Goal: Task Accomplishment & Management: Use online tool/utility

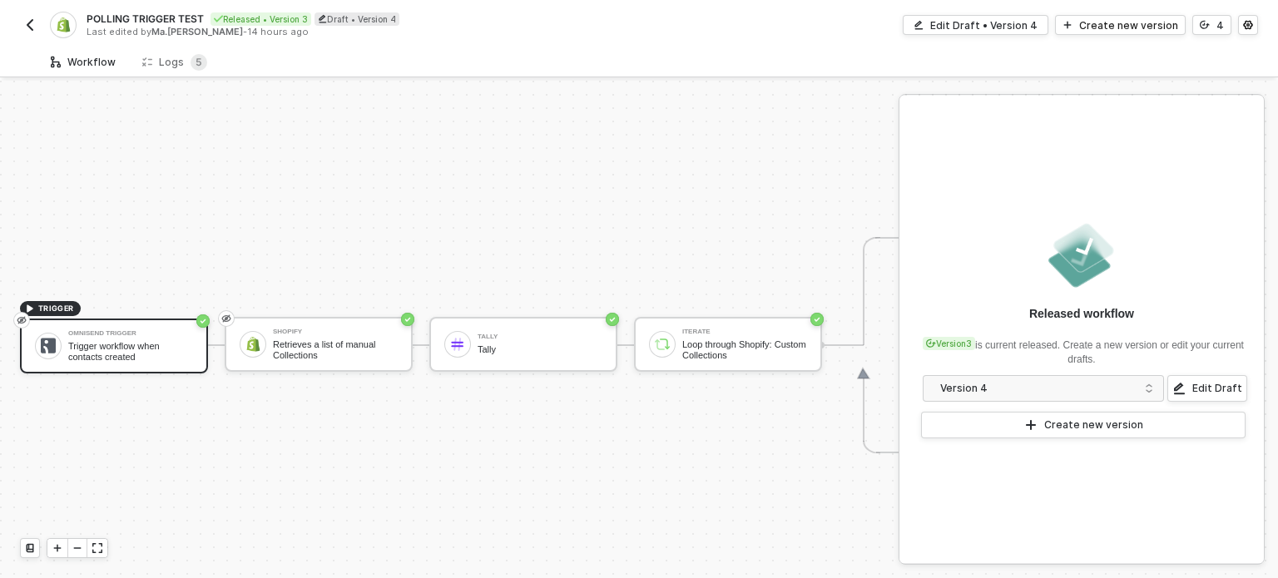
scroll to position [43, 0]
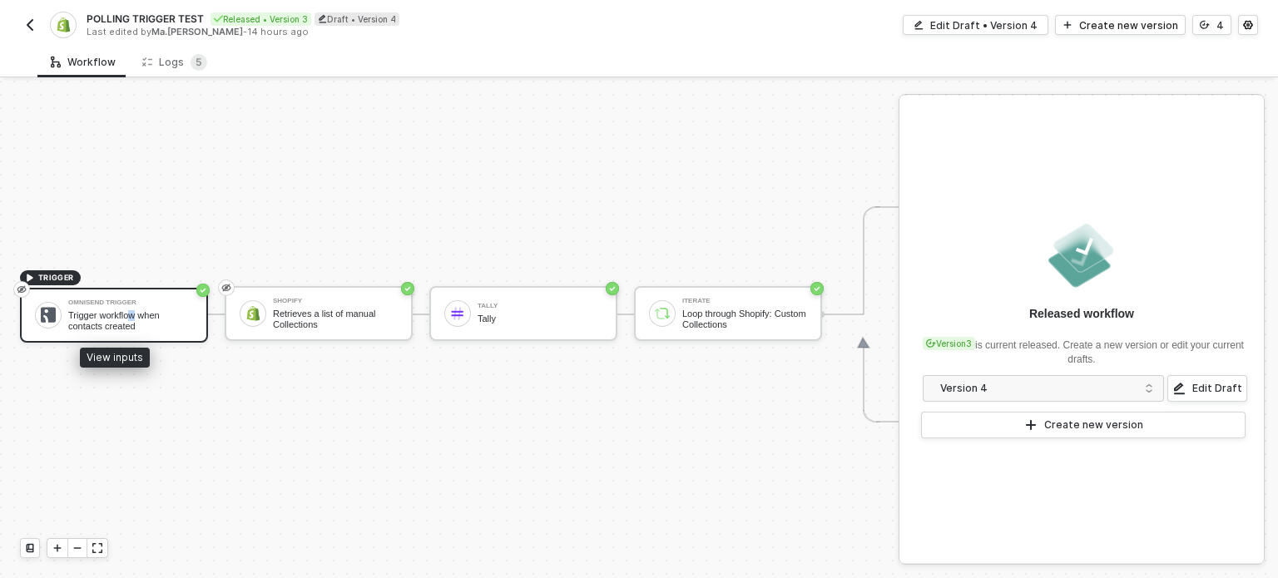
click at [134, 310] on div "Trigger workflow when contacts created" at bounding box center [130, 320] width 125 height 21
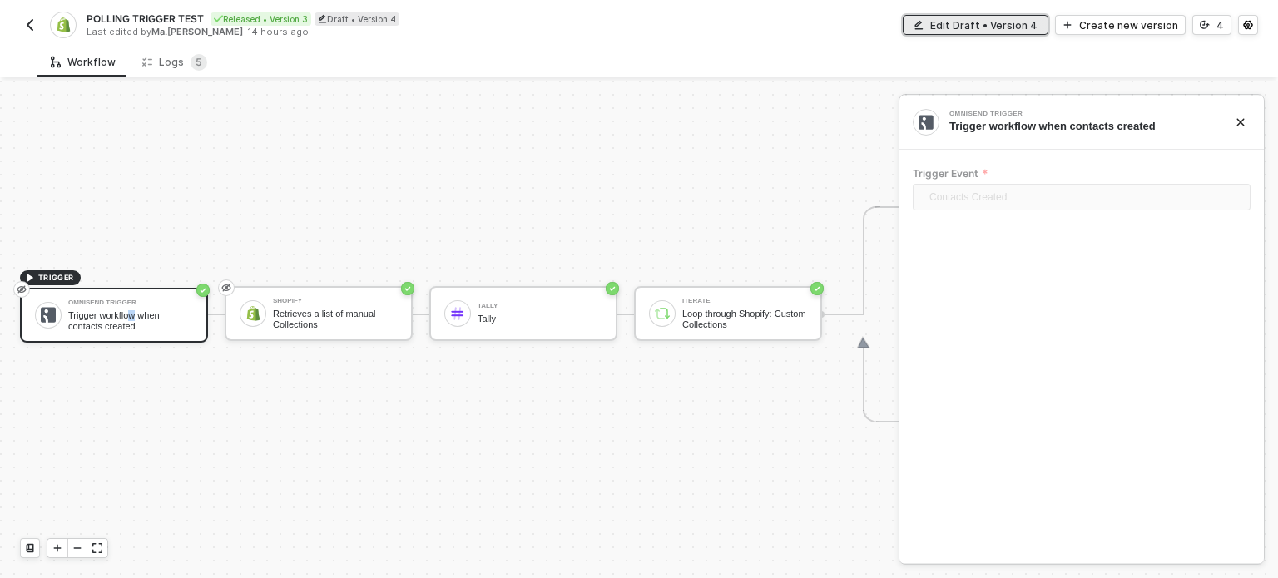
click at [1025, 26] on div "Edit Draft • Version 4" at bounding box center [983, 25] width 107 height 14
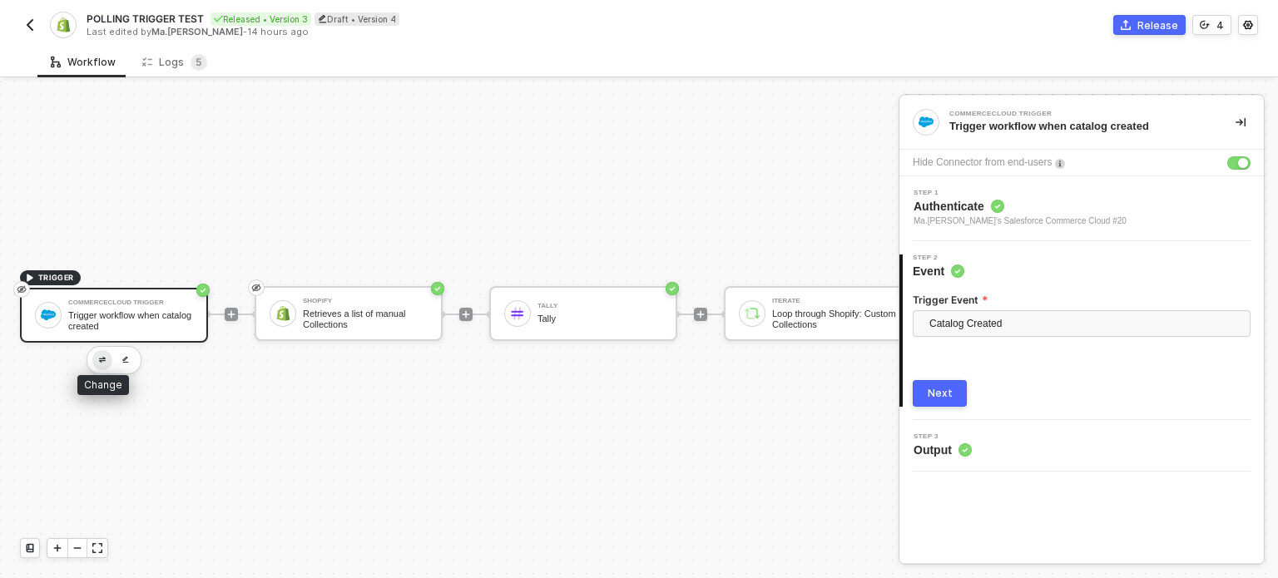
click at [104, 350] on button "button" at bounding box center [102, 360] width 20 height 20
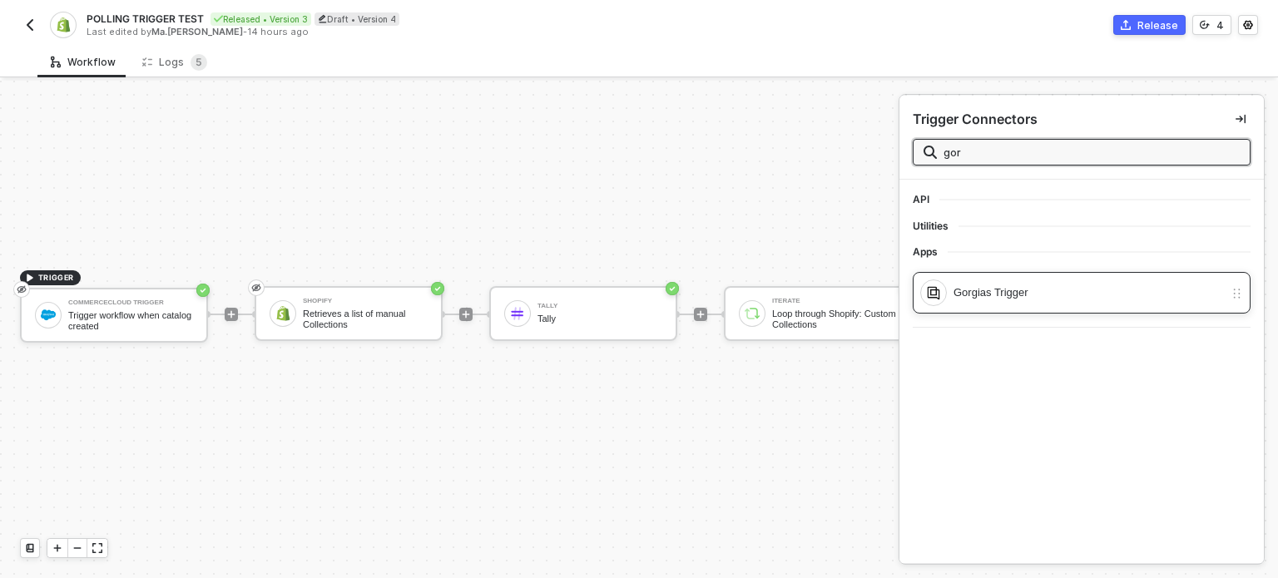
type input "gor"
click at [1060, 295] on div "Gorgias Trigger" at bounding box center [1088, 293] width 270 height 18
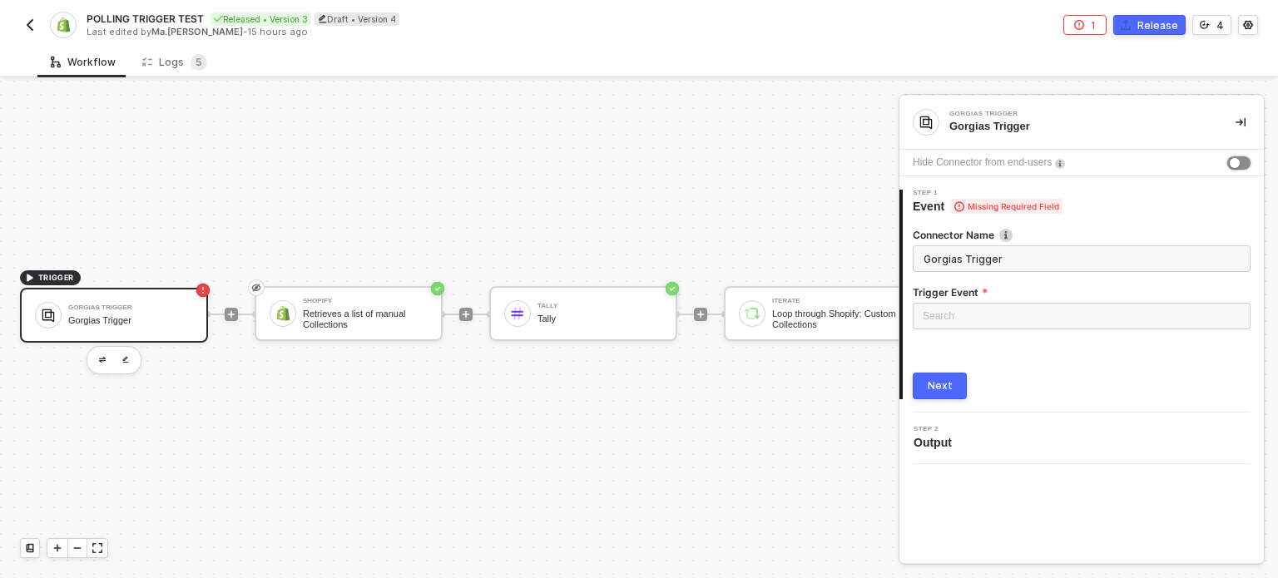
click at [1235, 161] on div "button" at bounding box center [1234, 163] width 10 height 10
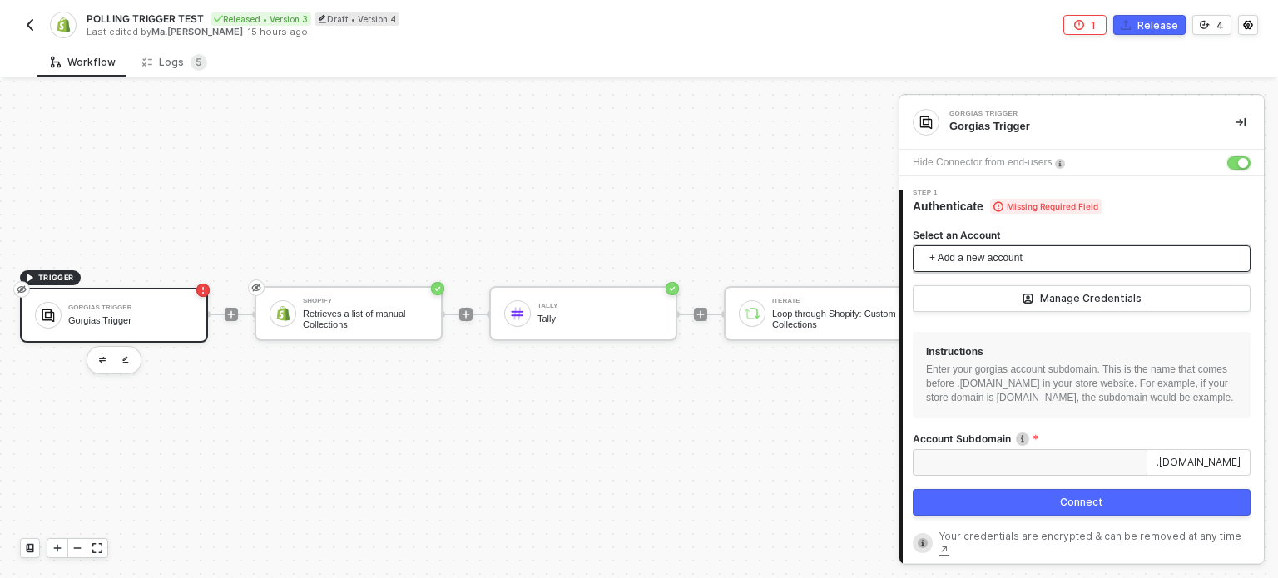
click at [1003, 261] on span "+ Add a new account" at bounding box center [1084, 258] width 311 height 27
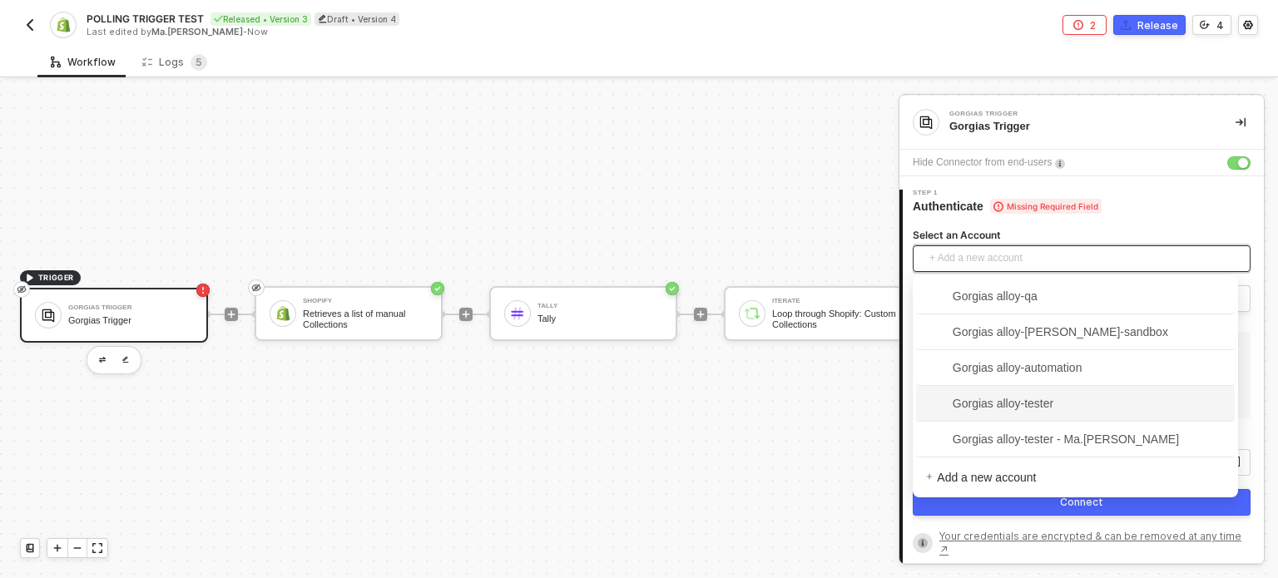
click at [748, 497] on div "TRIGGER Gorgias Trigger Gorgias Trigger Shopify Retrieves a list of manual Coll…" at bounding box center [694, 314] width 1389 height 528
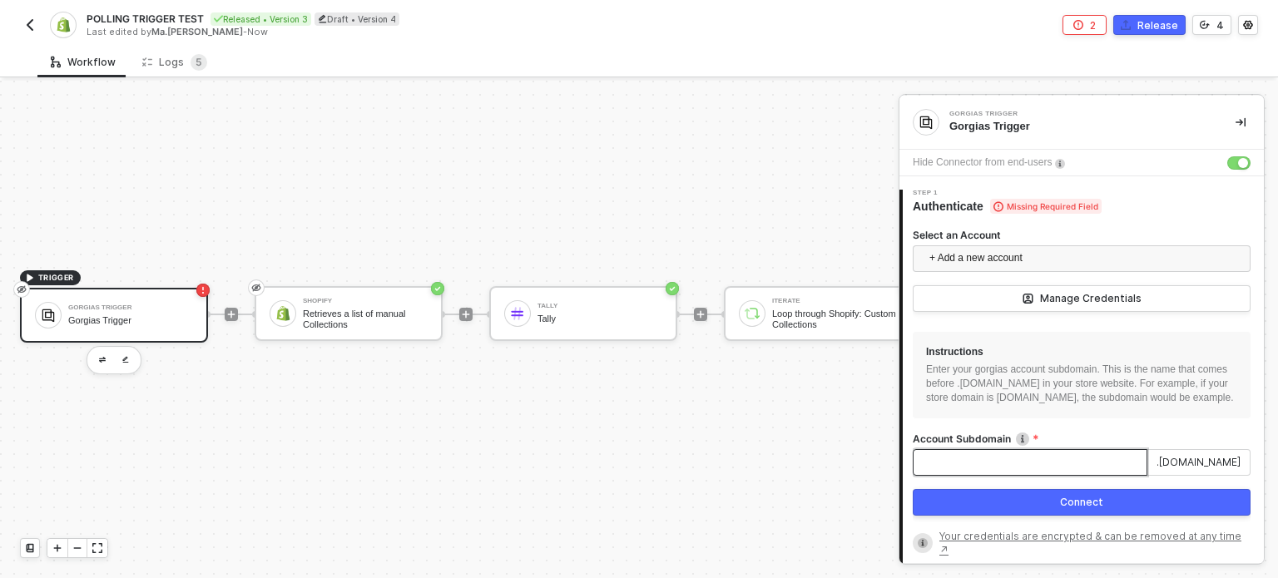
click at [1022, 469] on input "Account Subdomain" at bounding box center [1029, 462] width 235 height 27
paste input "alloy-tester"
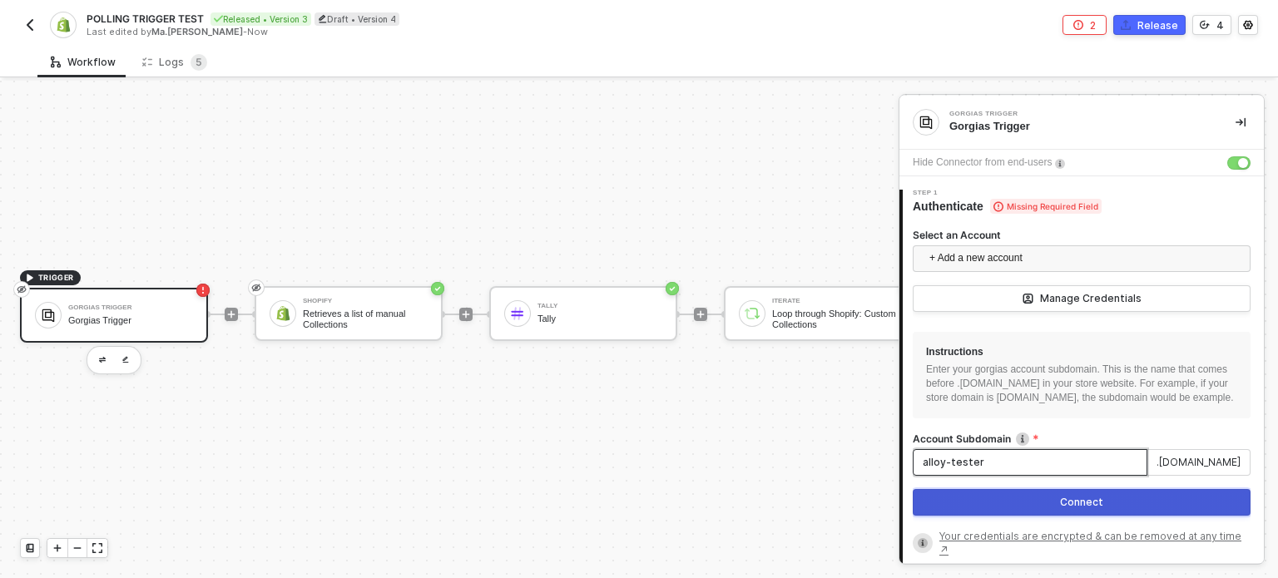
type input "alloy-tester"
click at [998, 514] on button "Connect" at bounding box center [1081, 502] width 338 height 27
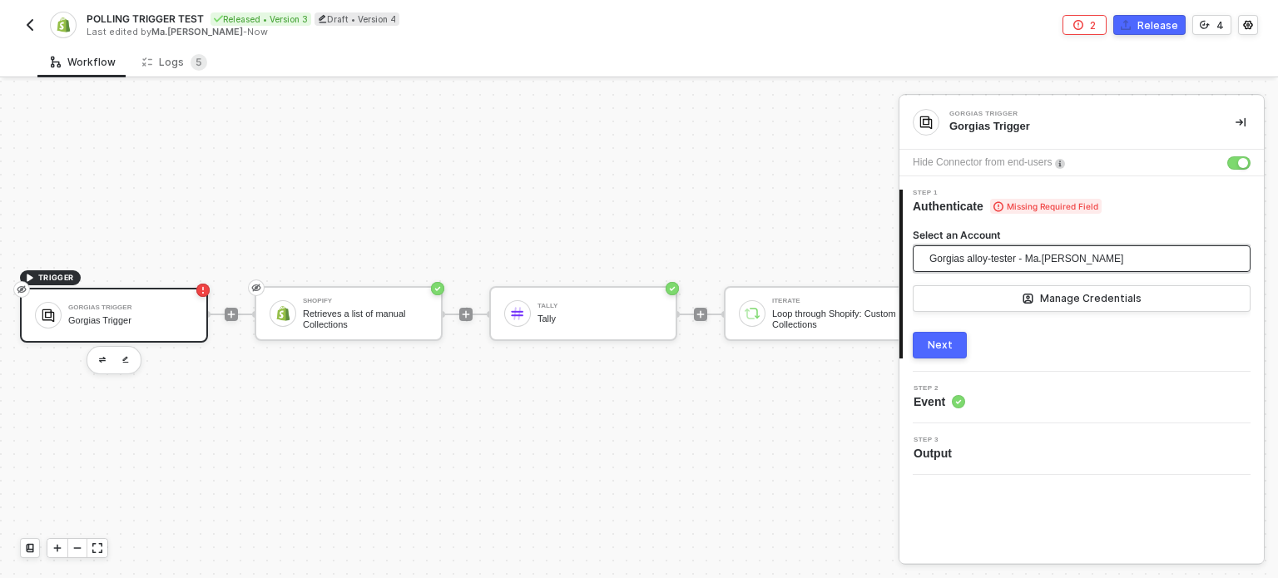
click at [1063, 266] on span "Gorgias alloy-tester - Ma.Hanna Grace Ercilla" at bounding box center [1026, 258] width 194 height 25
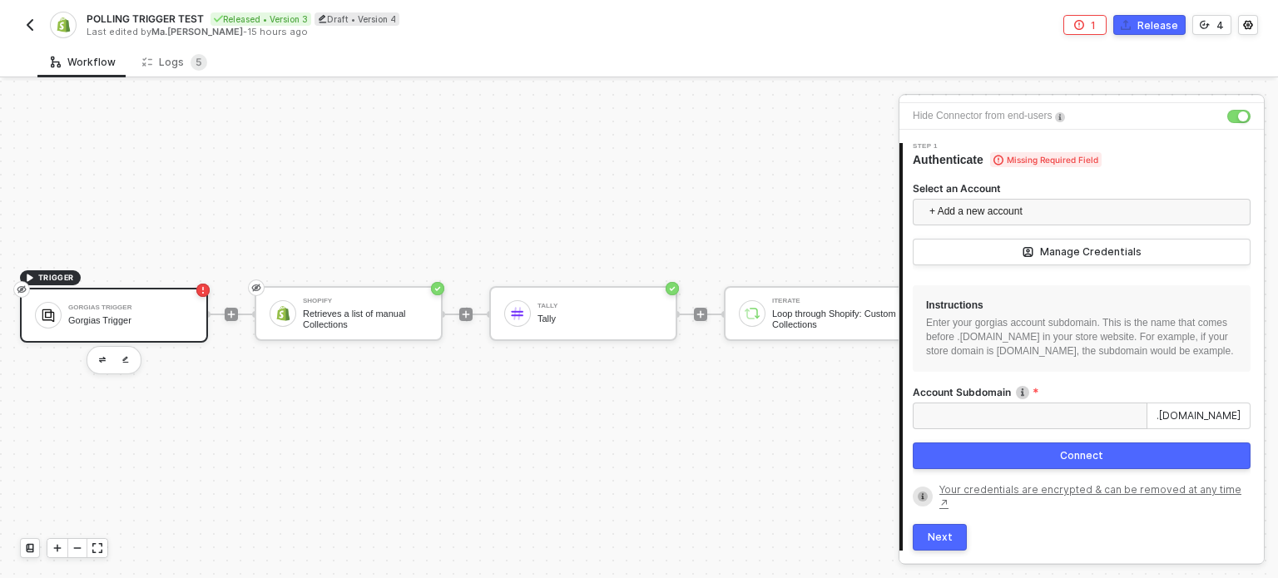
scroll to position [83, 0]
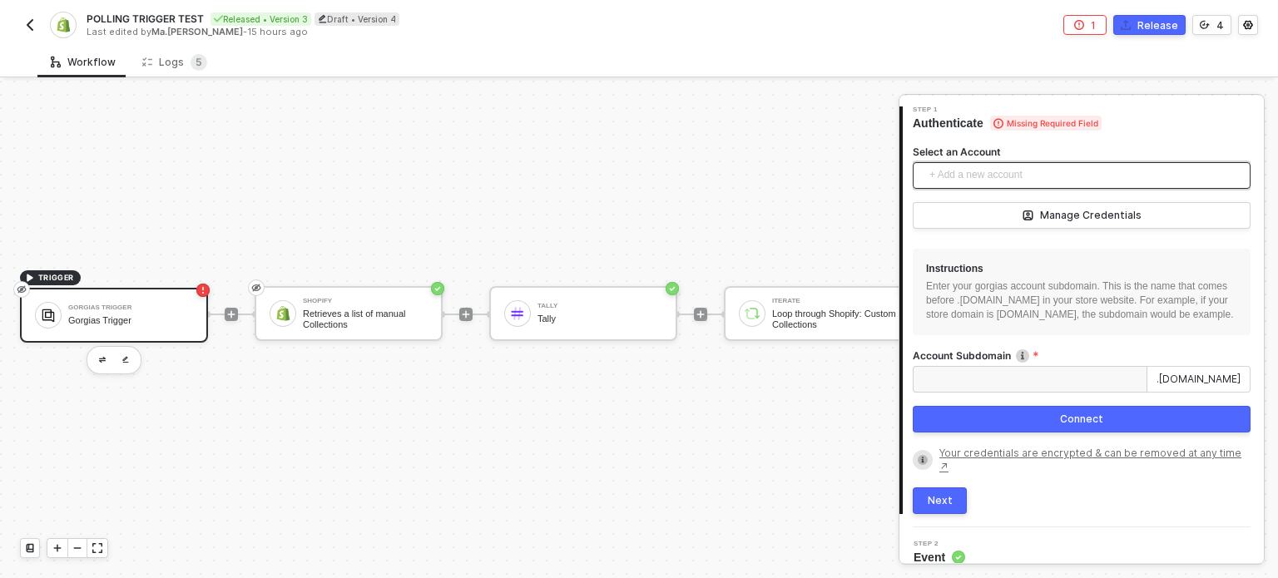
click at [979, 177] on span "+ Add a new account" at bounding box center [1084, 175] width 311 height 27
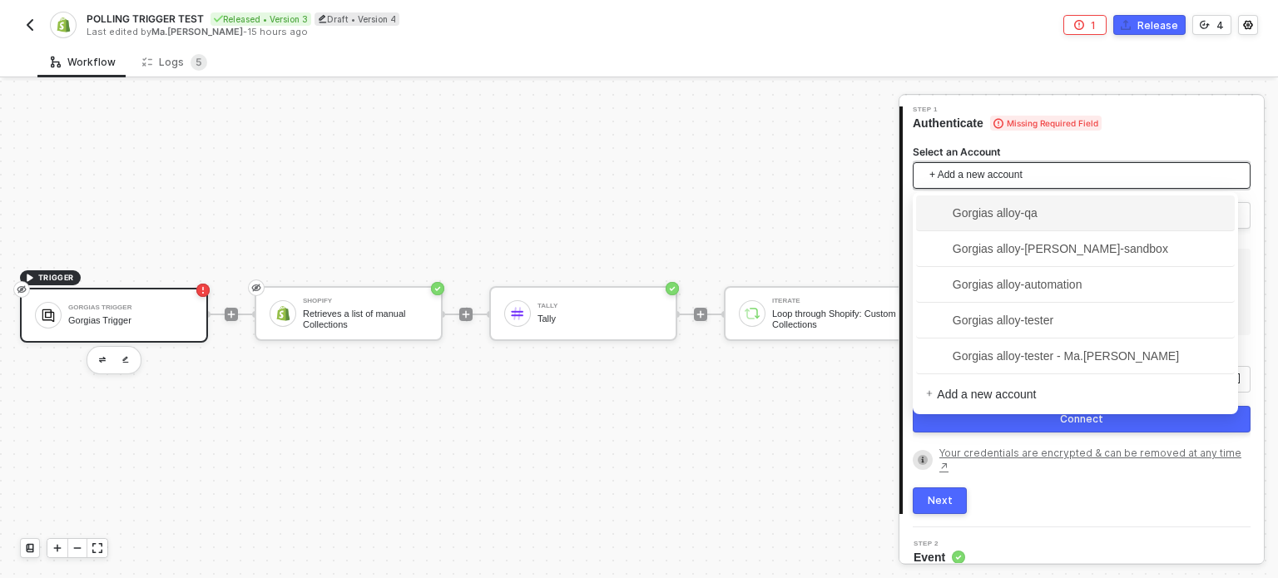
click at [979, 177] on span "+ Add a new account" at bounding box center [1084, 175] width 311 height 27
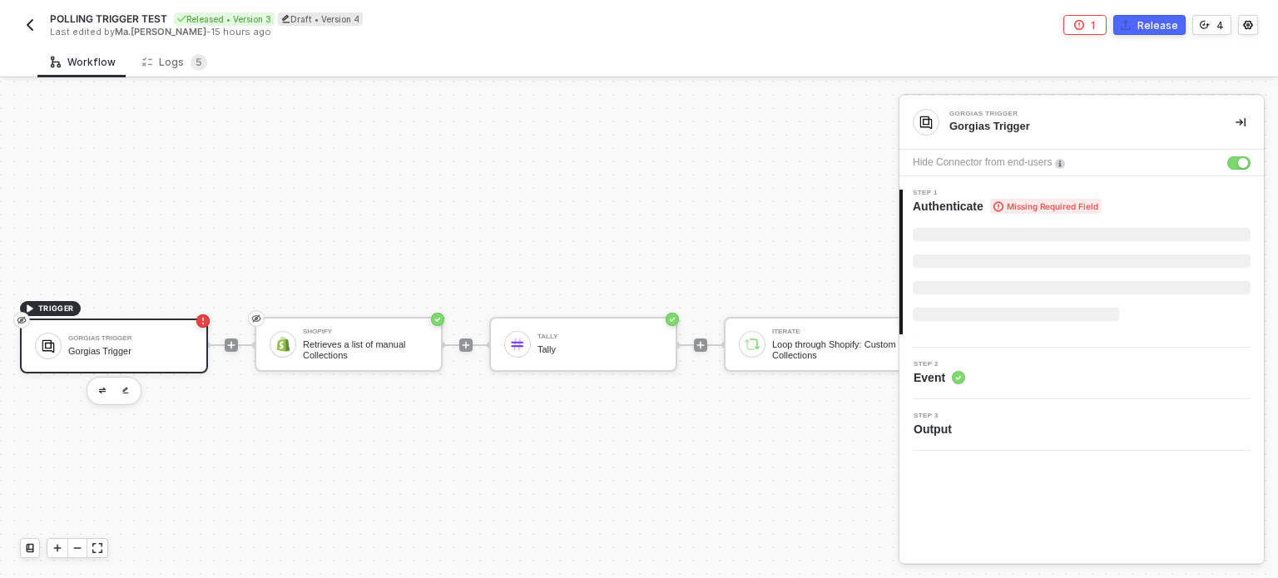
scroll to position [43, 0]
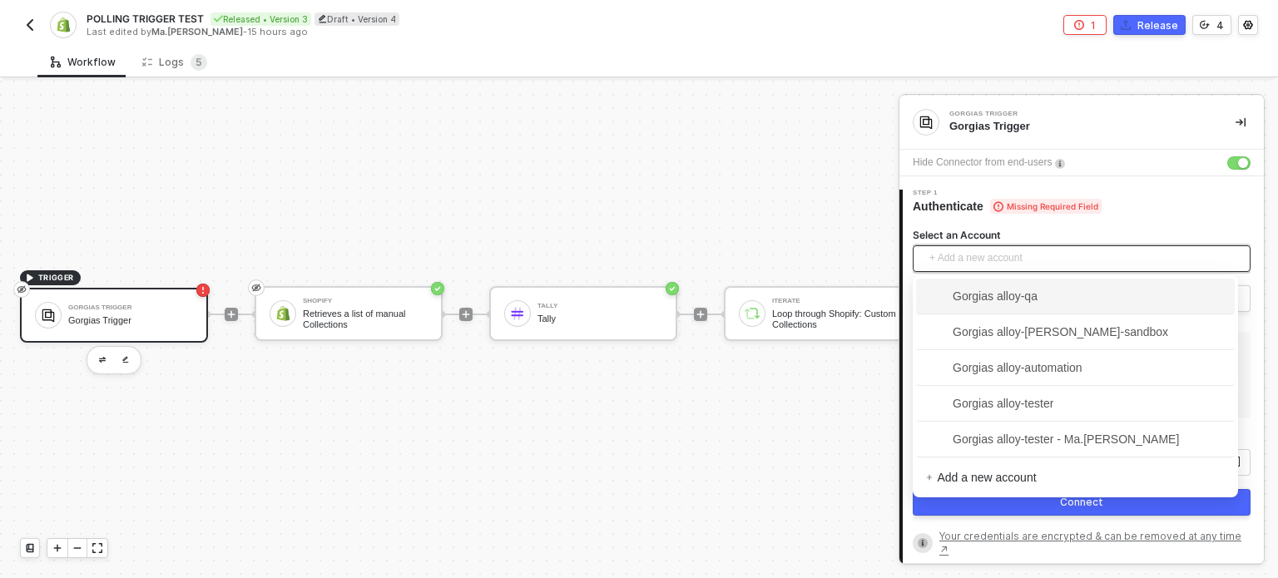
click at [1109, 250] on span "+ Add a new account" at bounding box center [1084, 258] width 311 height 27
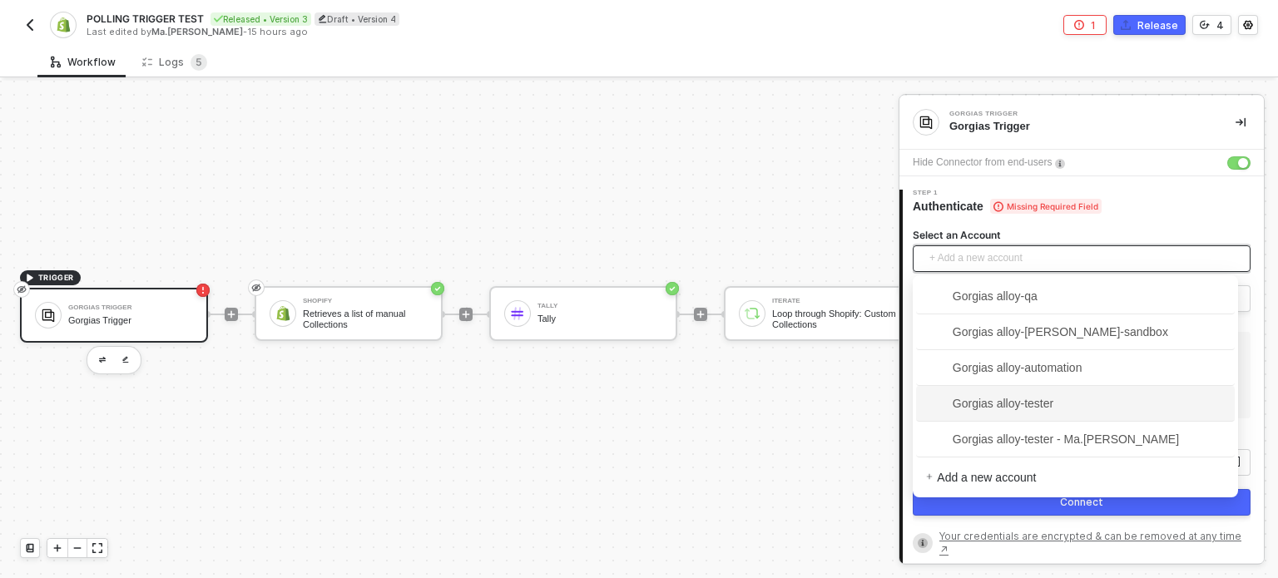
click at [818, 412] on div "TRIGGER Gorgias Trigger Gorgias Trigger Shopify Retrieves a list of manual Coll…" at bounding box center [694, 314] width 1389 height 528
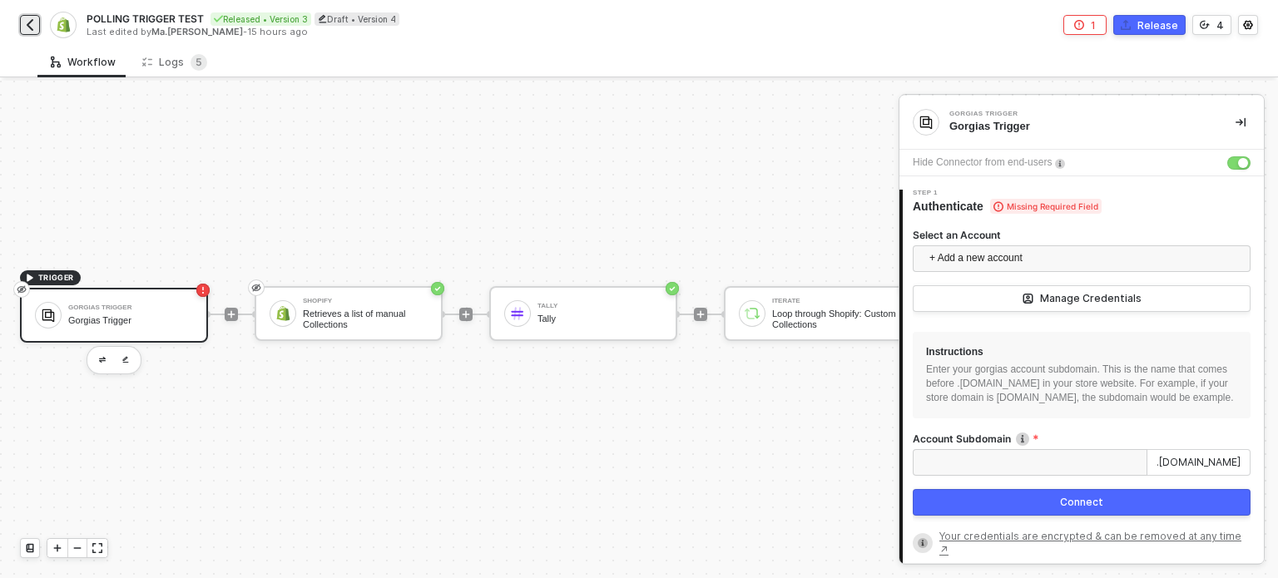
click at [29, 32] on button "button" at bounding box center [30, 25] width 20 height 20
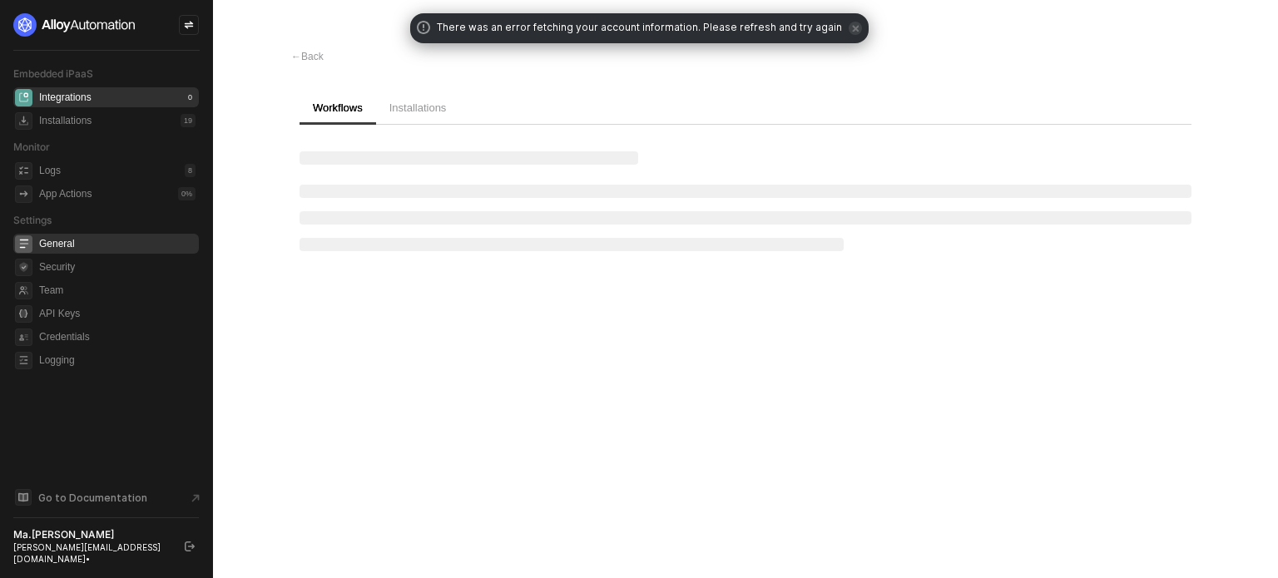
click at [66, 242] on span "General" at bounding box center [117, 244] width 156 height 20
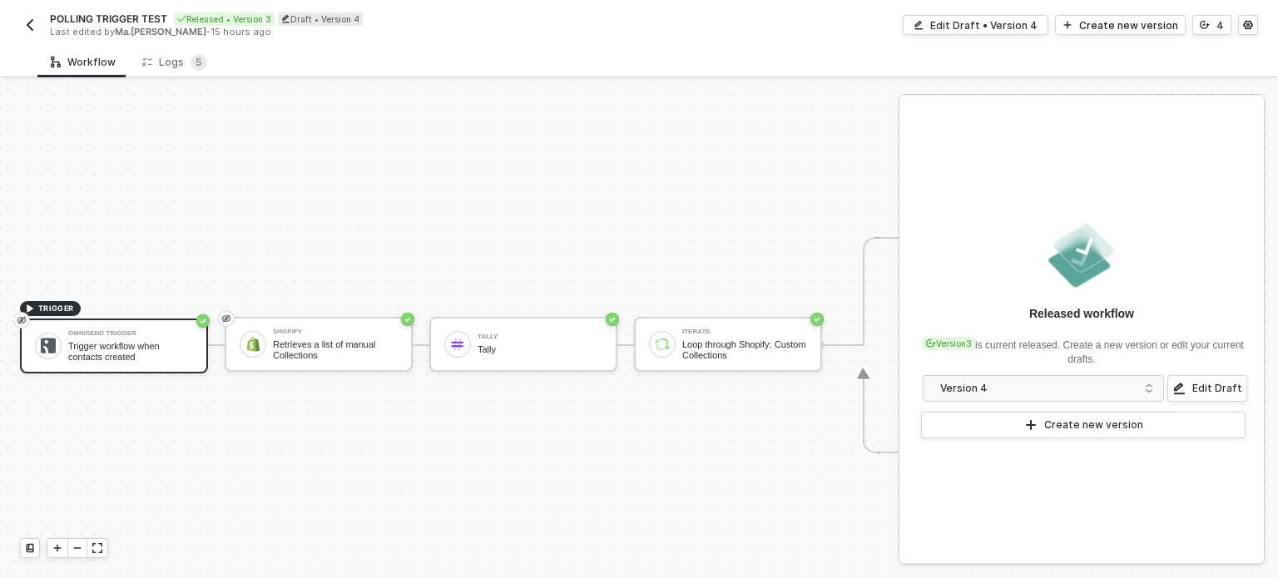
scroll to position [43, 0]
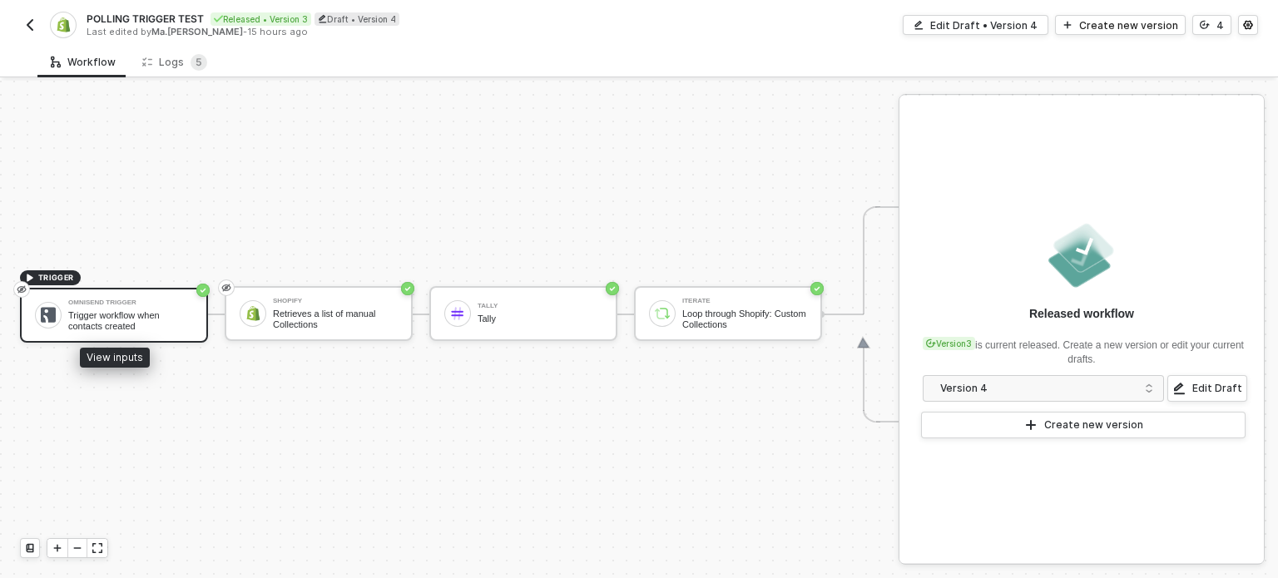
click at [131, 310] on div "Trigger workflow when contacts created" at bounding box center [130, 320] width 125 height 21
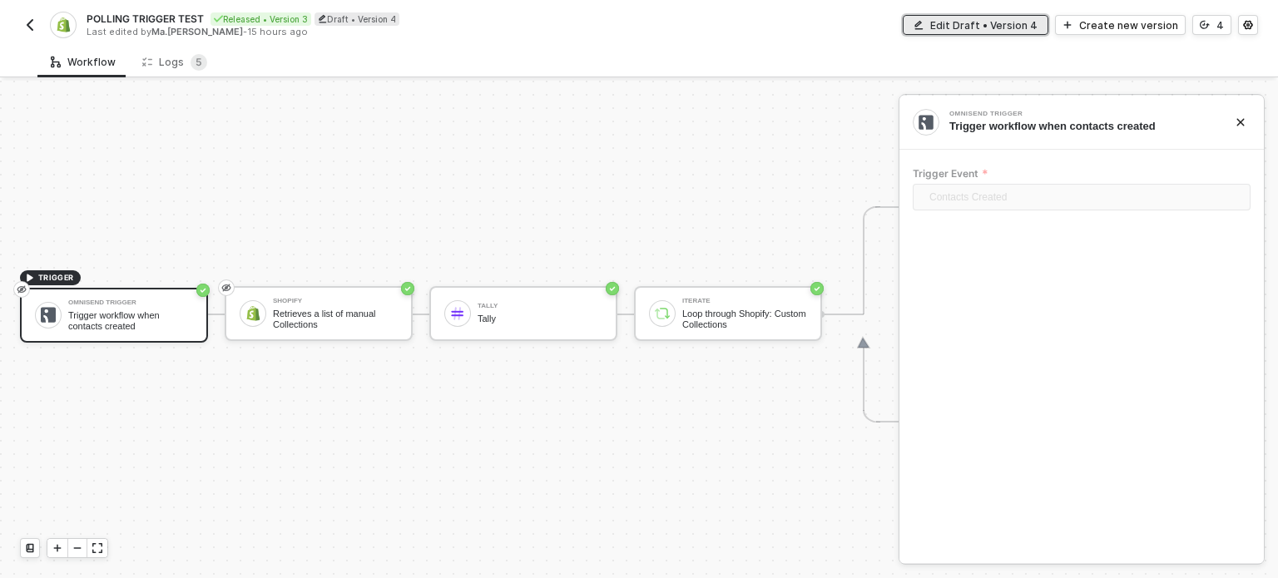
click at [975, 22] on div "Edit Draft • Version 4" at bounding box center [983, 25] width 107 height 14
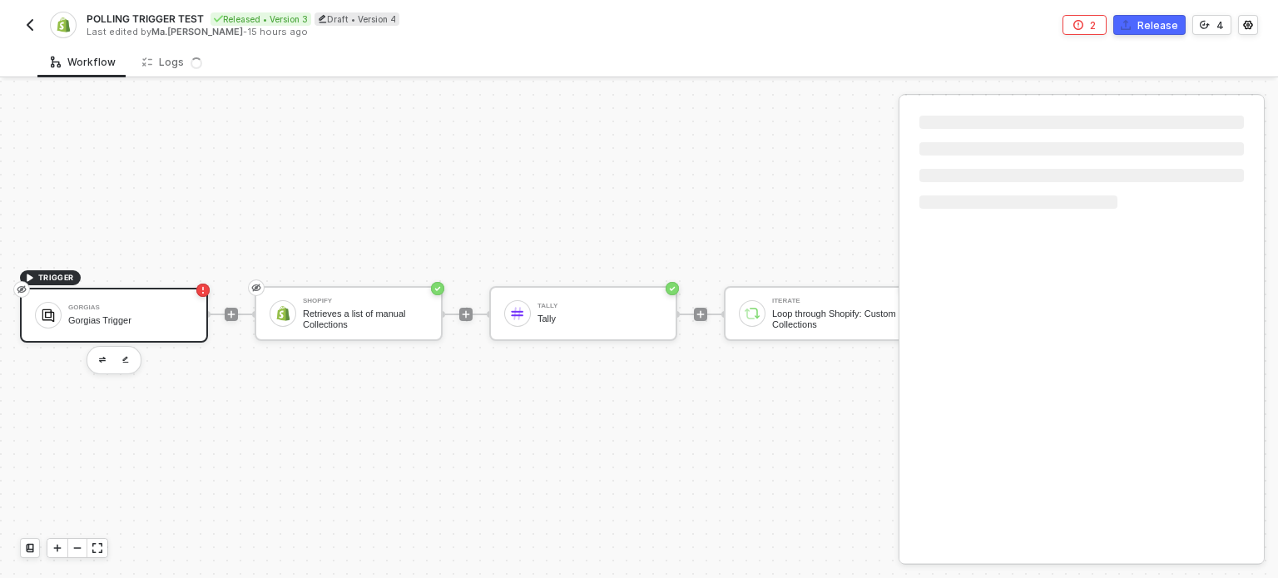
click at [113, 315] on div "Gorgias Trigger" at bounding box center [130, 320] width 125 height 11
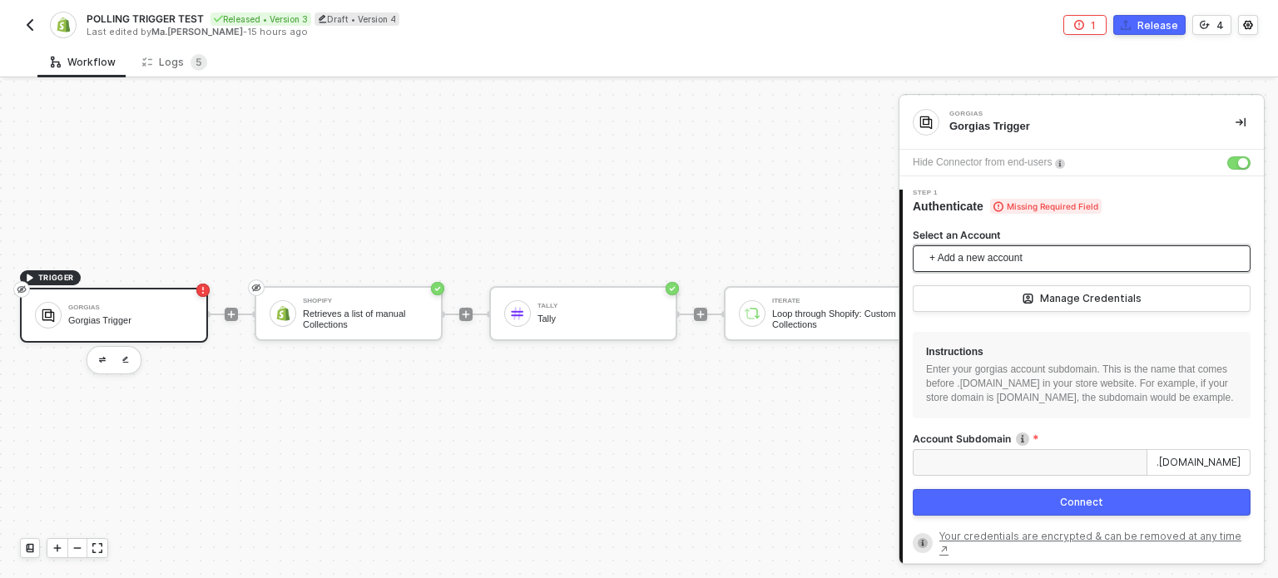
click at [945, 248] on span "+ Add a new account" at bounding box center [1084, 258] width 311 height 27
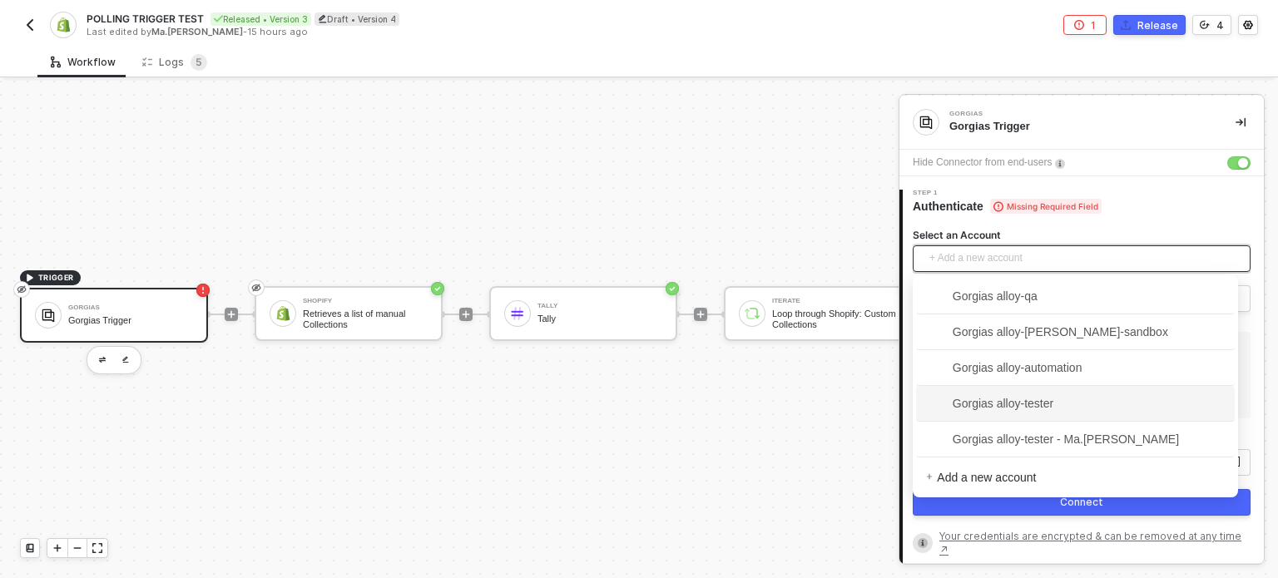
click at [769, 388] on div "TRIGGER Gorgias Gorgias Trigger Shopify Retrieves a list of manual Collections …" at bounding box center [694, 314] width 1389 height 528
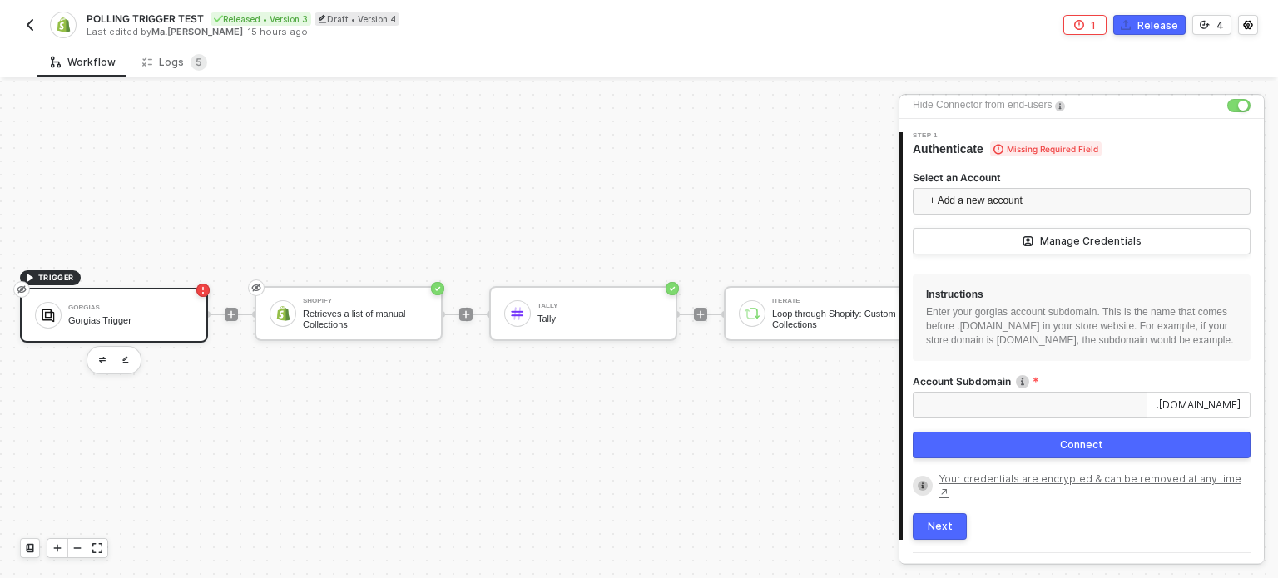
scroll to position [83, 0]
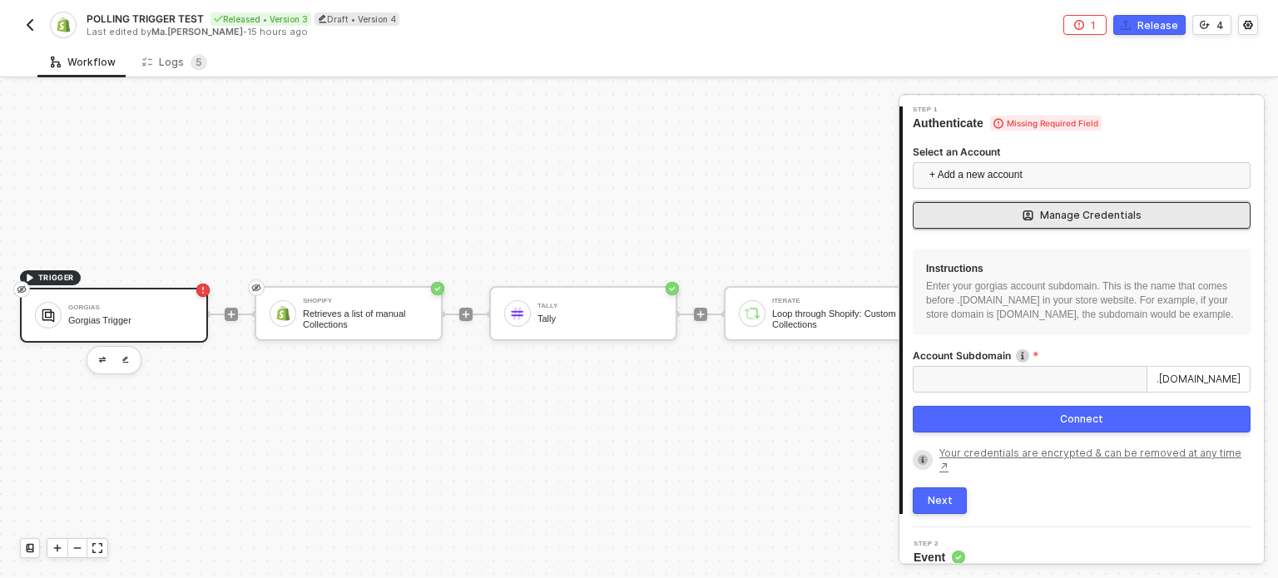
click at [1096, 215] on div "Manage Credentials" at bounding box center [1090, 215] width 101 height 13
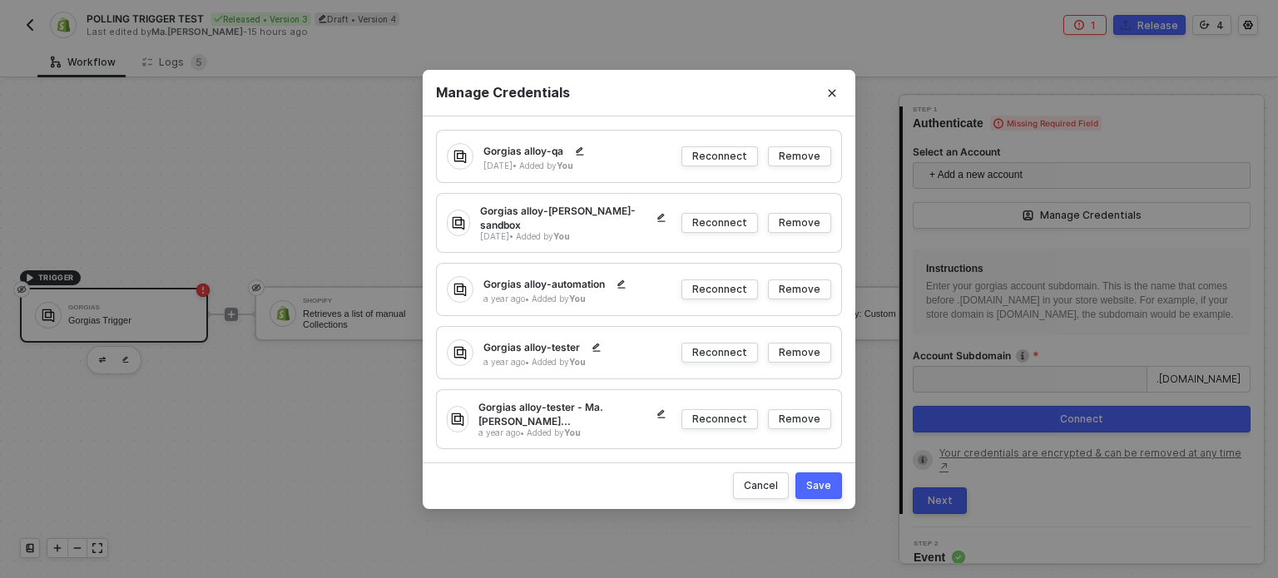
click at [339, 438] on div "Manage Credentials Gorgias alloy-qa 2 years ago • Added by You Reconnect Remove…" at bounding box center [639, 289] width 1278 height 578
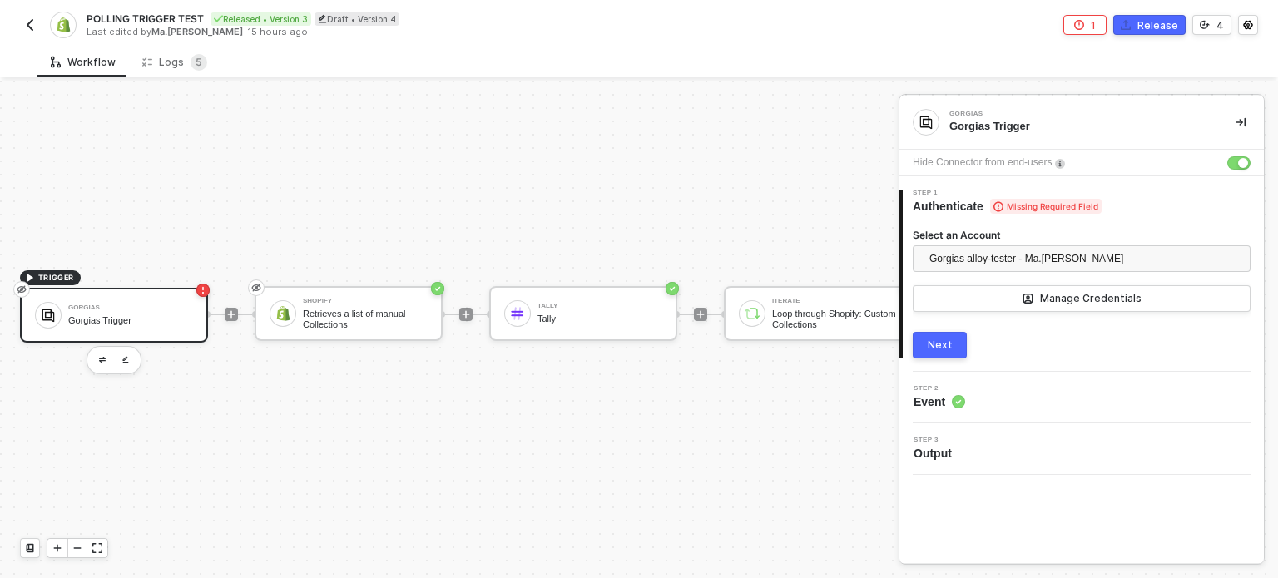
scroll to position [0, 0]
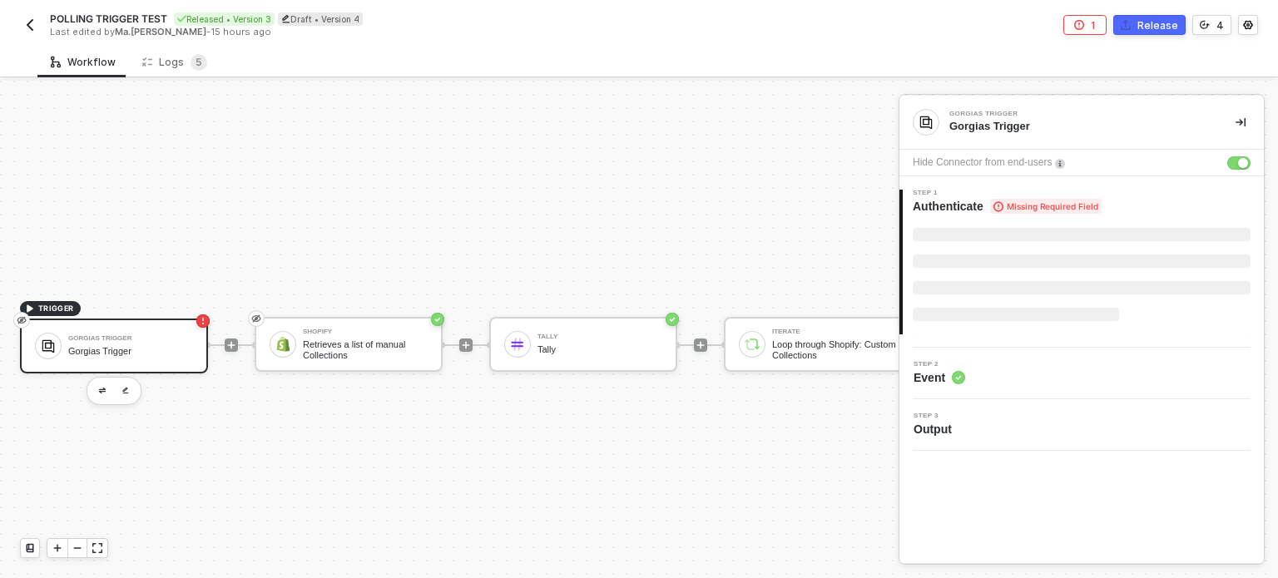
scroll to position [43, 0]
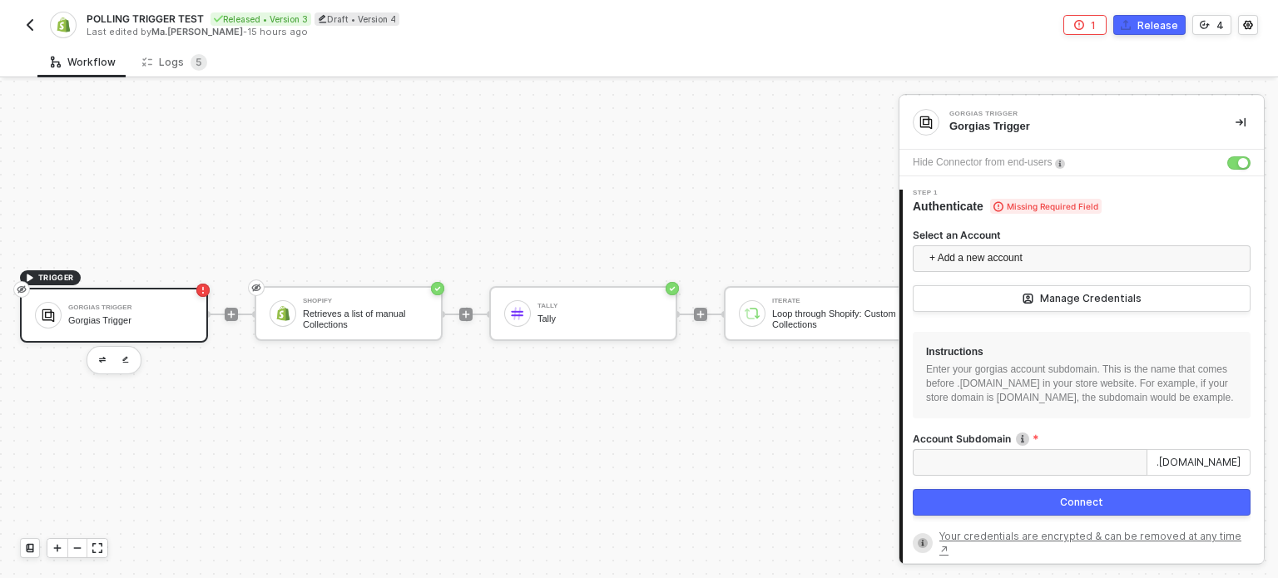
click at [988, 239] on label "Select an Account" at bounding box center [1081, 235] width 338 height 14
click at [988, 246] on input "Select an Account" at bounding box center [1081, 258] width 318 height 25
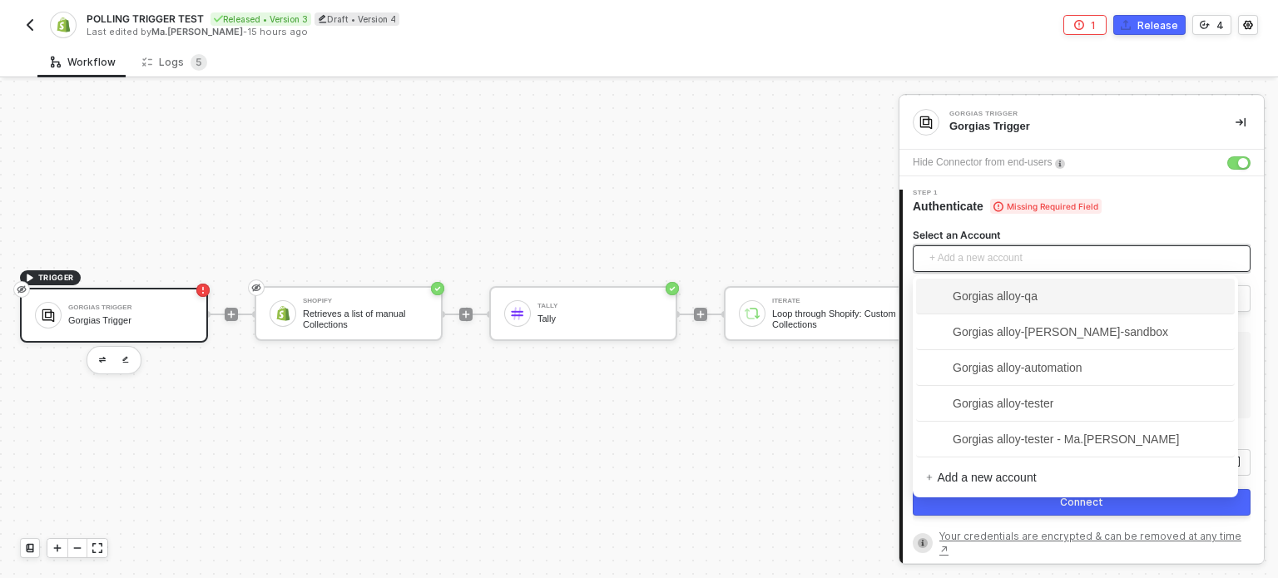
click at [988, 262] on span "+ Add a new account" at bounding box center [1084, 258] width 311 height 27
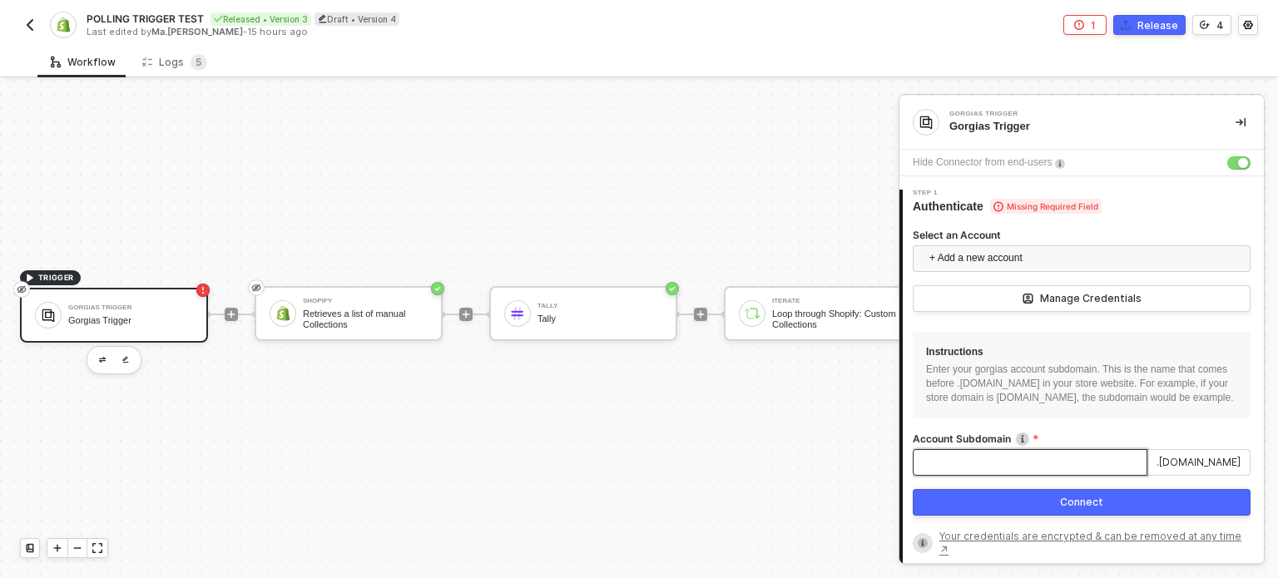
click at [1001, 476] on input "Account Subdomain" at bounding box center [1029, 462] width 235 height 27
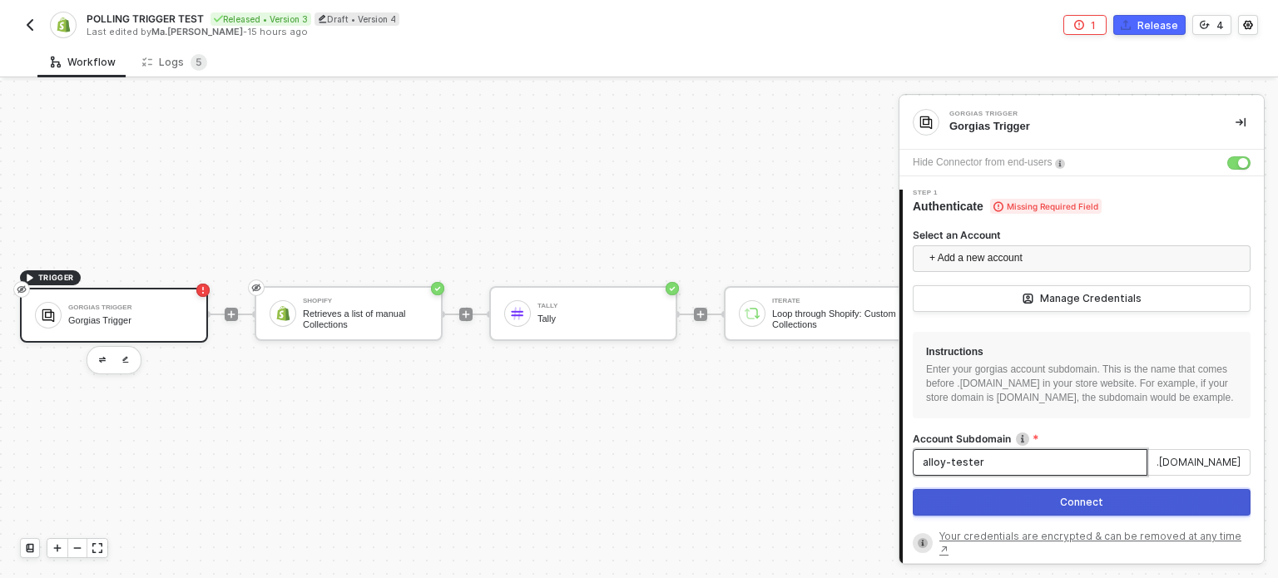
type input "alloy-tester"
click at [1046, 507] on button "Connect" at bounding box center [1081, 502] width 338 height 27
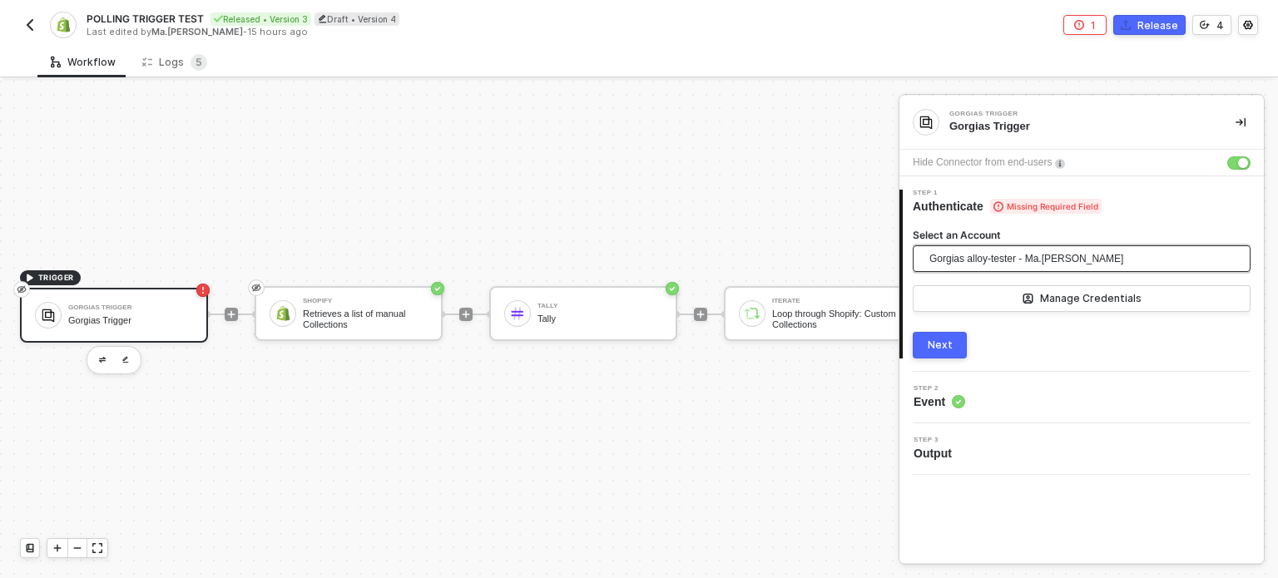
click at [1113, 253] on span "Gorgias alloy-tester - Ma.[PERSON_NAME]" at bounding box center [1026, 258] width 194 height 25
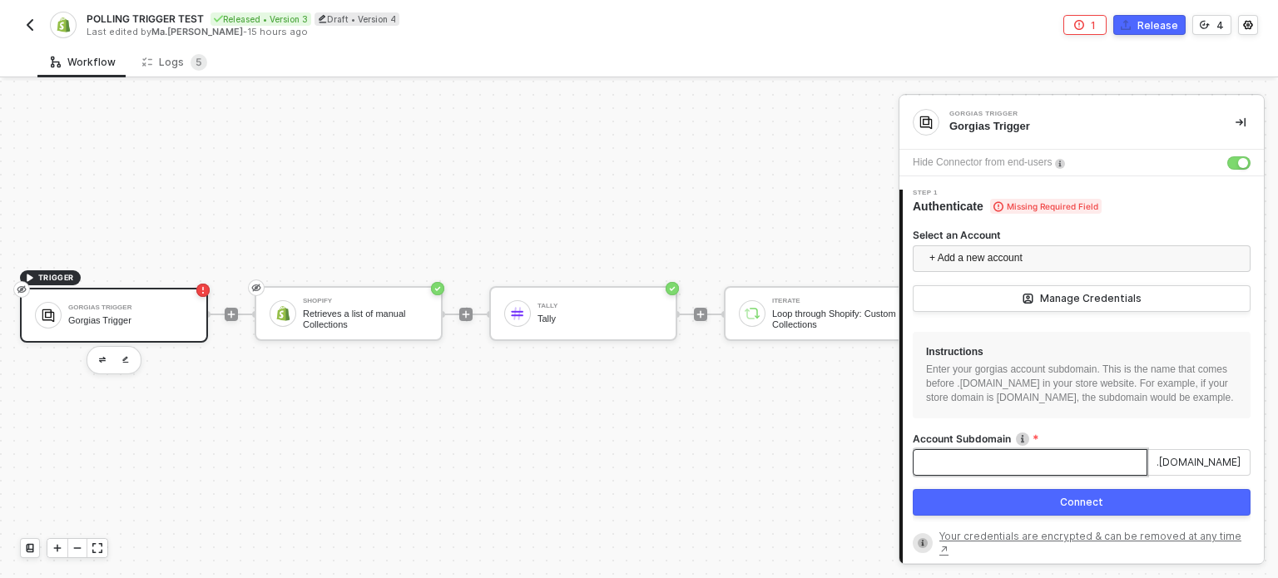
click at [937, 468] on input "Account Subdomain" at bounding box center [1029, 462] width 235 height 27
type input "alloy-tester"
click at [1061, 502] on div "Account Subdomain alloy-tester .gorgias.com Connect" at bounding box center [1081, 480] width 338 height 97
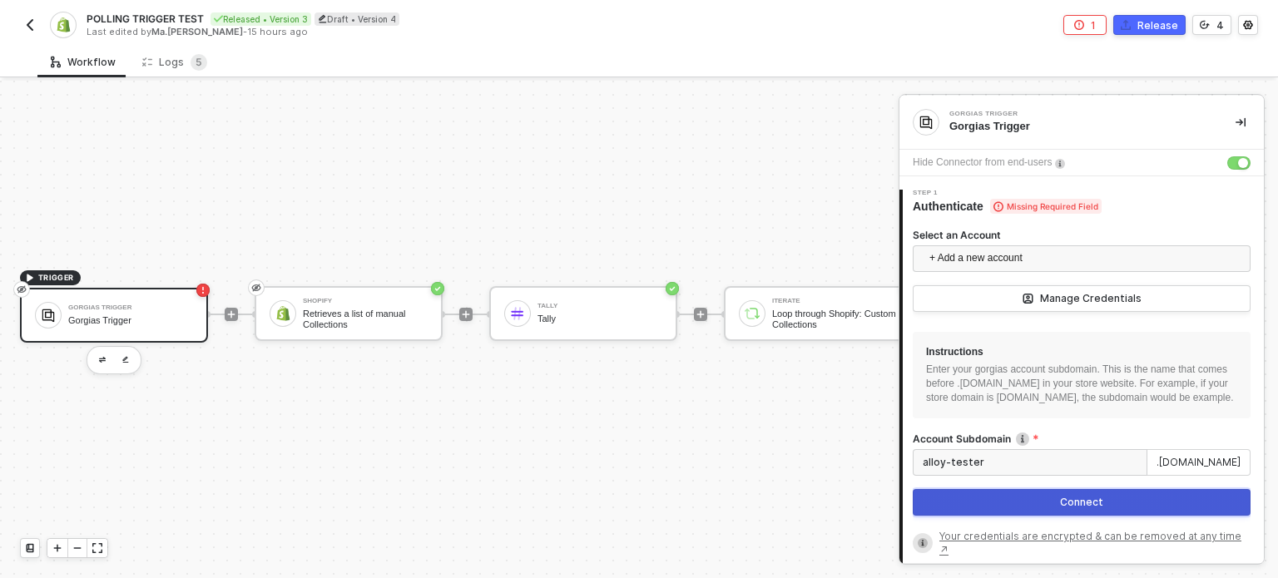
click at [1060, 509] on div "Connect" at bounding box center [1081, 502] width 43 height 13
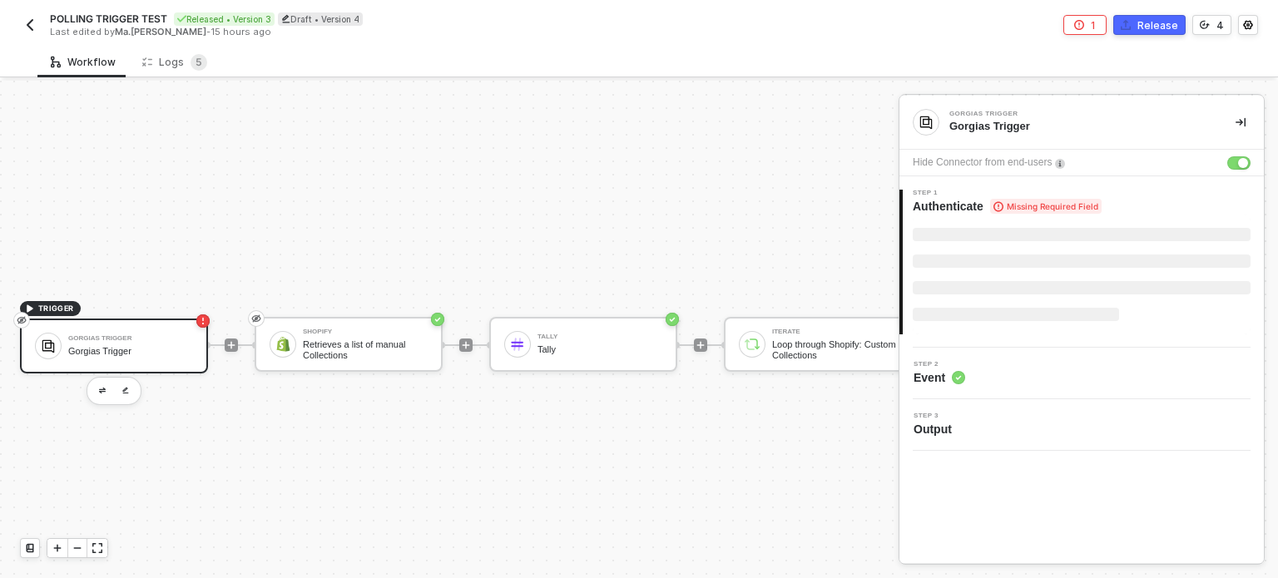
scroll to position [43, 0]
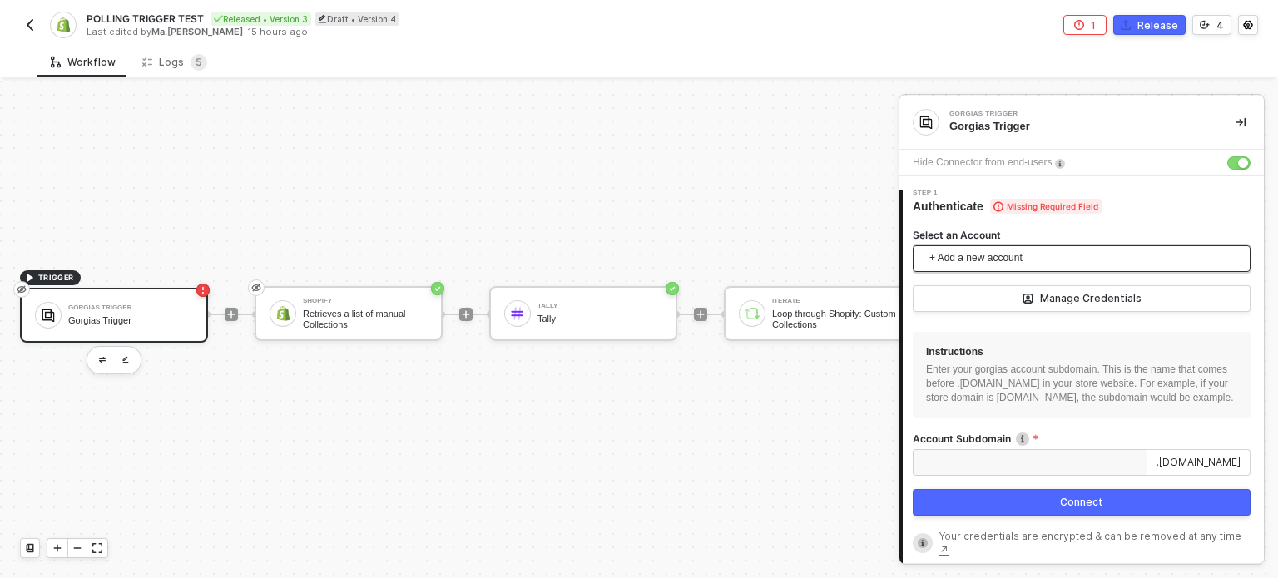
click at [1115, 249] on span "+ Add a new account" at bounding box center [1084, 258] width 311 height 27
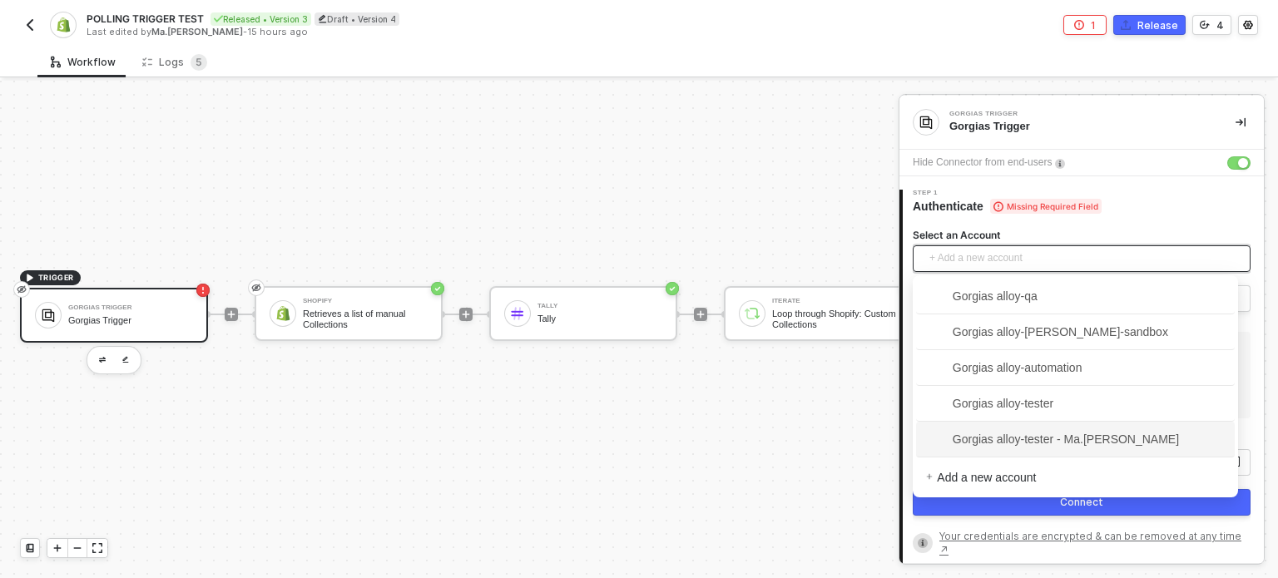
click at [240, 305] on div at bounding box center [231, 315] width 221 height 130
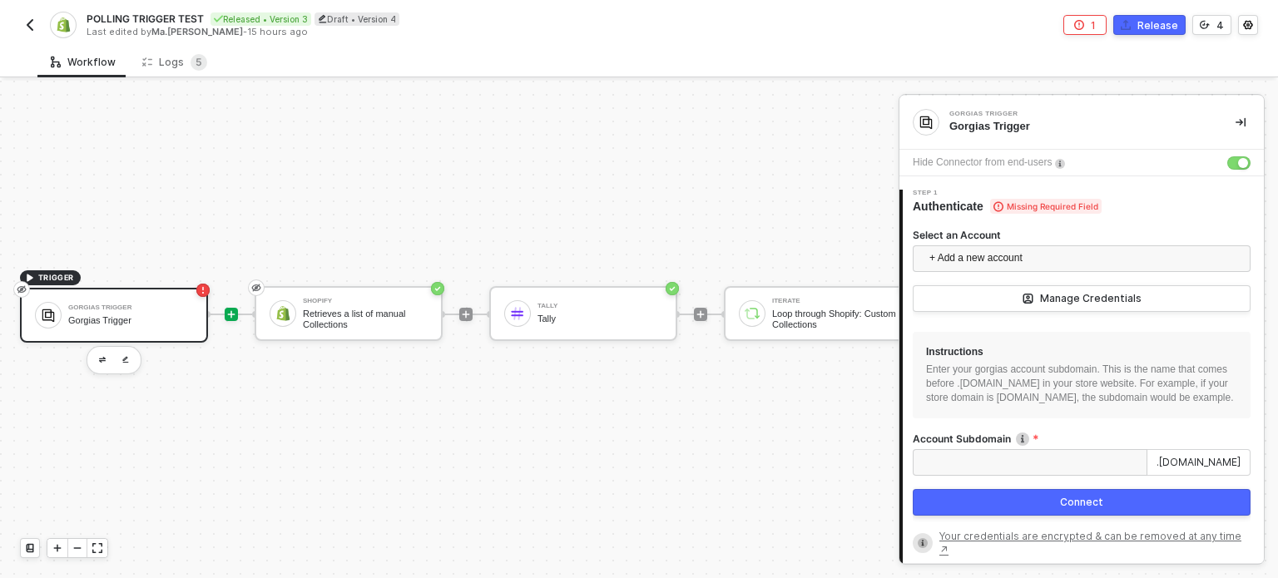
click at [235, 309] on icon "icon-play" at bounding box center [231, 314] width 10 height 10
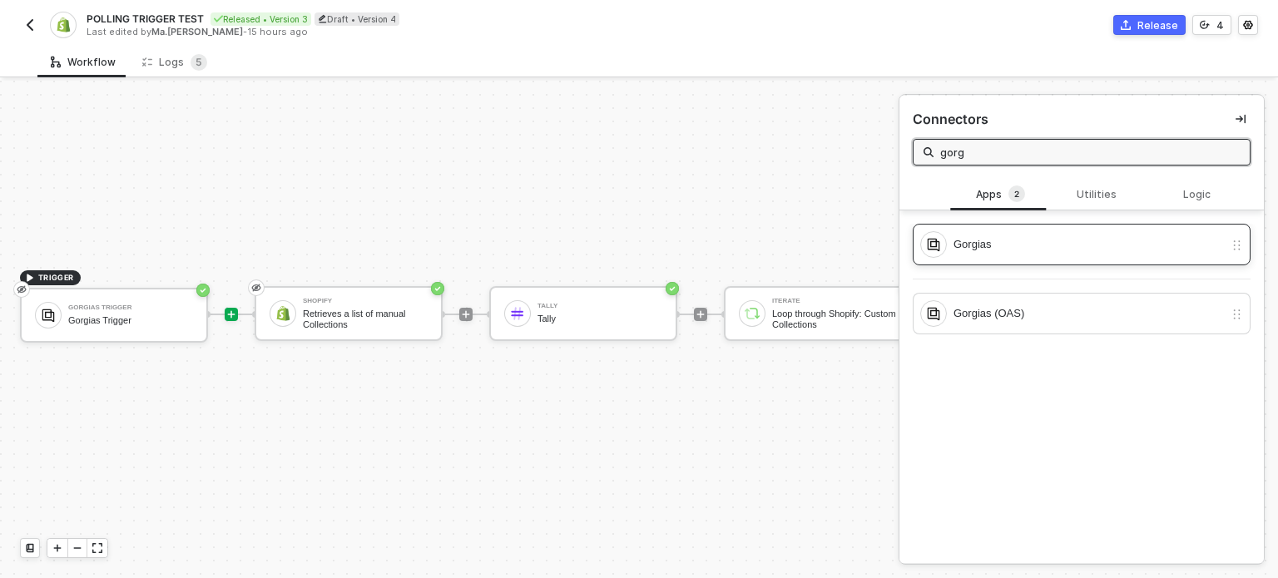
type input "gorg"
click at [986, 248] on div "Gorgias" at bounding box center [1088, 244] width 270 height 18
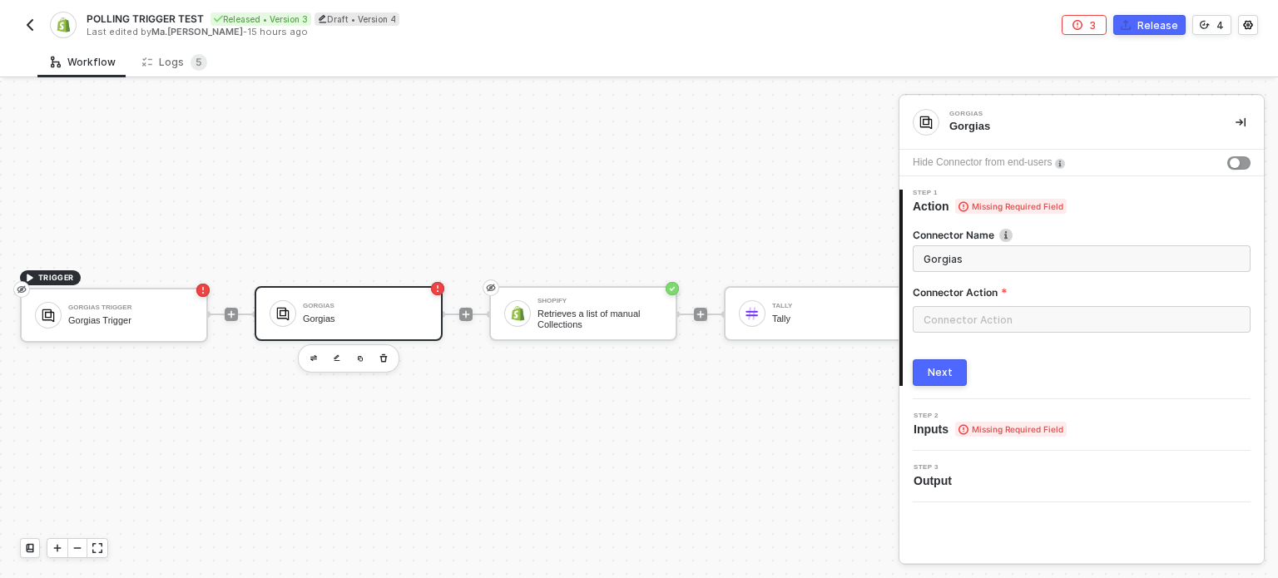
click at [1244, 154] on div "Hide Connector from end-users" at bounding box center [1081, 163] width 364 height 27
click at [1237, 166] on div "button" at bounding box center [1234, 163] width 10 height 10
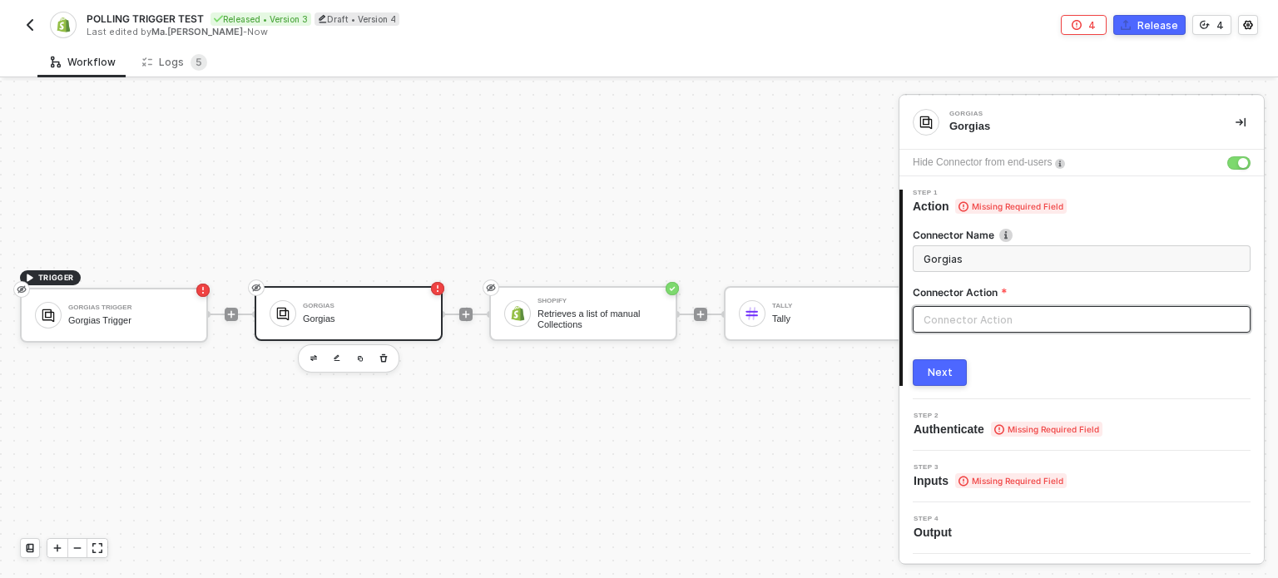
click at [998, 314] on input "text" at bounding box center [1081, 319] width 338 height 27
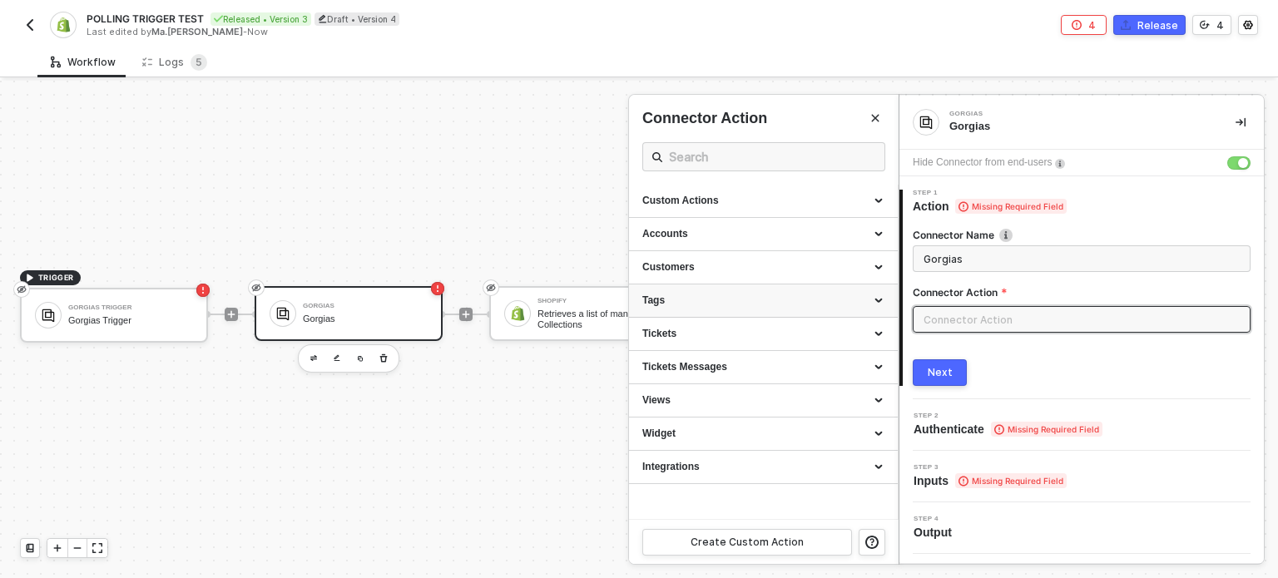
click at [747, 290] on div "Tags" at bounding box center [763, 300] width 269 height 33
drag, startPoint x: 687, startPoint y: 327, endPoint x: 932, endPoint y: 368, distance: 248.1
click at [699, 327] on div "Create a Tag" at bounding box center [763, 332] width 242 height 14
type input "Creates a new Tag"
type input "Tags - Create a Tag"
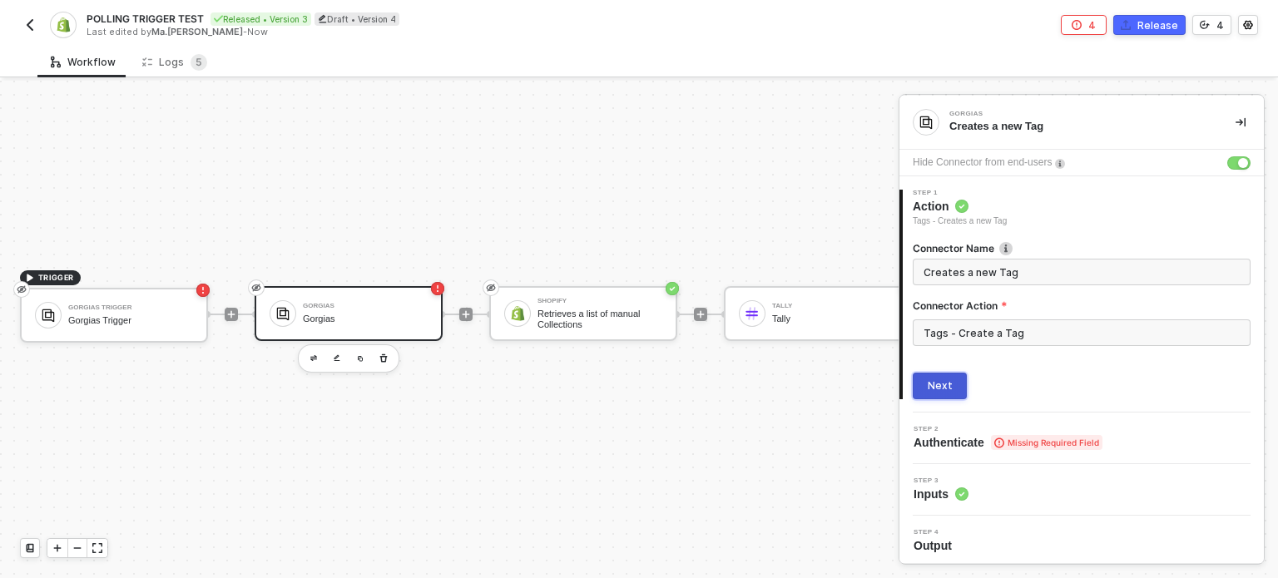
click at [938, 374] on button "Next" at bounding box center [939, 386] width 54 height 27
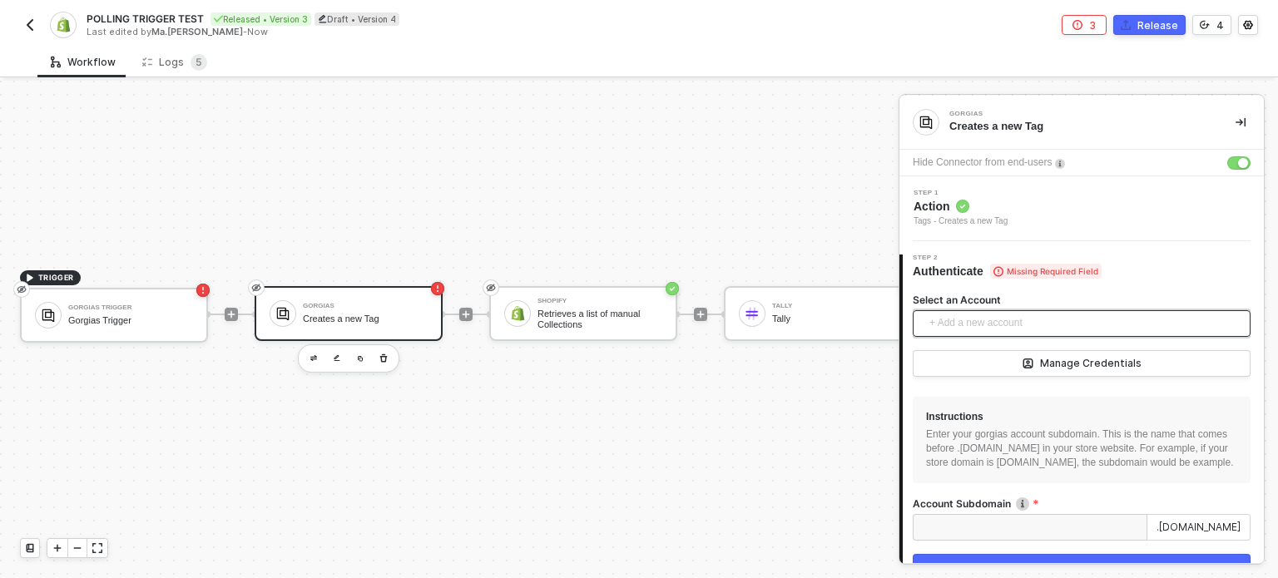
click at [1010, 332] on span "+ Add a new account" at bounding box center [1084, 323] width 311 height 27
click at [764, 492] on div "TRIGGER Gorgias Trigger Gorgias Trigger Gorgias Creates a new Tag Shopify Retri…" at bounding box center [812, 314] width 1624 height 528
click at [386, 352] on icon "button" at bounding box center [383, 358] width 10 height 13
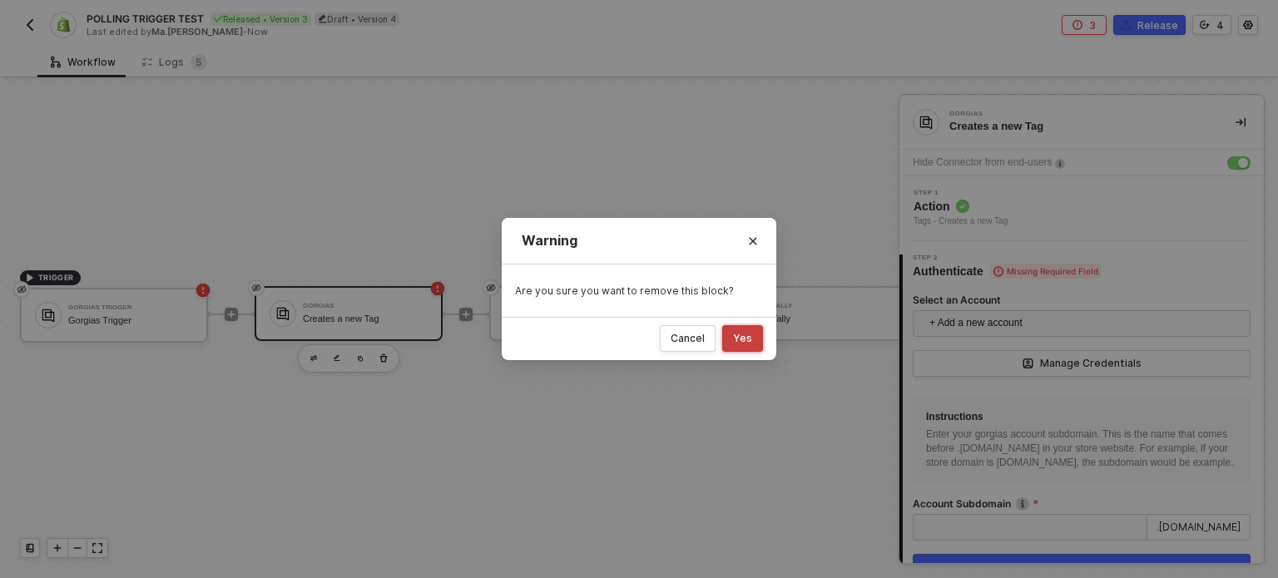
click at [737, 346] on button "Yes" at bounding box center [742, 338] width 41 height 27
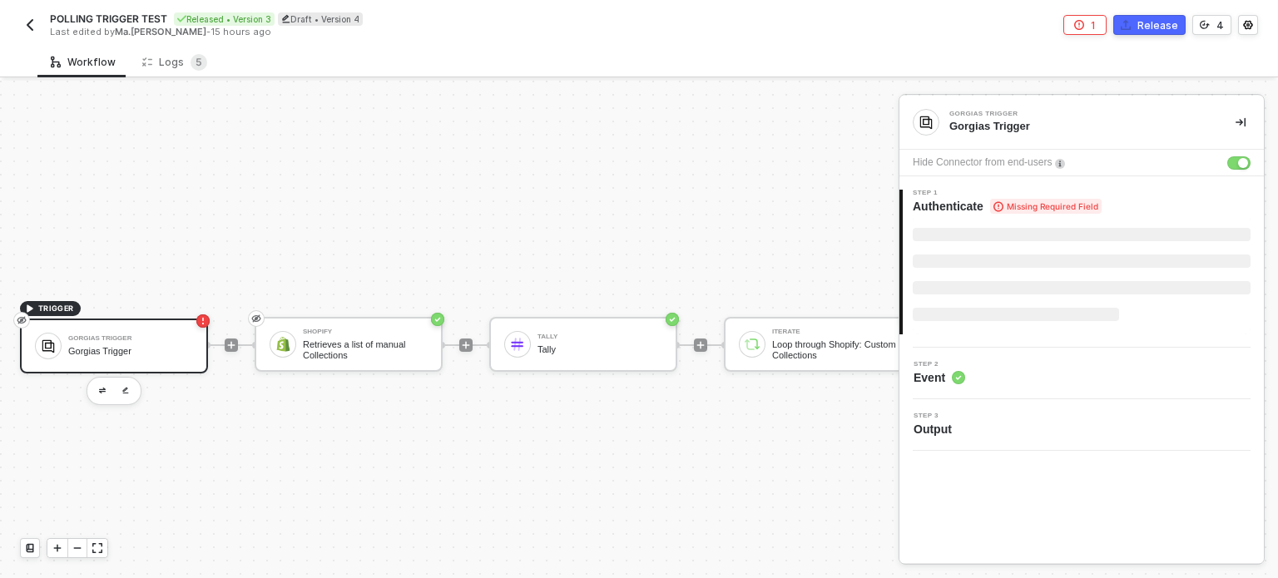
scroll to position [43, 0]
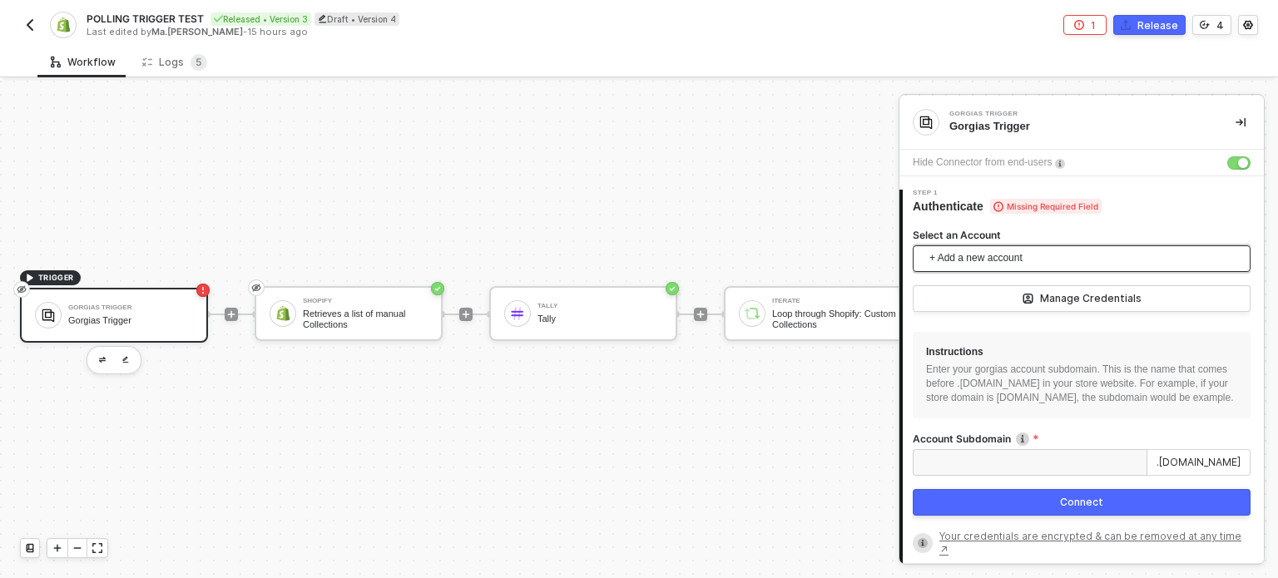
click at [981, 254] on span "+ Add a new account" at bounding box center [1084, 258] width 311 height 27
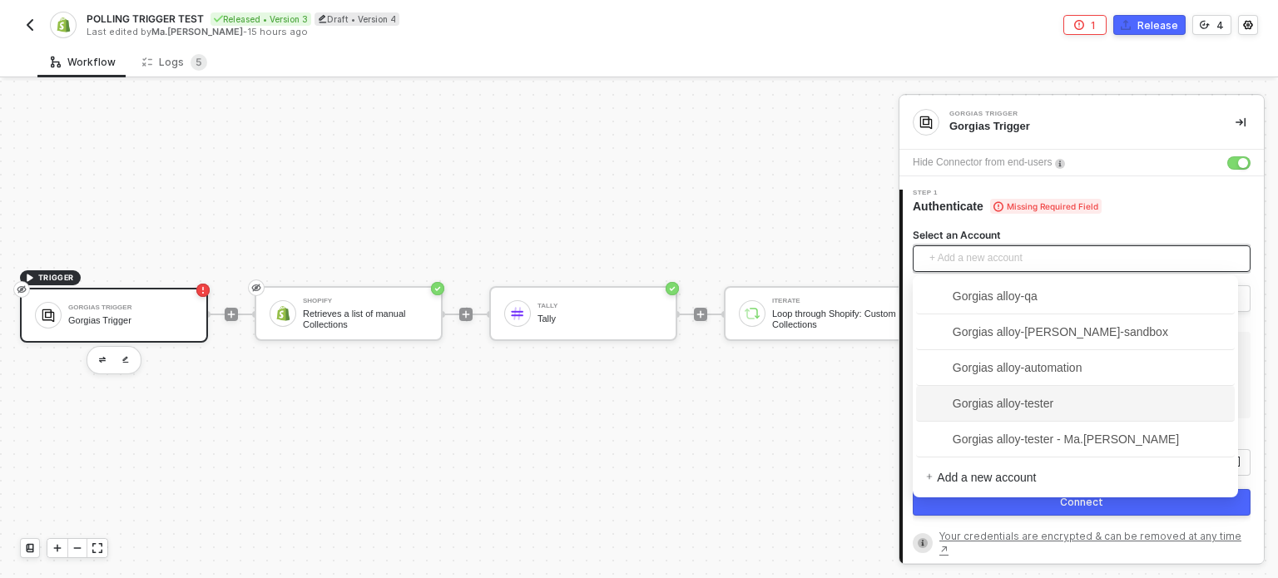
click at [1055, 408] on span "Gorgias alloy-tester" at bounding box center [1075, 403] width 299 height 27
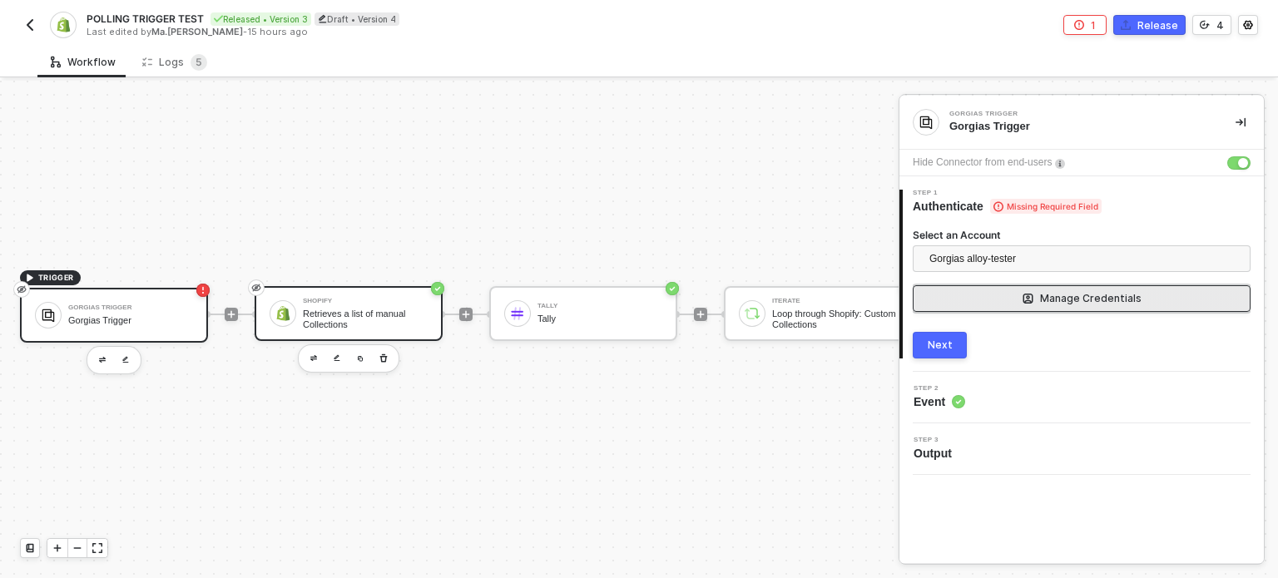
click at [1036, 300] on button "Manage Credentials" at bounding box center [1081, 298] width 338 height 27
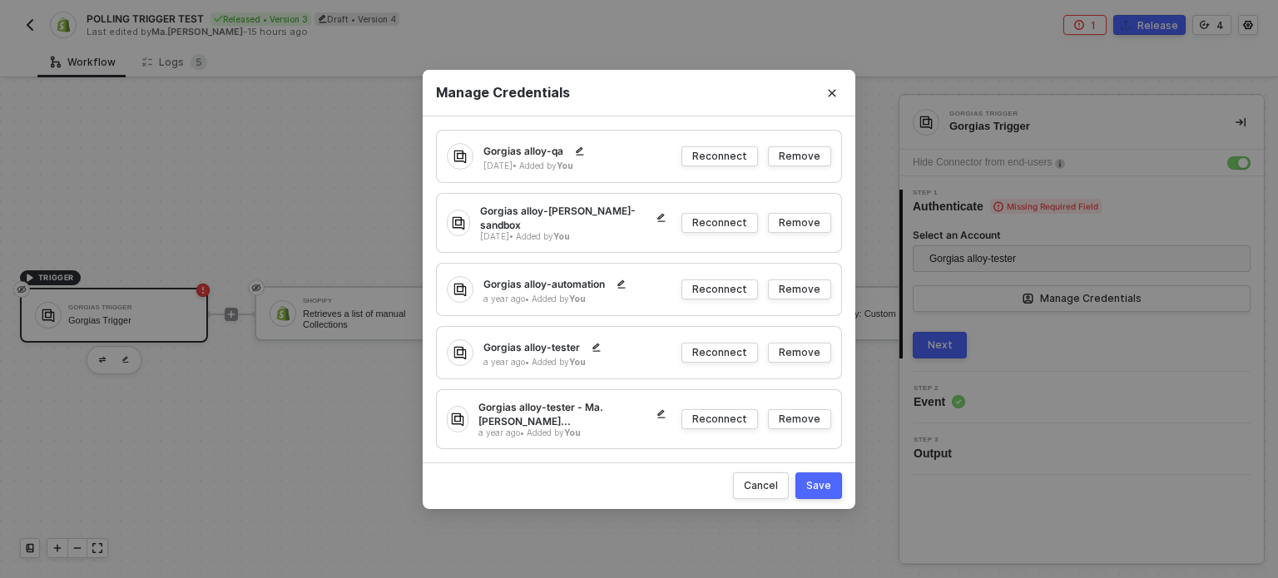
click at [601, 548] on div "Manage Credentials Gorgias alloy-qa [DATE] • Added by You Reconnect Remove Gorg…" at bounding box center [639, 289] width 1278 height 578
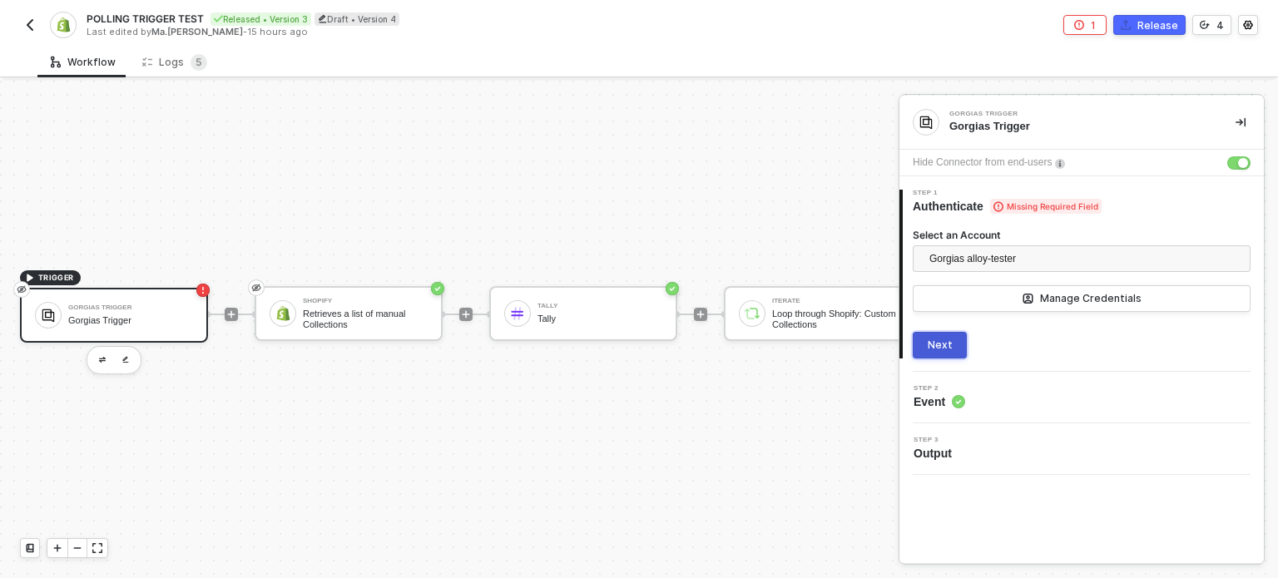
click at [928, 344] on div "Next" at bounding box center [939, 345] width 25 height 13
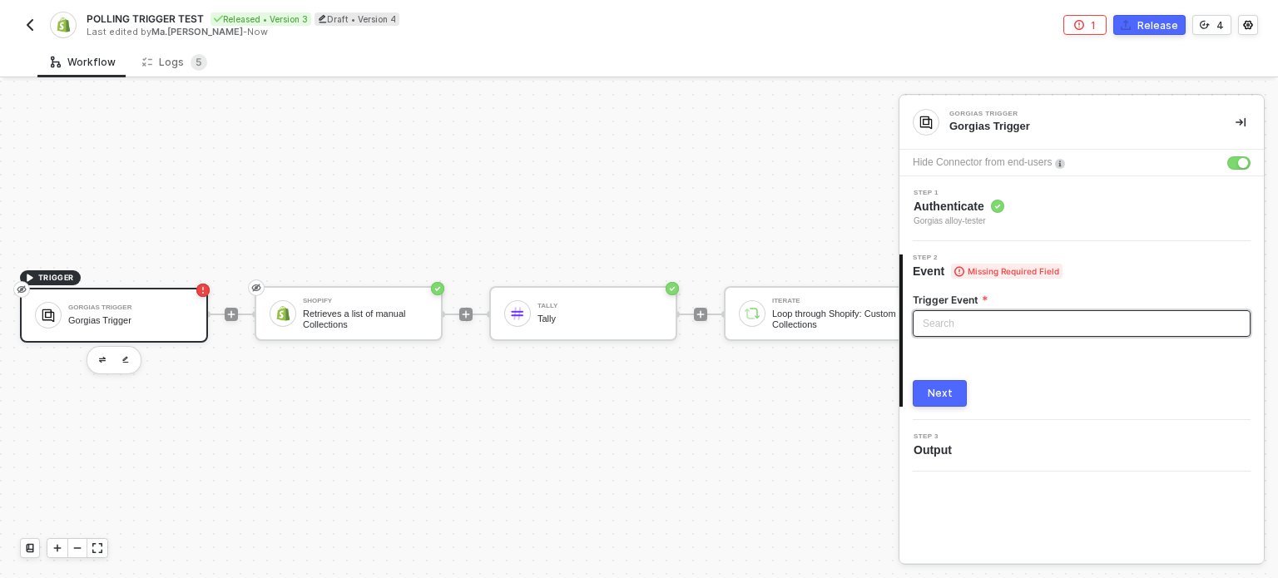
click at [968, 327] on input "search" at bounding box center [1081, 323] width 318 height 25
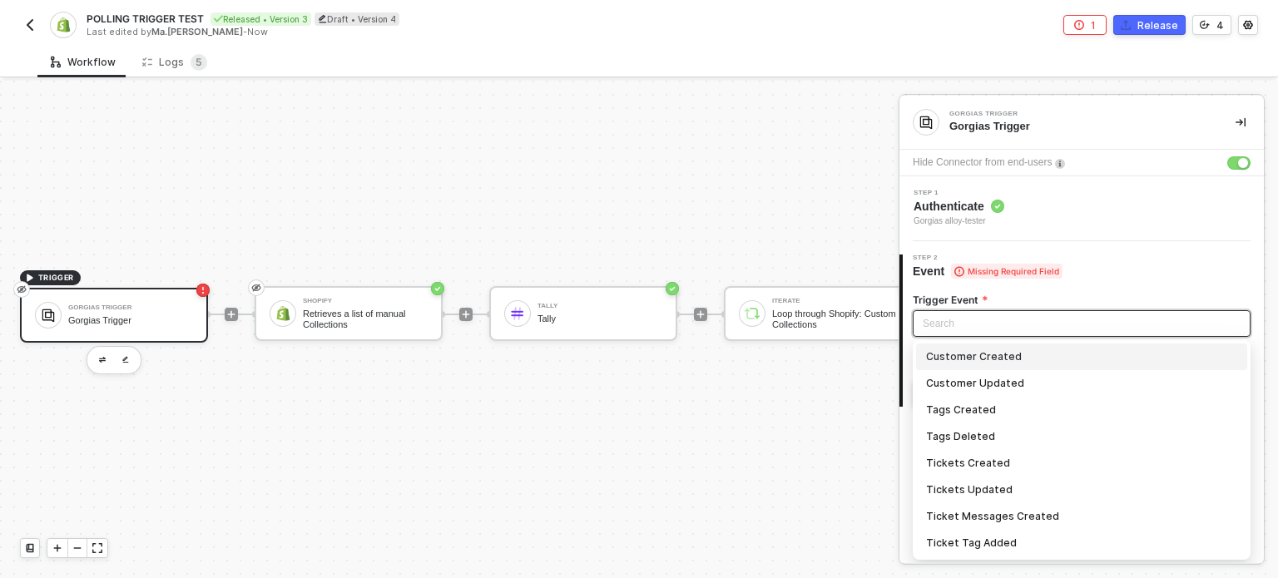
click at [977, 362] on div "Customer Created" at bounding box center [1081, 357] width 311 height 18
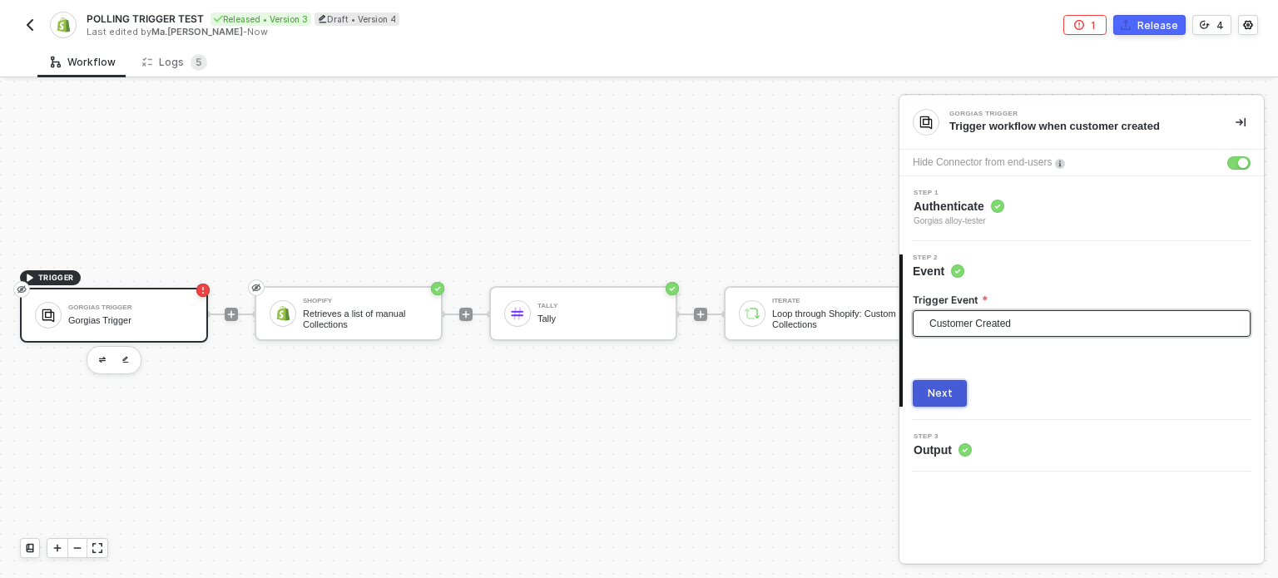
click at [943, 382] on button "Next" at bounding box center [939, 393] width 54 height 27
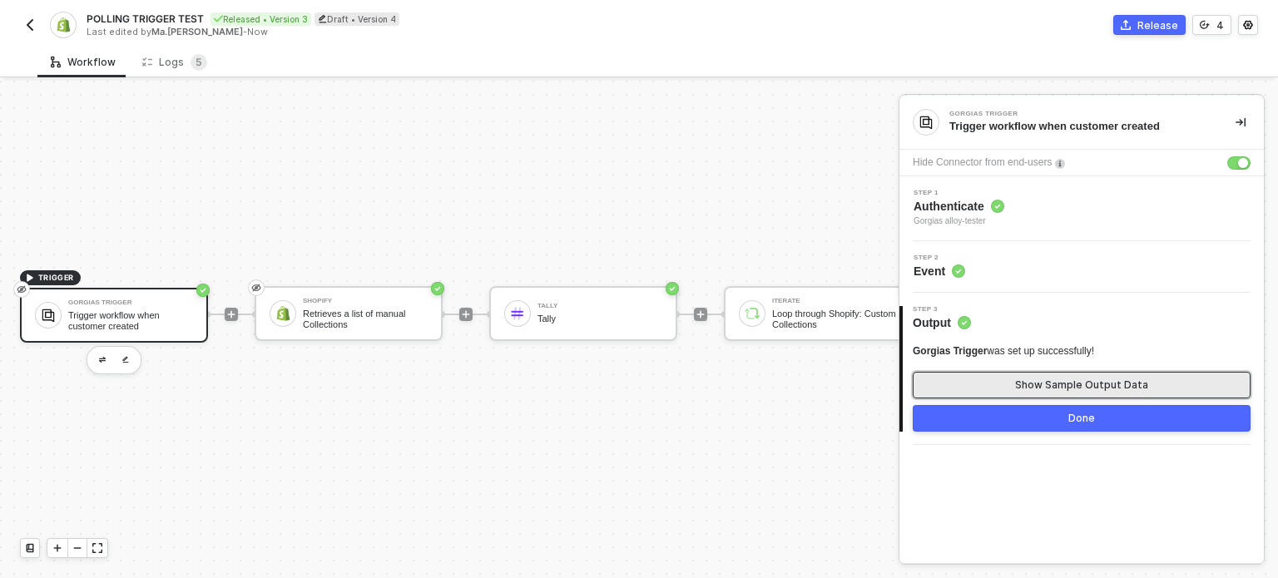
click at [1105, 388] on div "Show Sample Output Data" at bounding box center [1081, 384] width 133 height 13
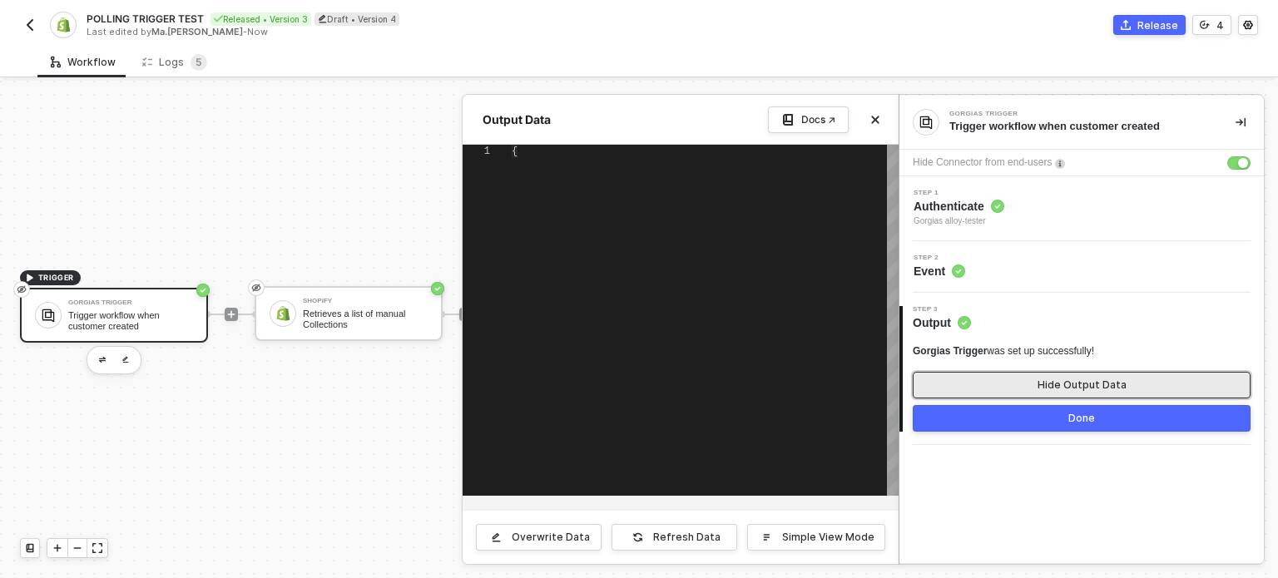
type textarea "{ "id": 3924, "created_datetime": "[DATE]T03:27:56.973873", "email": "[PERSON_N…"
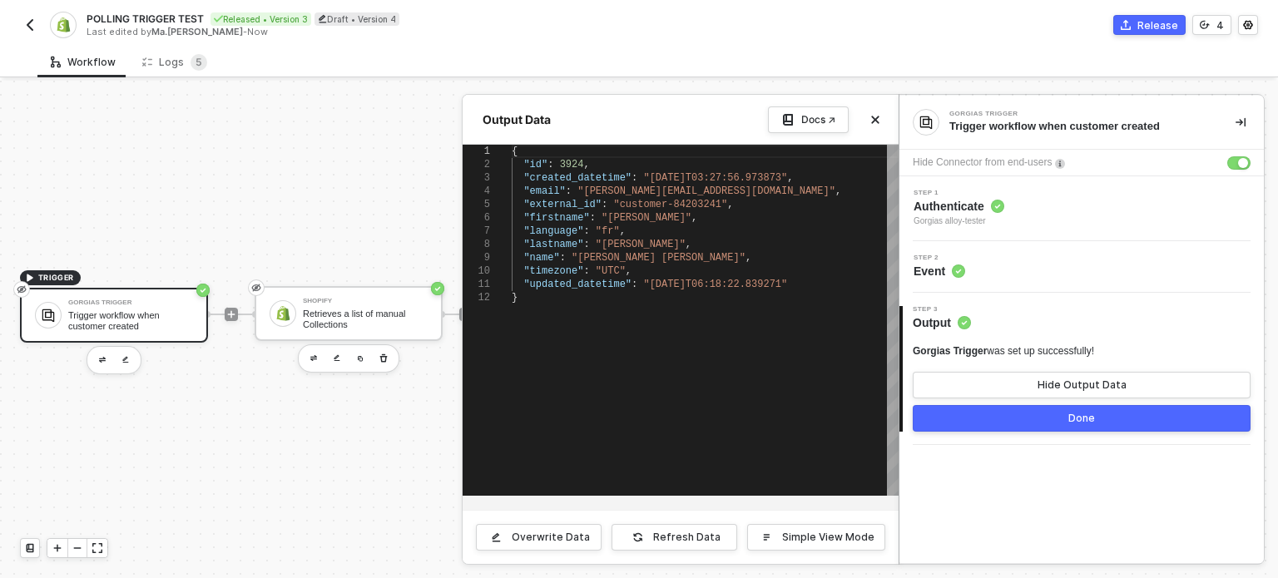
drag, startPoint x: 264, startPoint y: 430, endPoint x: 296, endPoint y: 329, distance: 106.5
click at [264, 429] on div at bounding box center [639, 329] width 1278 height 497
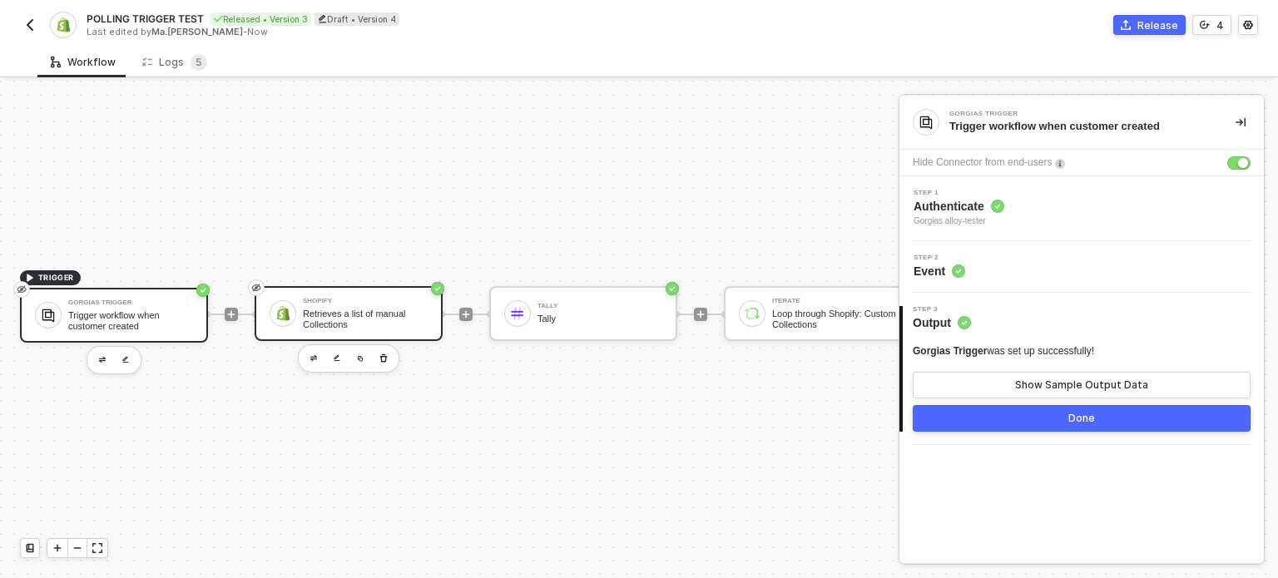
click at [320, 309] on div "Retrieves a list of manual Collections" at bounding box center [365, 319] width 125 height 21
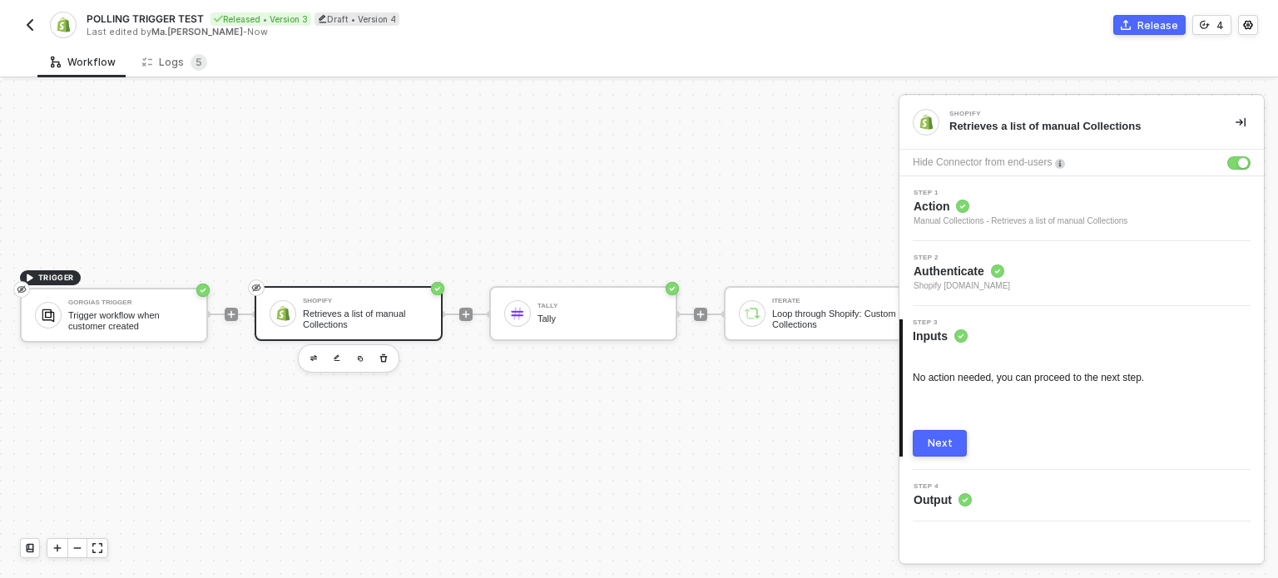
click at [962, 205] on circle at bounding box center [962, 206] width 13 height 13
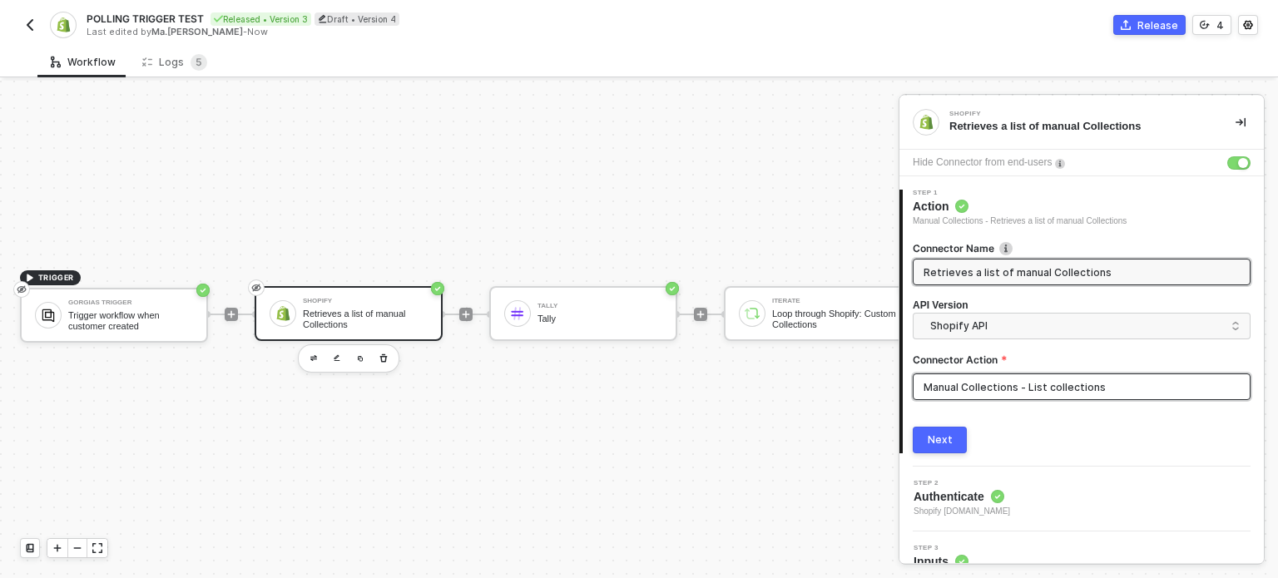
click at [983, 381] on input "Manual Collections - List collections" at bounding box center [1081, 386] width 338 height 27
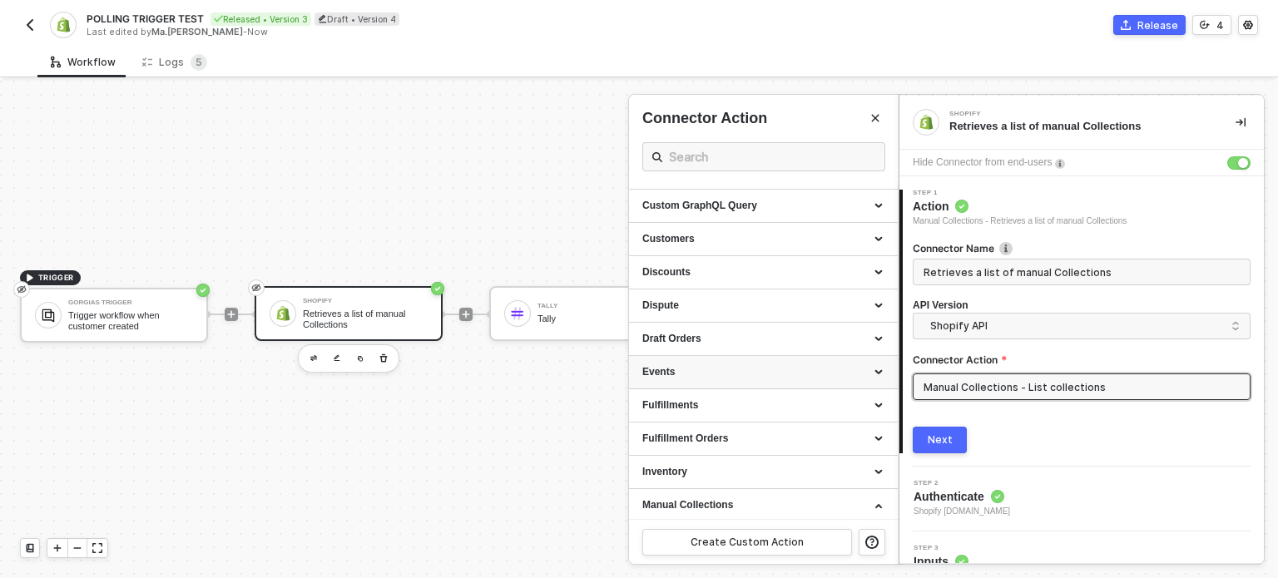
scroll to position [166, 0]
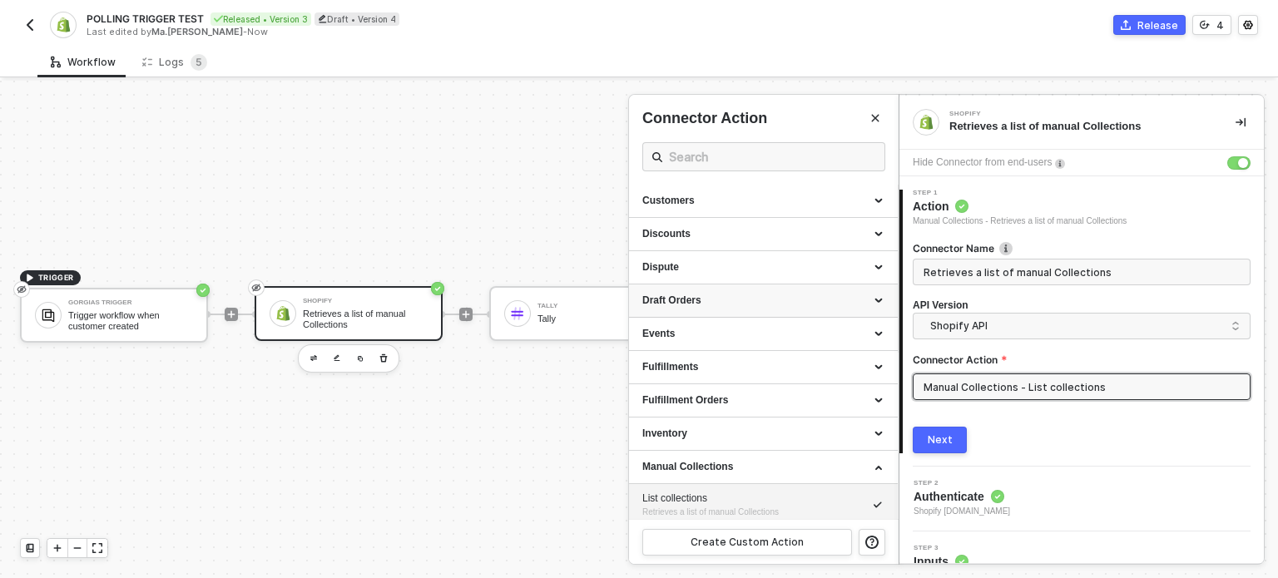
click at [701, 305] on div "Draft Orders" at bounding box center [763, 301] width 242 height 14
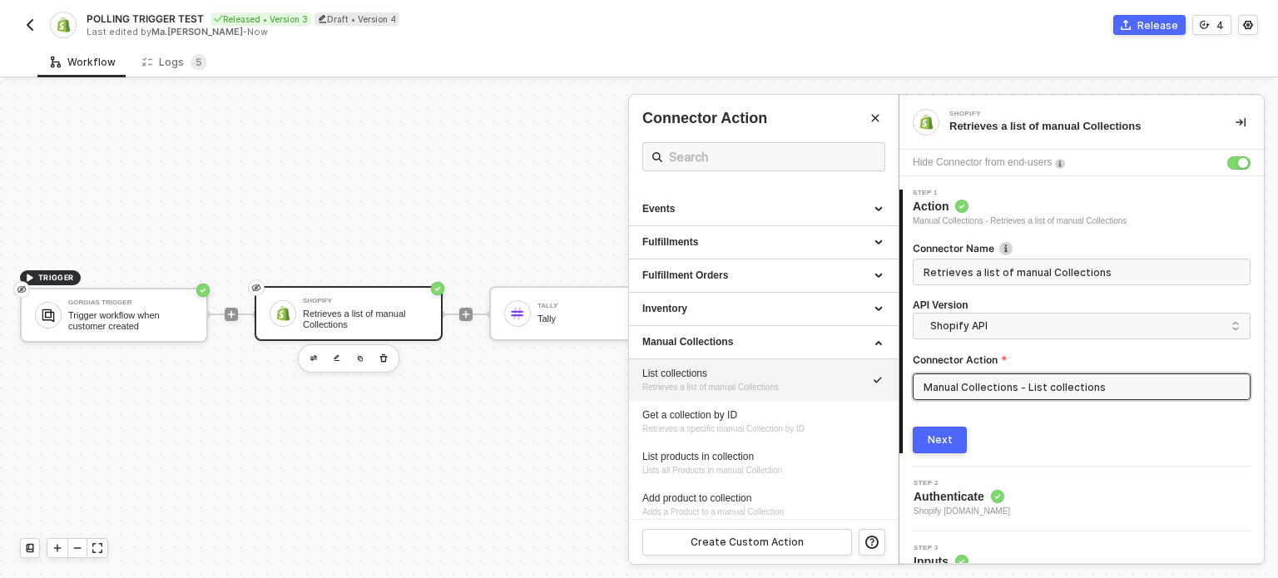
scroll to position [1086, 0]
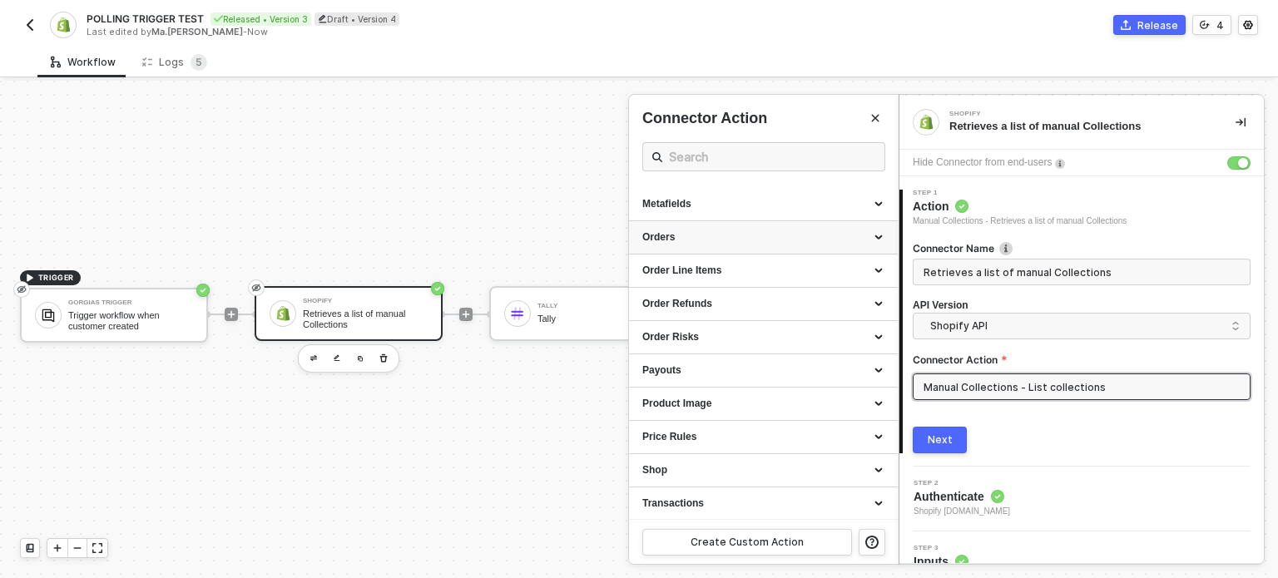
click at [729, 247] on div "Orders" at bounding box center [763, 237] width 269 height 33
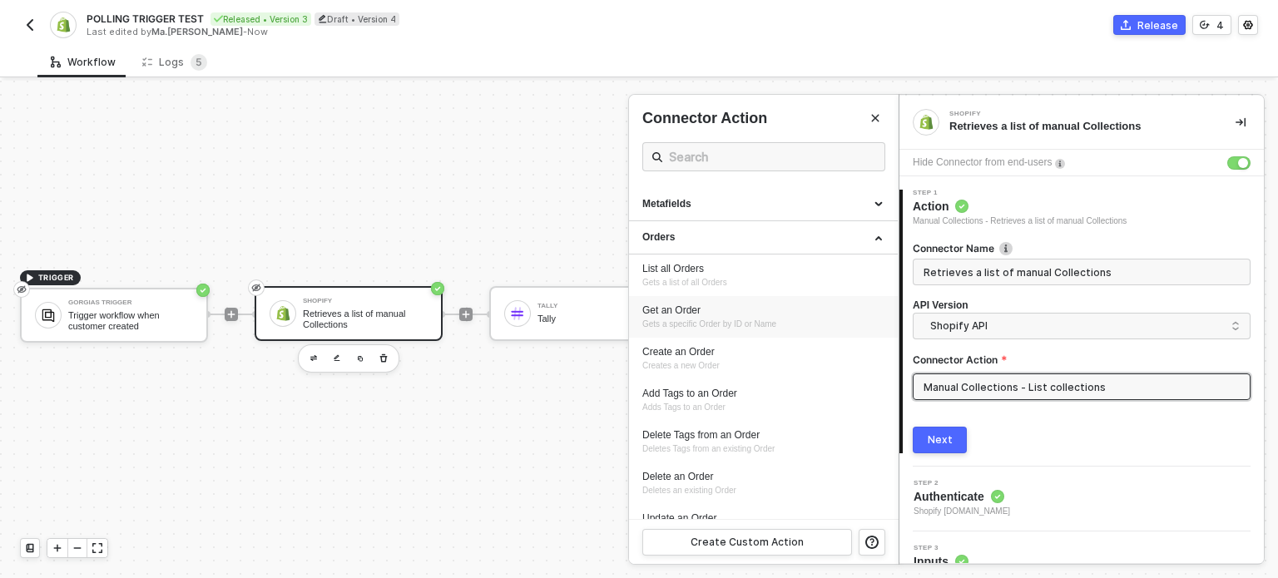
click at [707, 309] on div "Get an Order" at bounding box center [763, 311] width 242 height 14
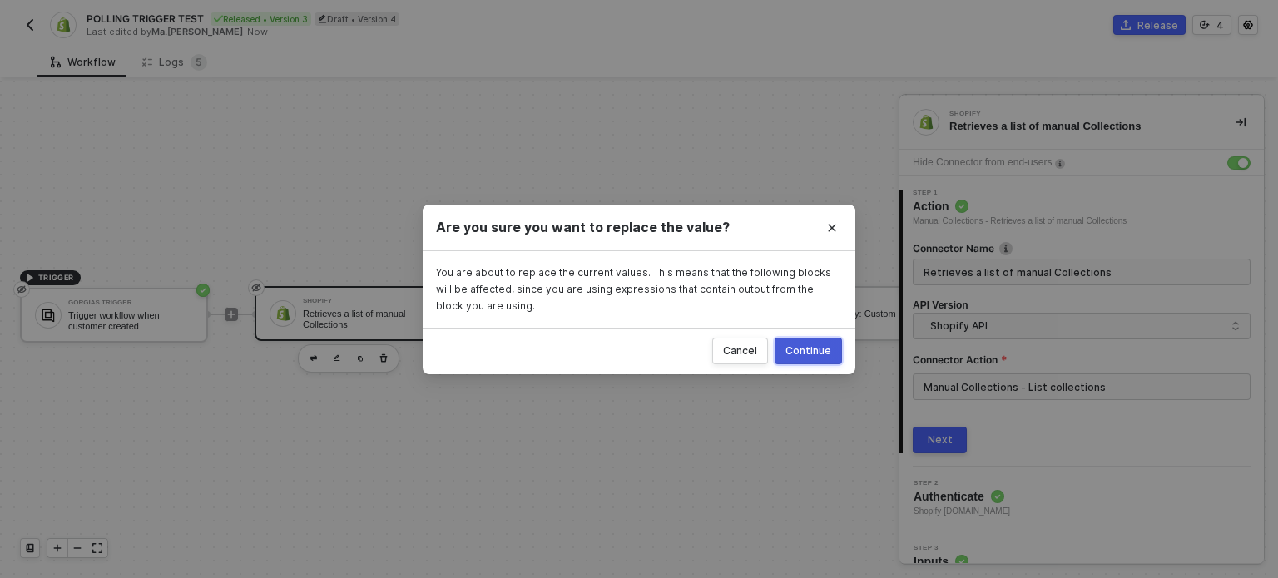
click at [813, 351] on div "Continue" at bounding box center [808, 350] width 46 height 13
type input "Gets a specific Order by ID or Name"
type input "Orders - Get an Order"
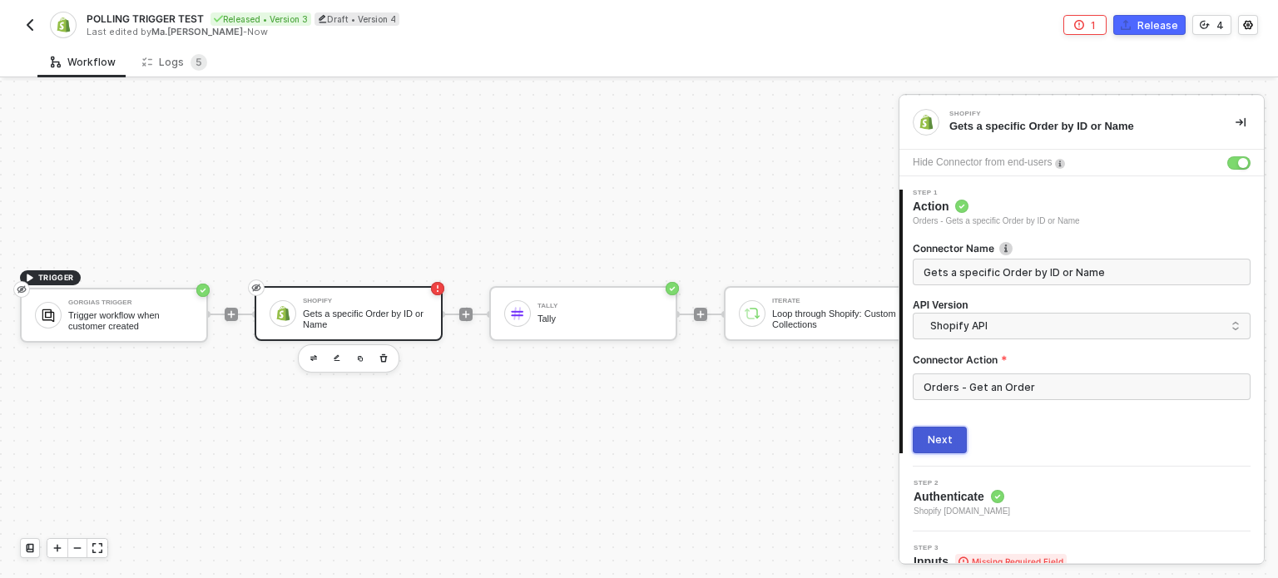
drag, startPoint x: 926, startPoint y: 443, endPoint x: 932, endPoint y: 435, distance: 9.5
click at [926, 442] on button "Next" at bounding box center [939, 440] width 54 height 27
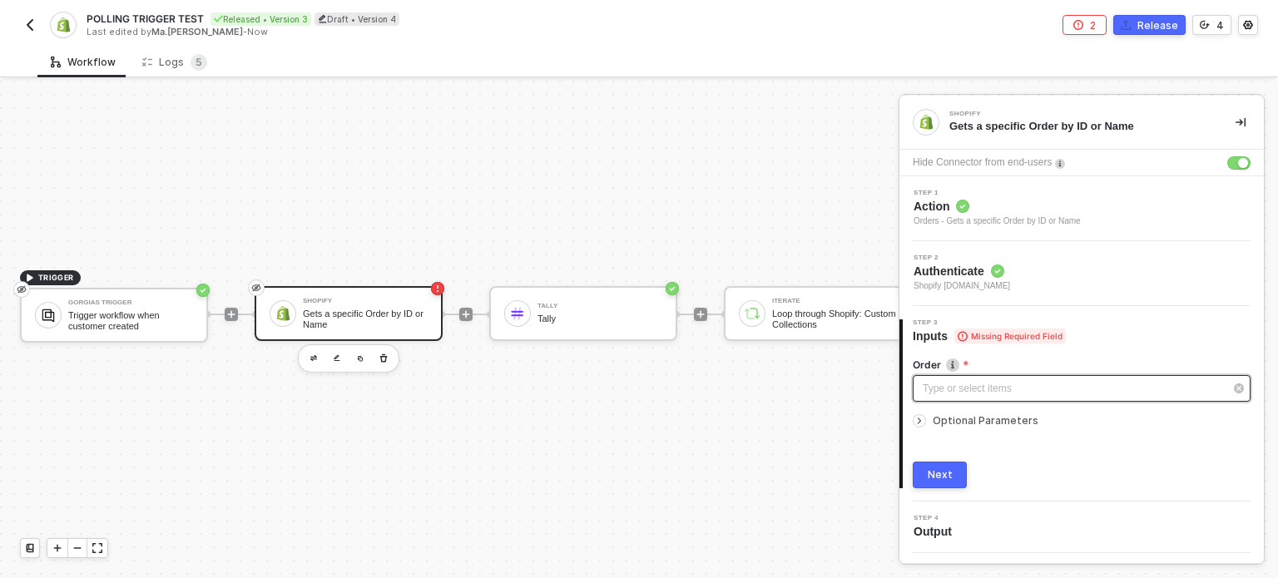
drag, startPoint x: 966, startPoint y: 366, endPoint x: 963, endPoint y: 378, distance: 12.7
click at [966, 367] on label "Order" at bounding box center [1081, 365] width 338 height 14
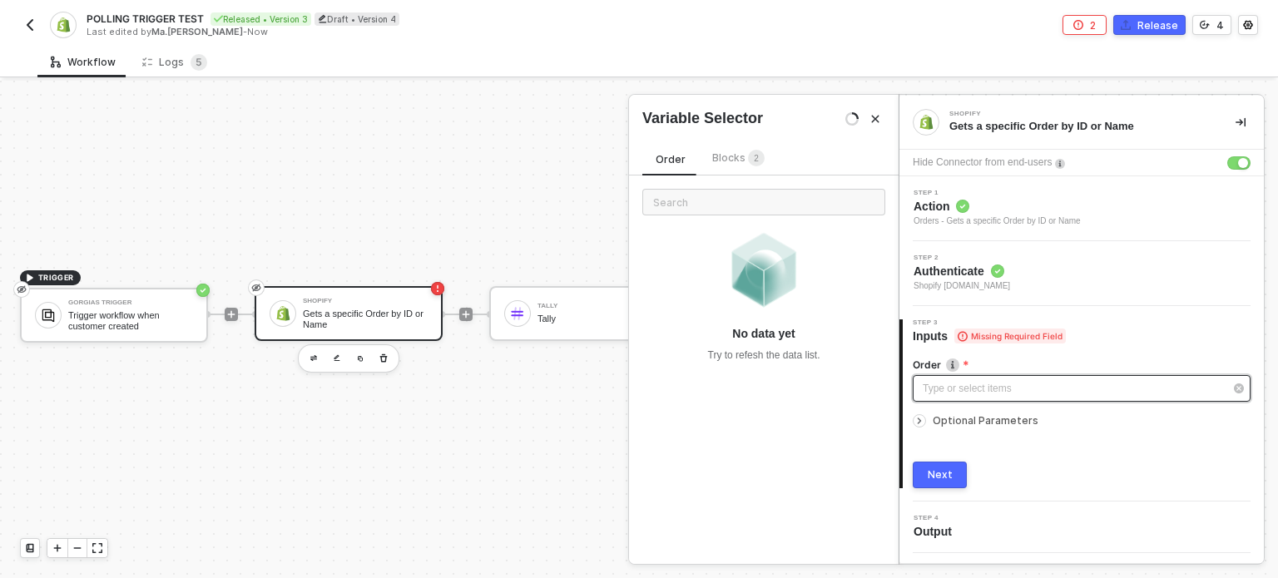
click at [962, 387] on div "Type or select items ﻿" at bounding box center [1072, 389] width 301 height 16
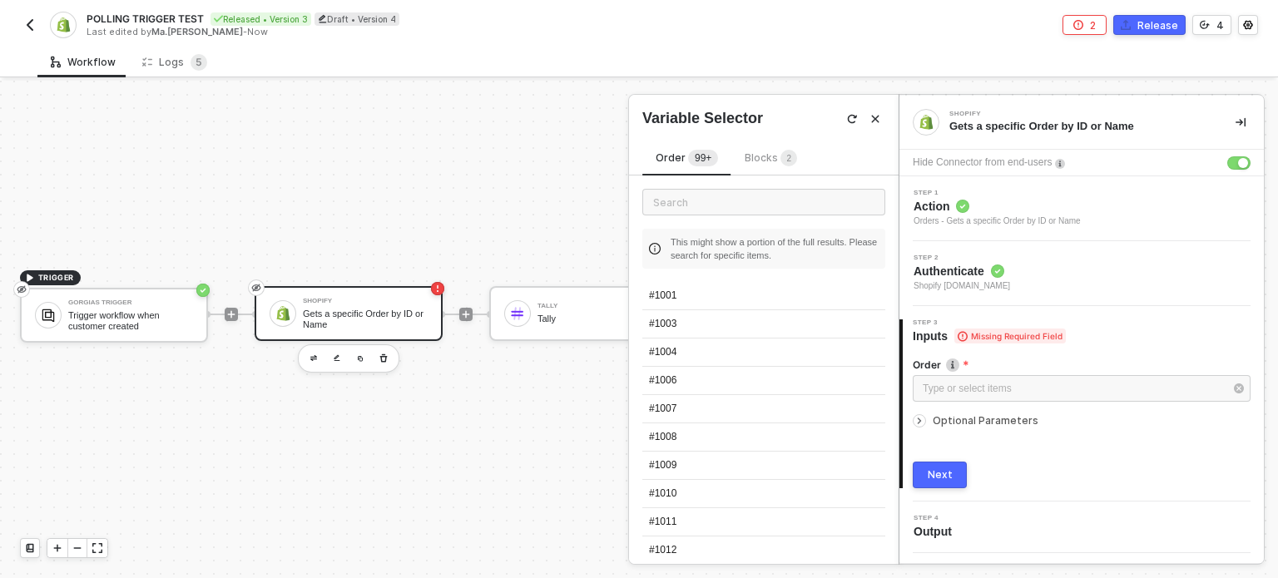
drag, startPoint x: 691, startPoint y: 300, endPoint x: 898, endPoint y: 420, distance: 239.3
click at [694, 300] on div "#1001" at bounding box center [763, 296] width 243 height 28
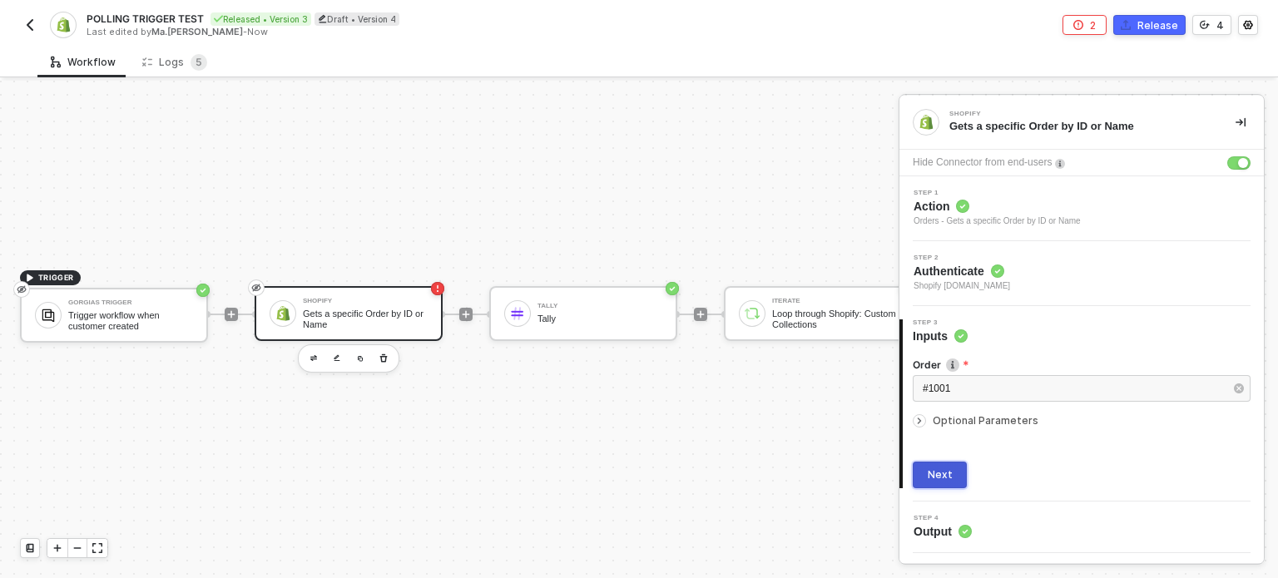
click at [935, 476] on div "Next" at bounding box center [939, 474] width 25 height 13
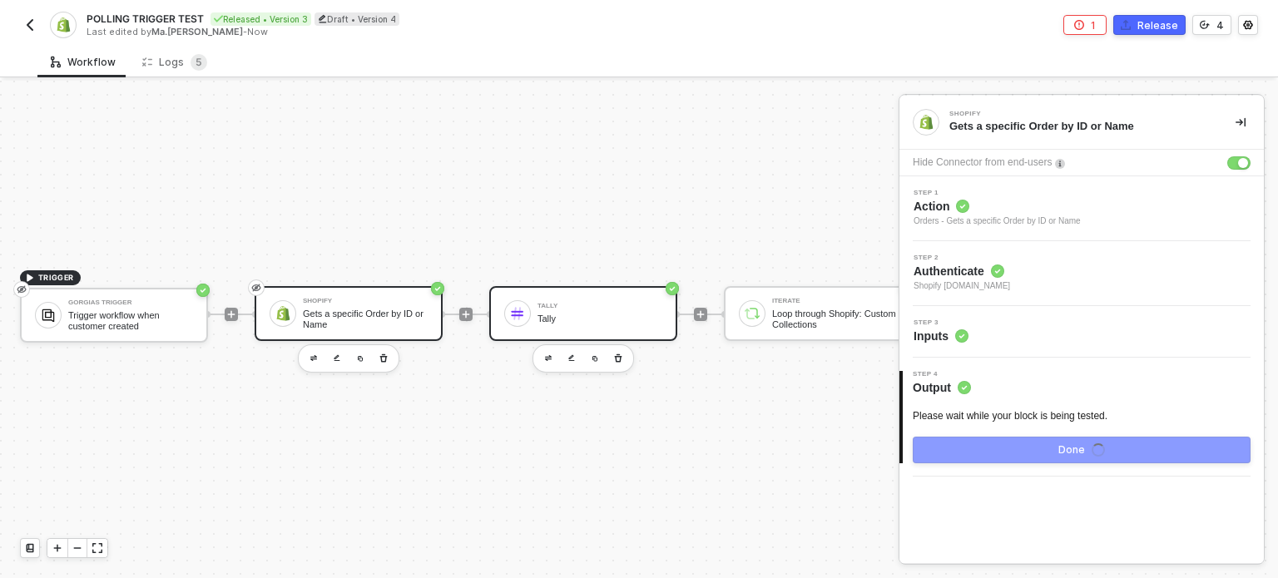
click at [588, 314] on div "Tally" at bounding box center [599, 319] width 125 height 11
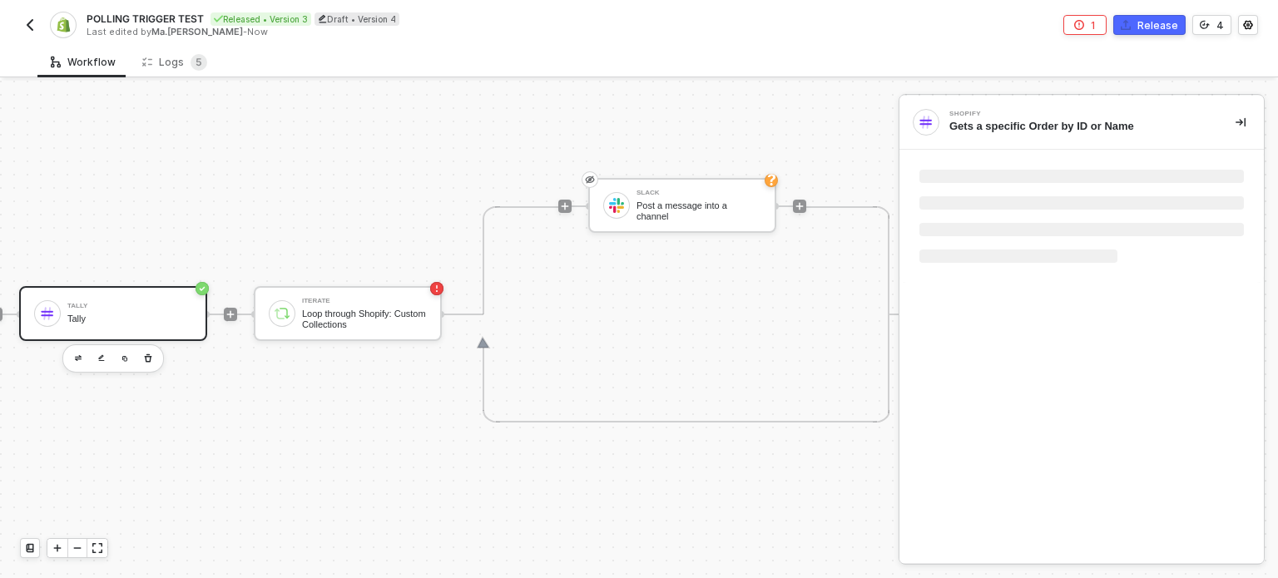
scroll to position [43, 472]
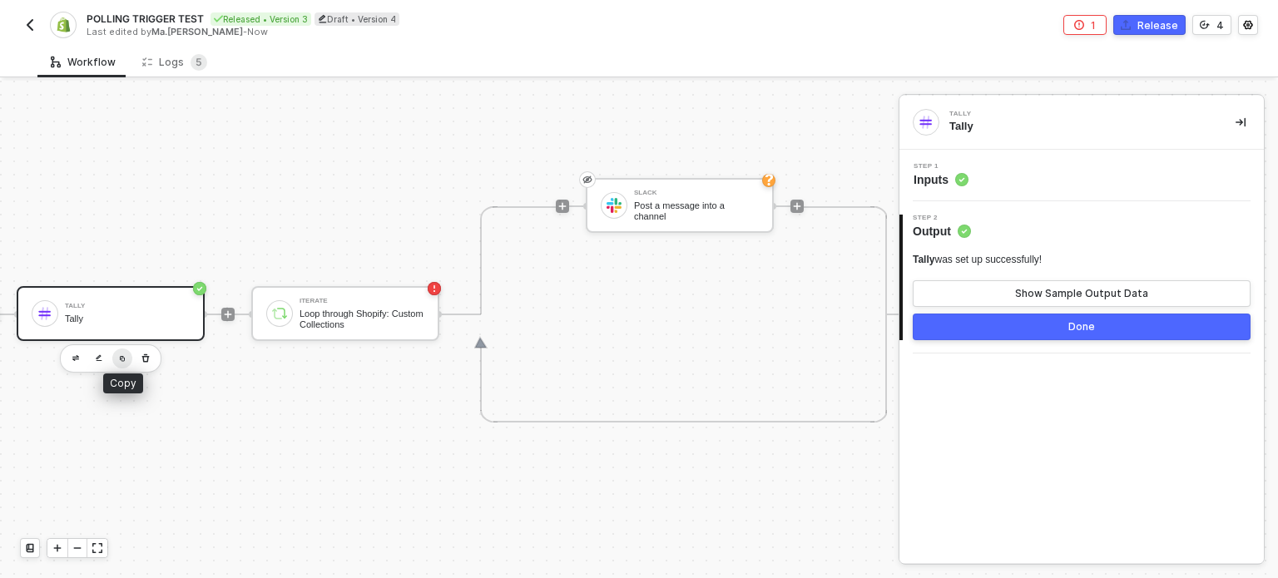
click at [115, 349] on button "button" at bounding box center [122, 359] width 20 height 20
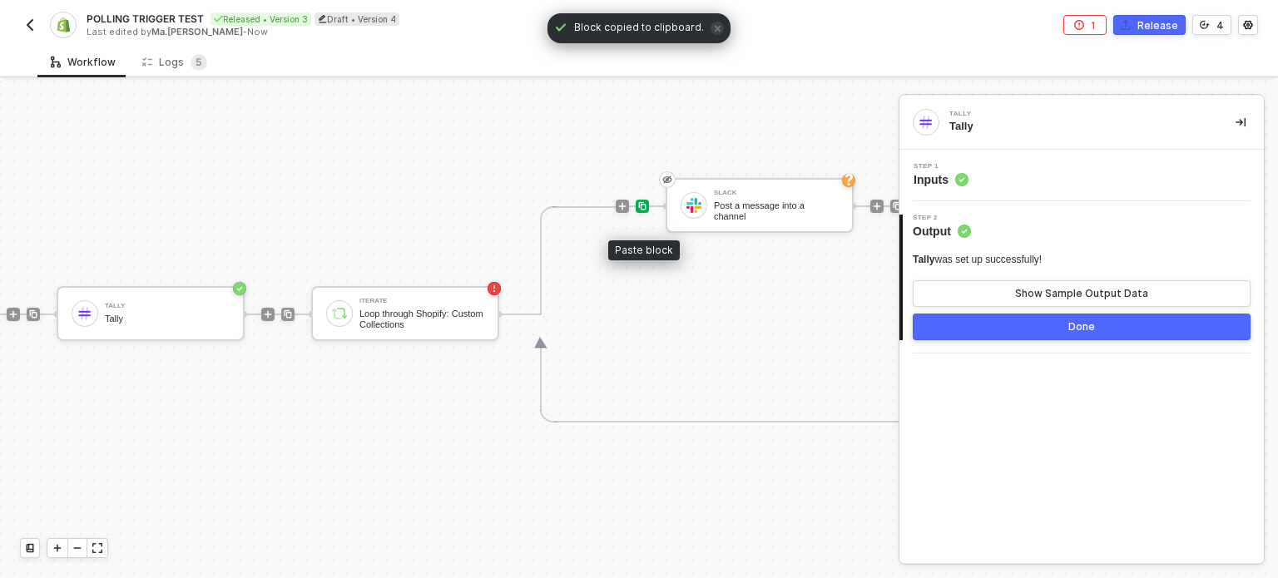
click at [642, 201] on img at bounding box center [642, 206] width 10 height 10
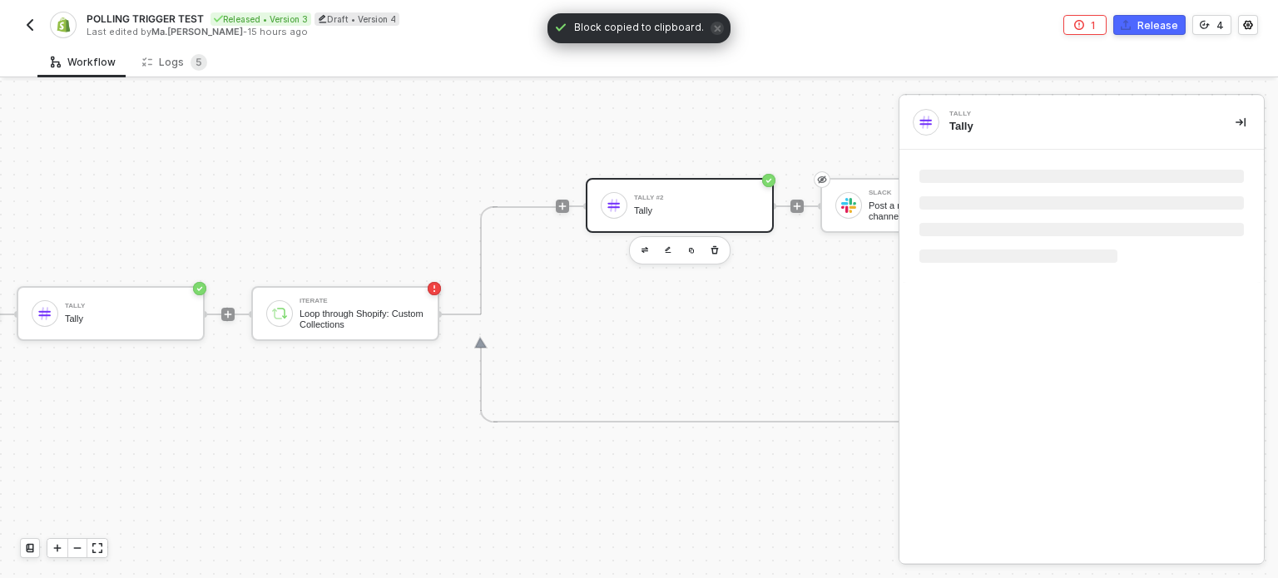
click at [665, 205] on div "Tally" at bounding box center [696, 210] width 125 height 11
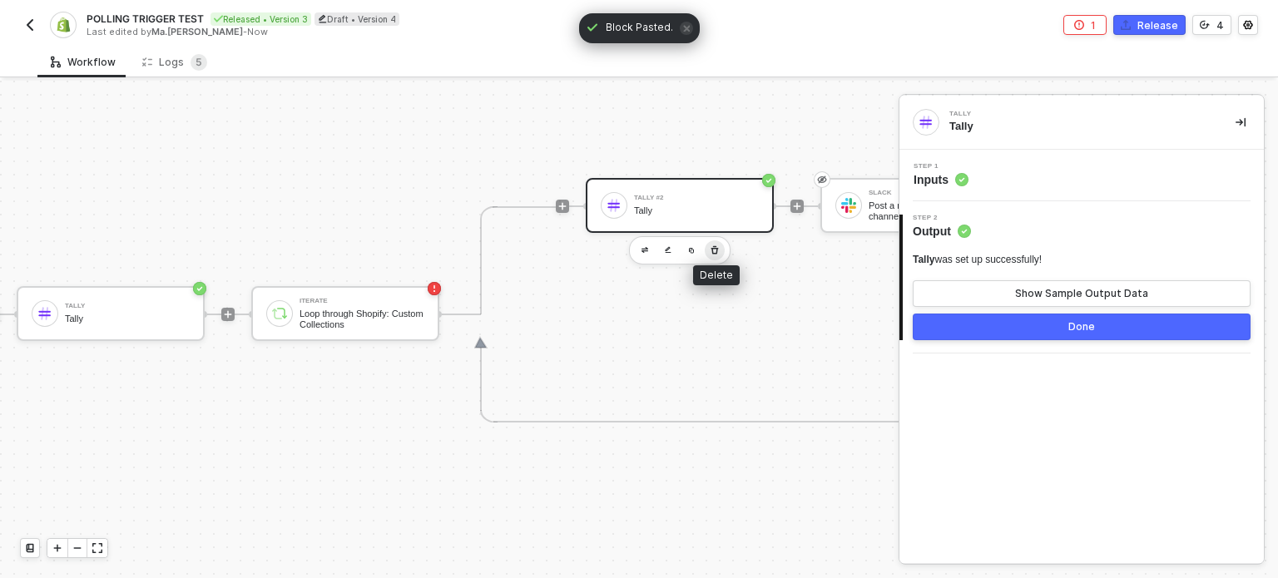
click at [721, 240] on button "button" at bounding box center [715, 250] width 20 height 20
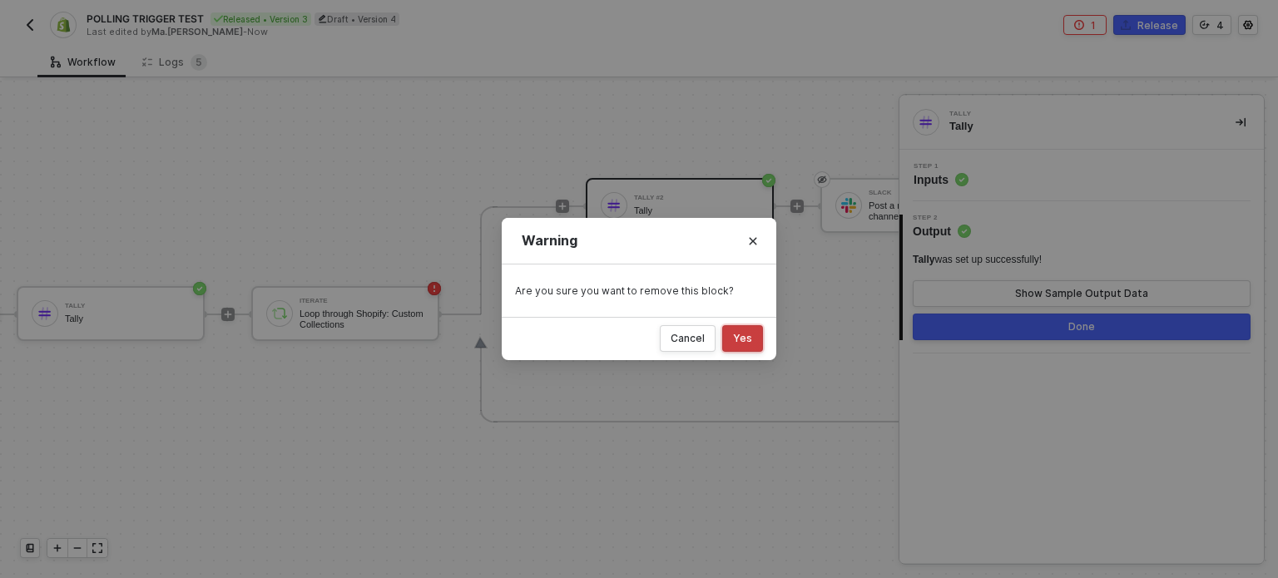
click at [752, 335] on button "Yes" at bounding box center [742, 338] width 41 height 27
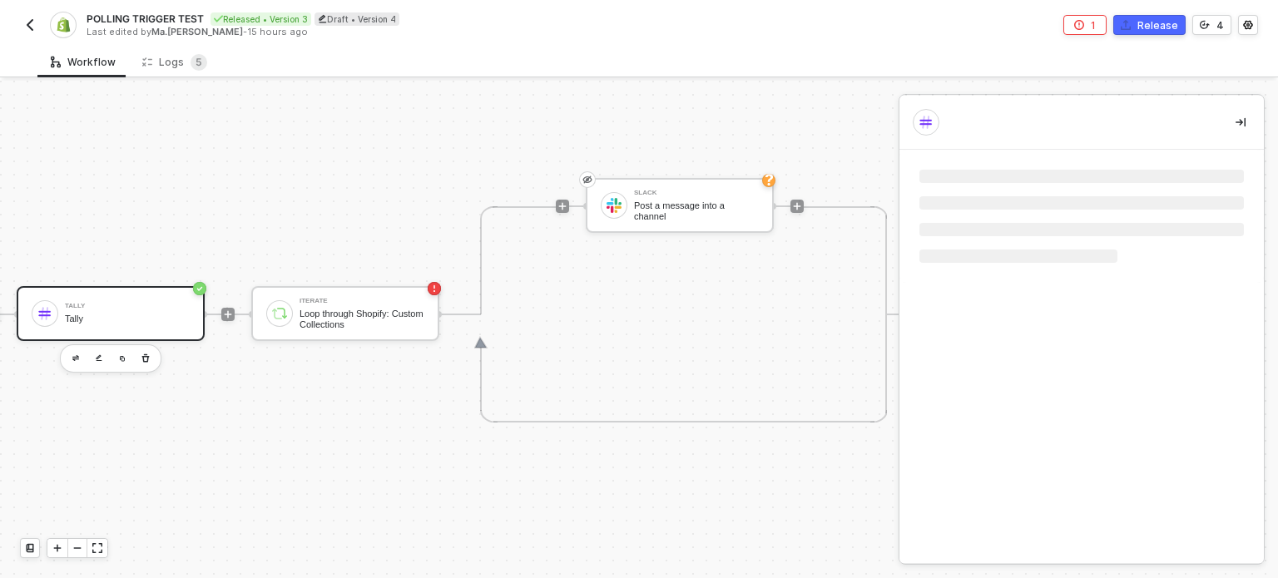
click at [119, 303] on div "Tally" at bounding box center [127, 306] width 125 height 7
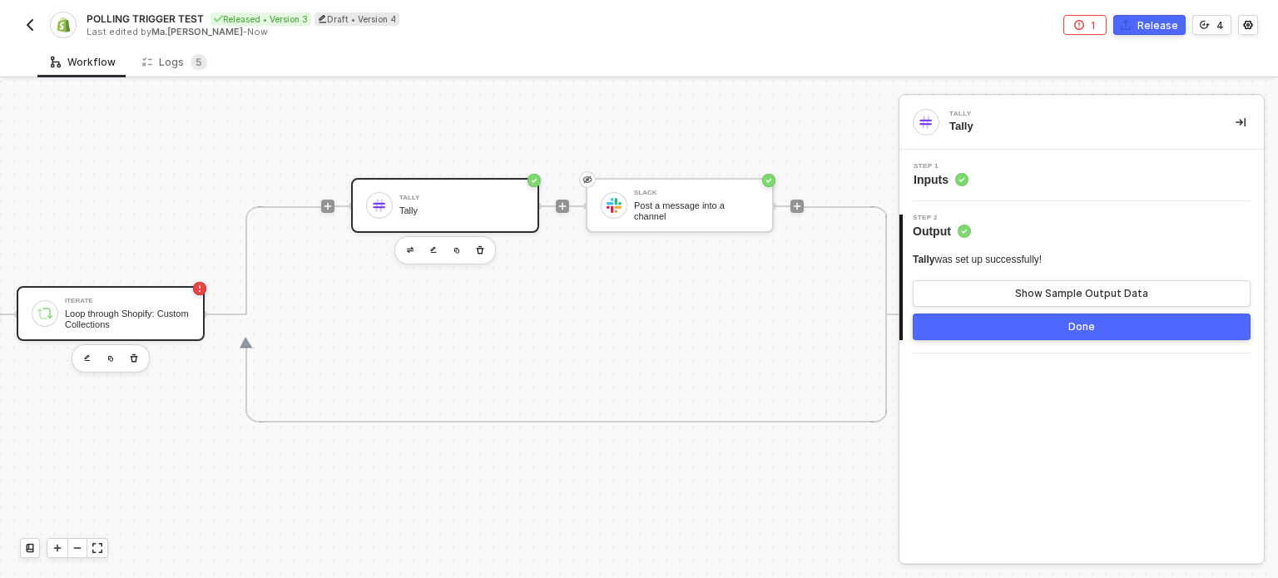
click at [112, 309] on div "Loop through Shopify: Custom Collections" at bounding box center [127, 319] width 125 height 21
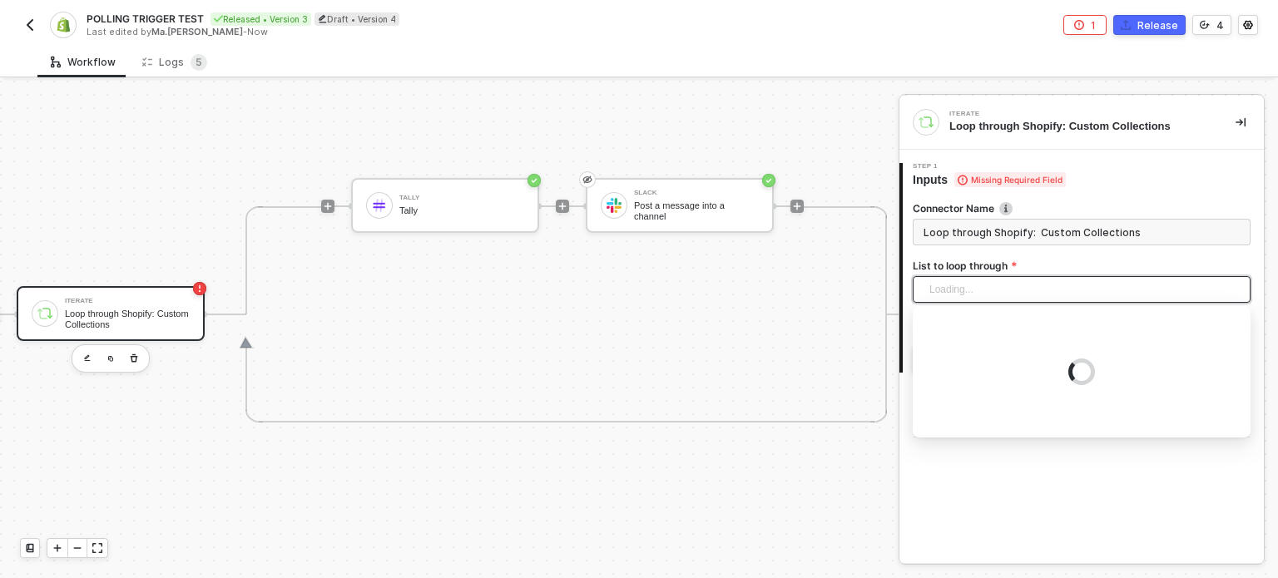
click at [955, 299] on div "Loading..." at bounding box center [1081, 289] width 338 height 27
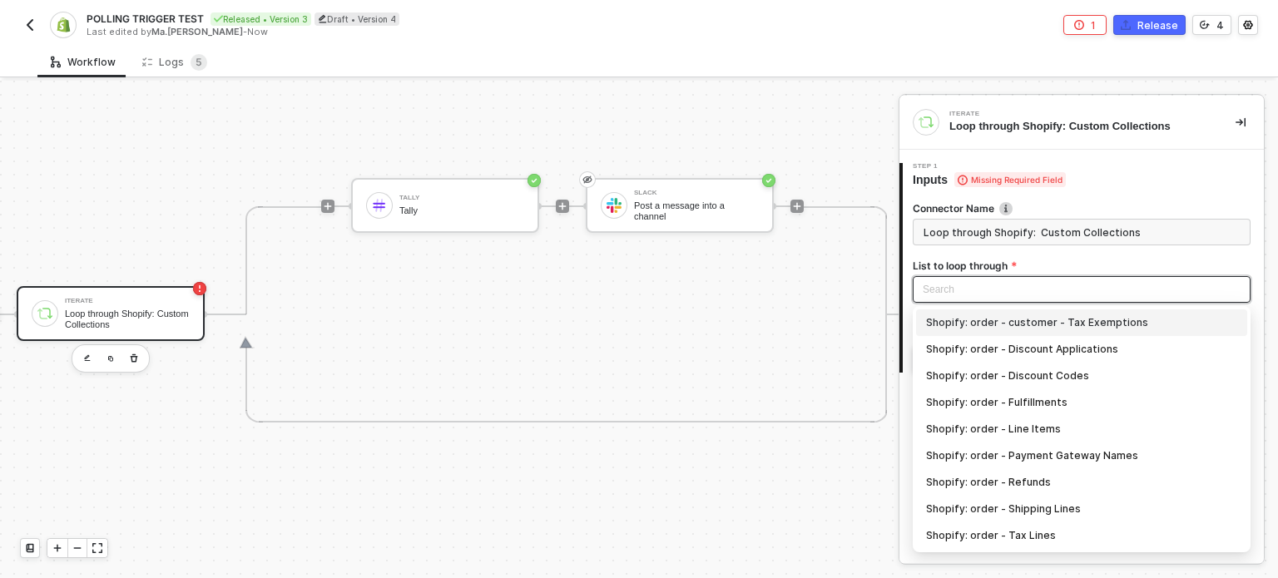
click at [993, 330] on div "Shopify: order - customer - Tax Exemptions" at bounding box center [1081, 323] width 311 height 18
type input "Loop through Shopify: order - customer - Tax Exemptions"
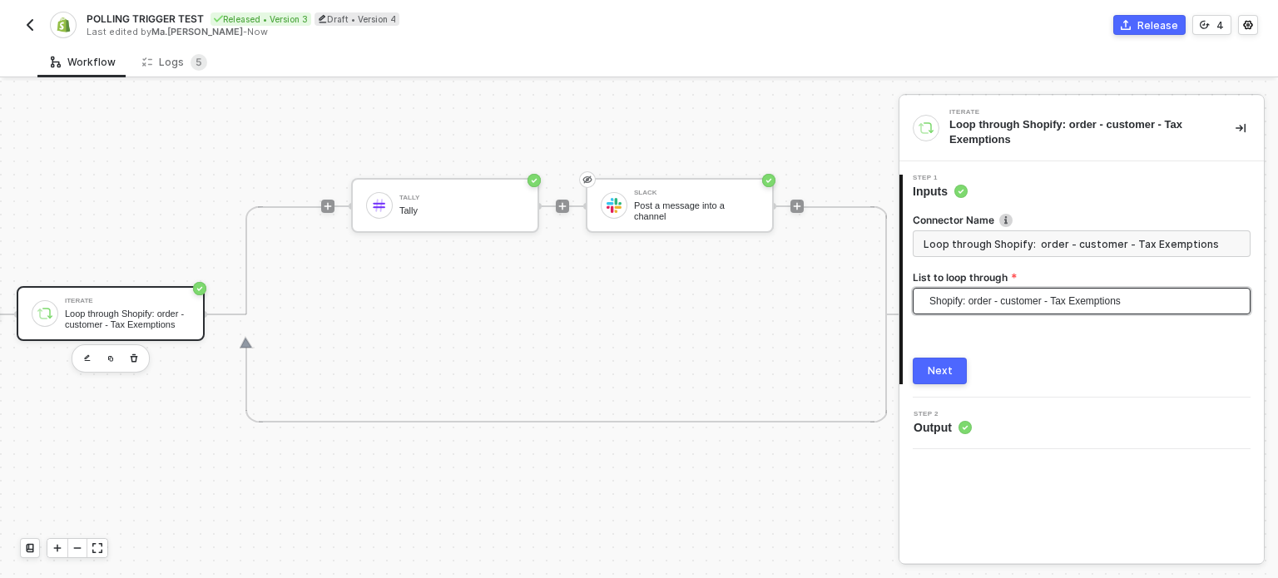
drag, startPoint x: 941, startPoint y: 362, endPoint x: 642, endPoint y: 292, distance: 306.7
click at [942, 362] on button "Next" at bounding box center [939, 371] width 54 height 27
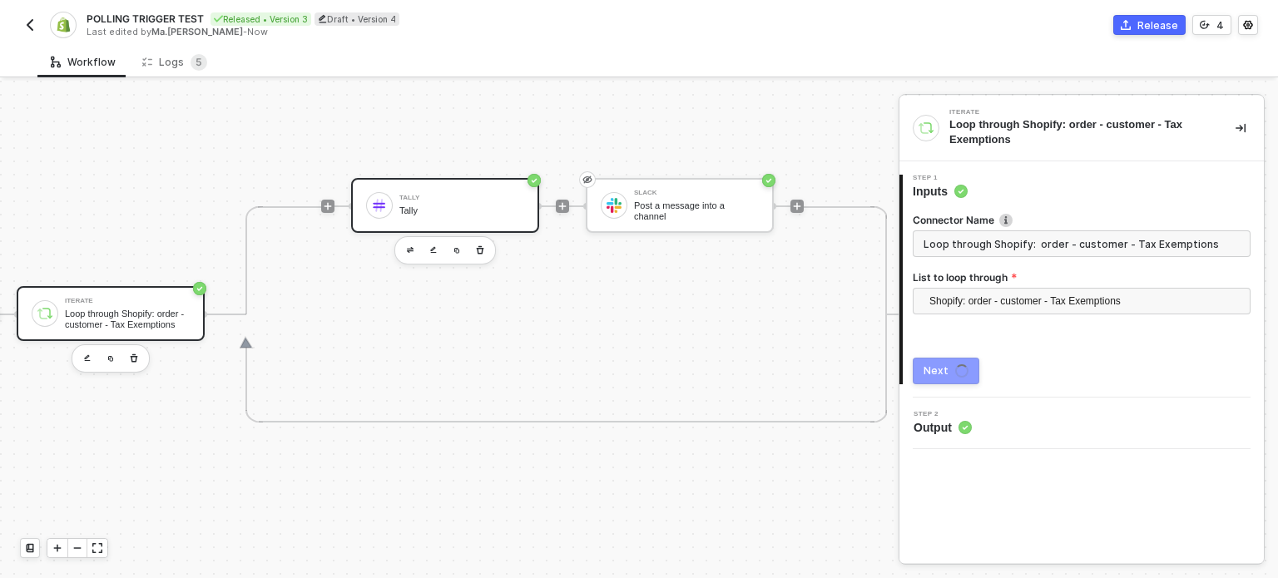
click at [433, 195] on div "Tally" at bounding box center [461, 198] width 125 height 7
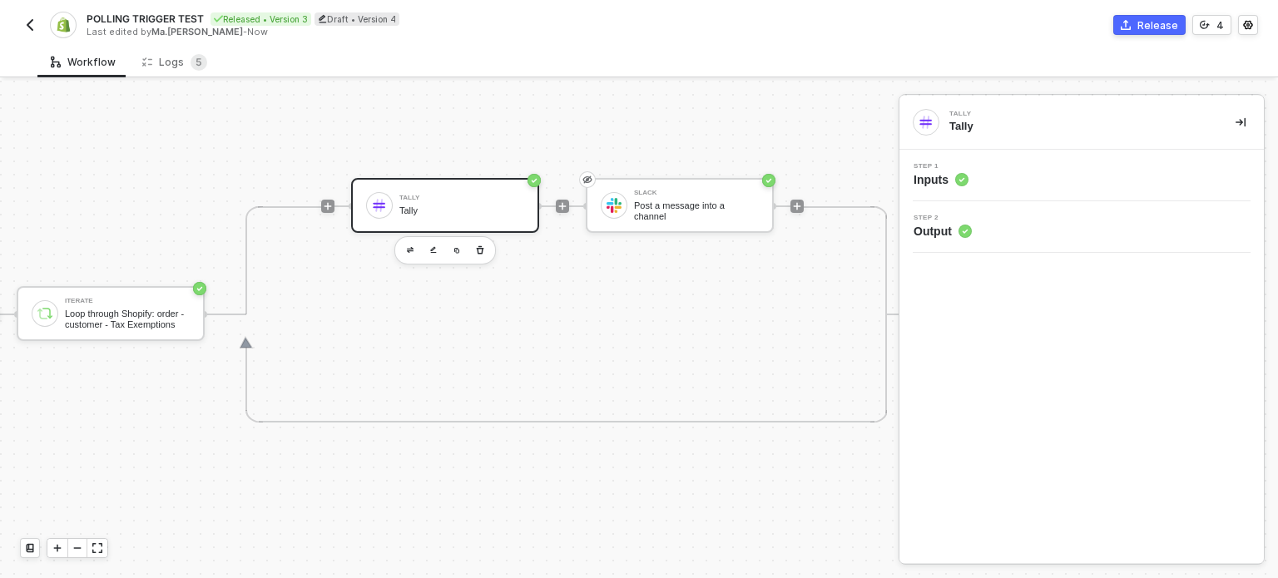
click at [930, 176] on span "Inputs" at bounding box center [940, 179] width 55 height 17
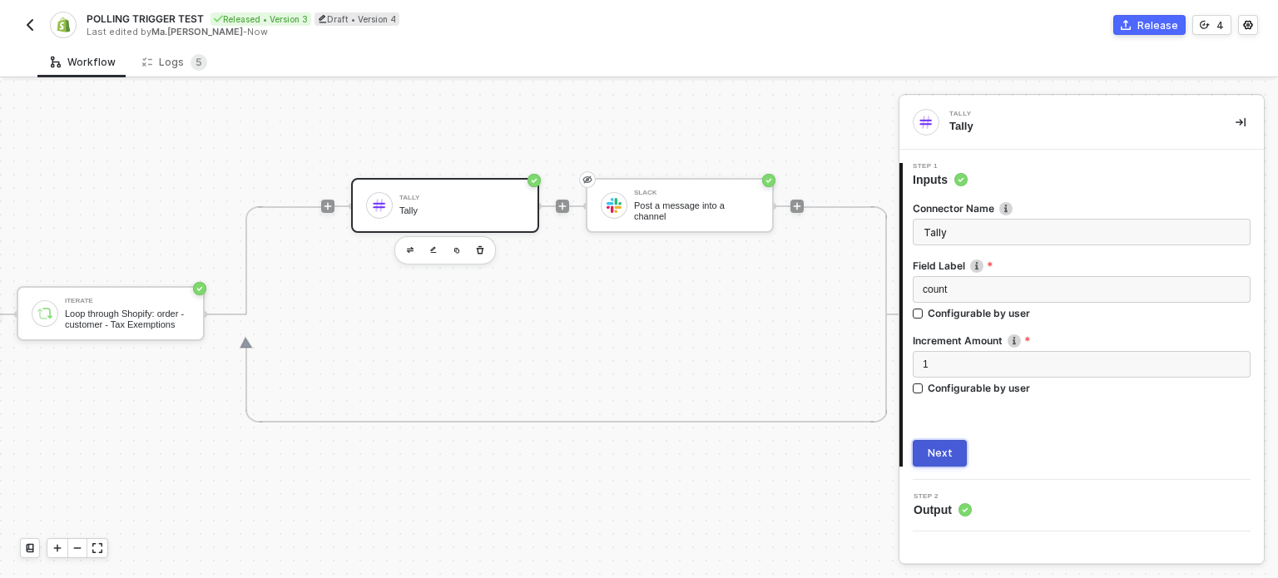
click at [949, 460] on button "Next" at bounding box center [939, 453] width 54 height 27
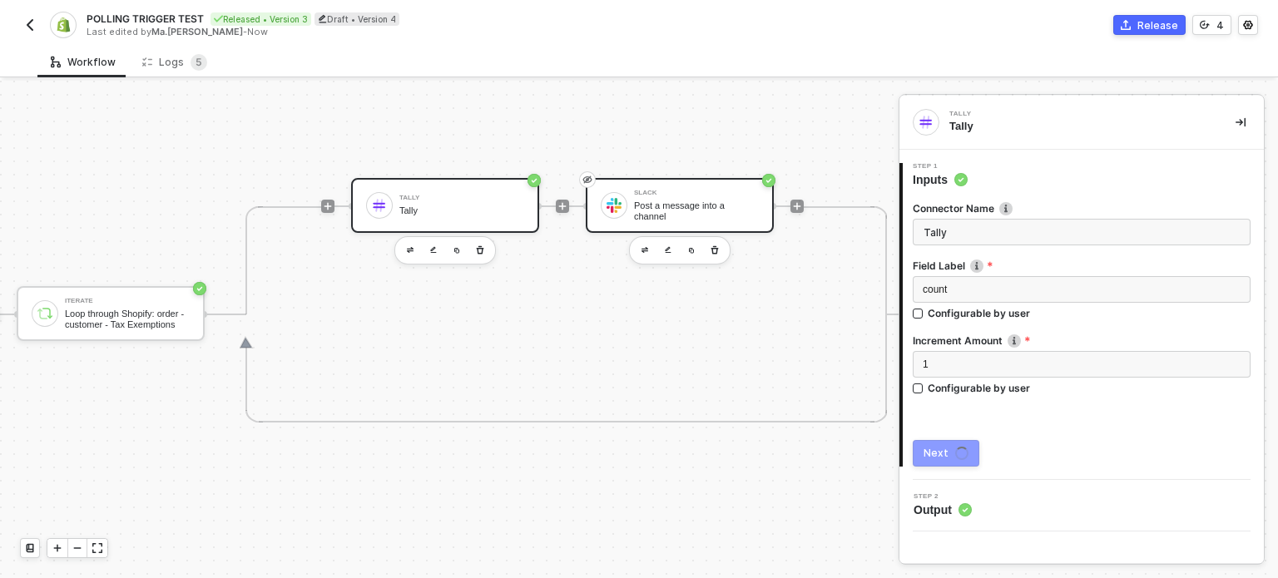
click at [669, 200] on div "Post a message into a channel" at bounding box center [696, 210] width 125 height 21
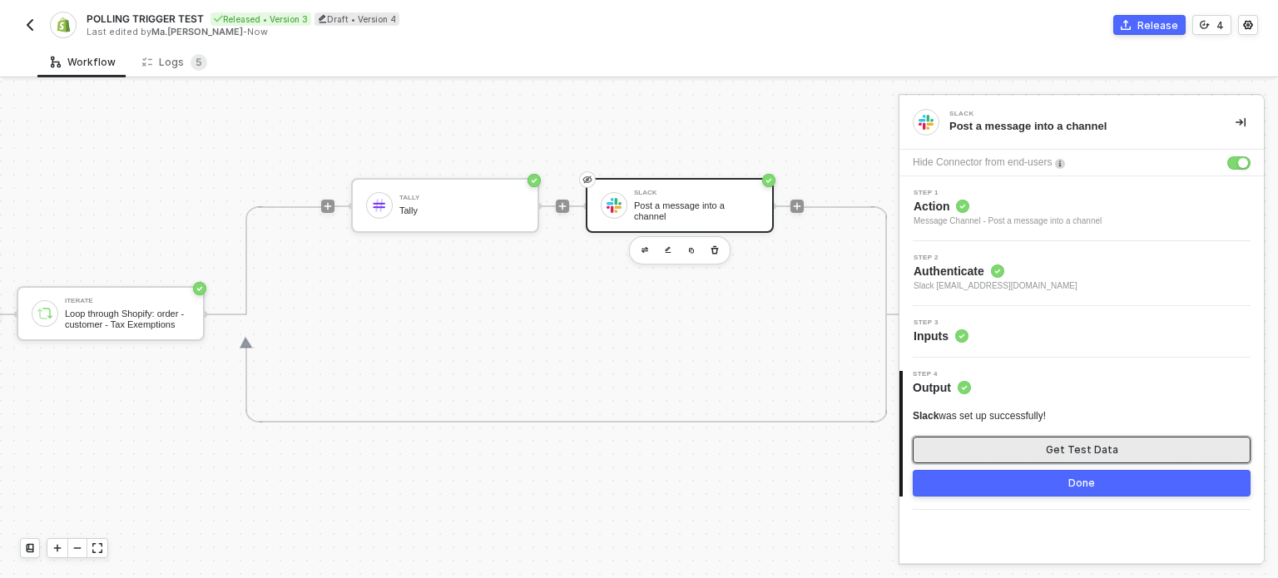
click at [1011, 438] on button "Get Test Data" at bounding box center [1081, 450] width 338 height 27
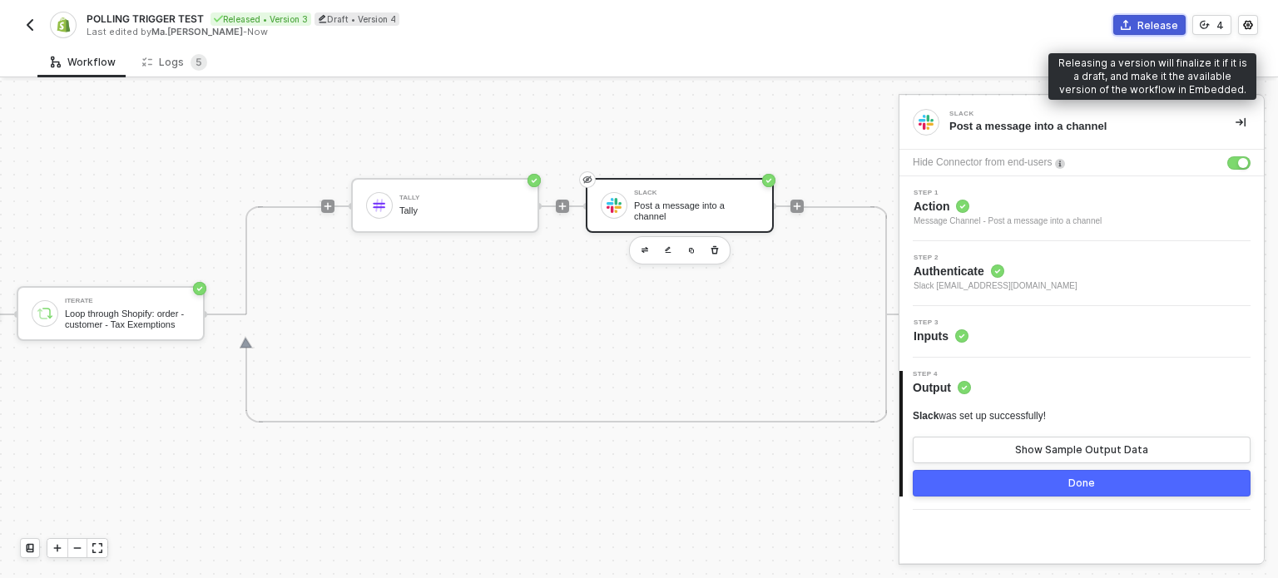
click at [1148, 32] on button "Release" at bounding box center [1149, 25] width 72 height 20
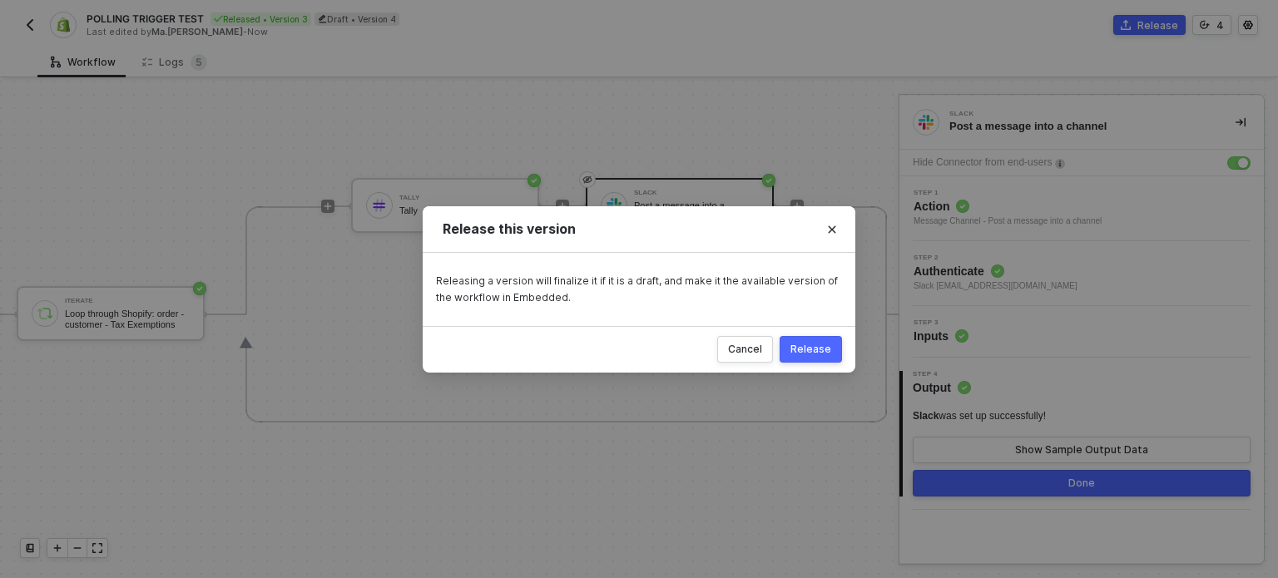
click at [815, 365] on div "Cancel Release" at bounding box center [639, 349] width 433 height 47
click at [818, 349] on div "Release" at bounding box center [810, 349] width 41 height 13
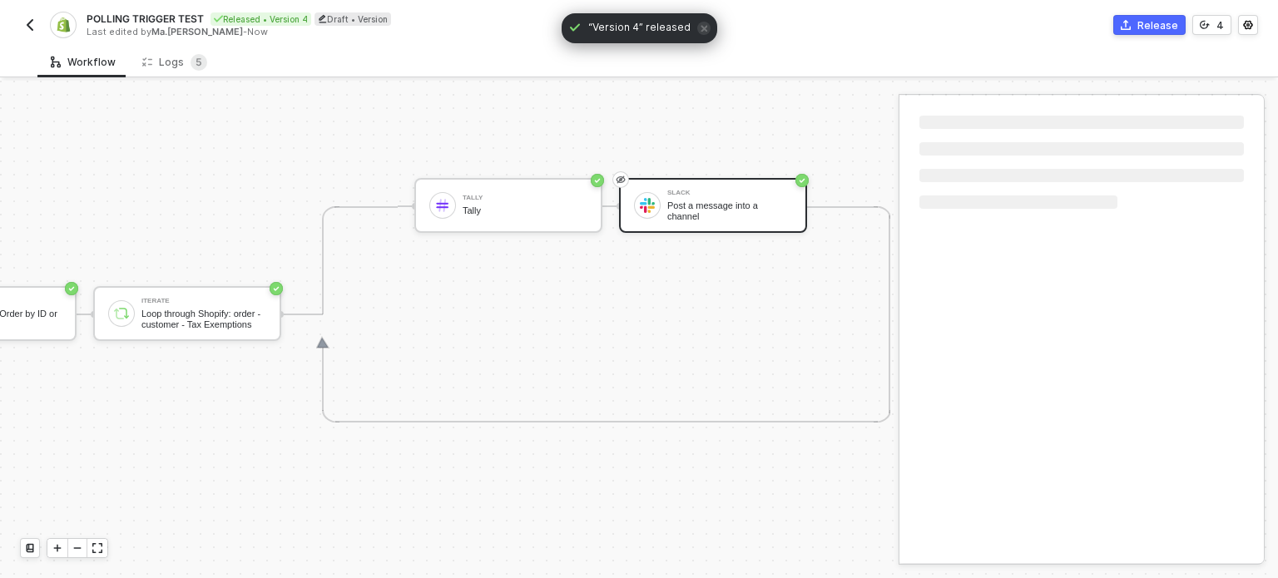
scroll to position [43, 349]
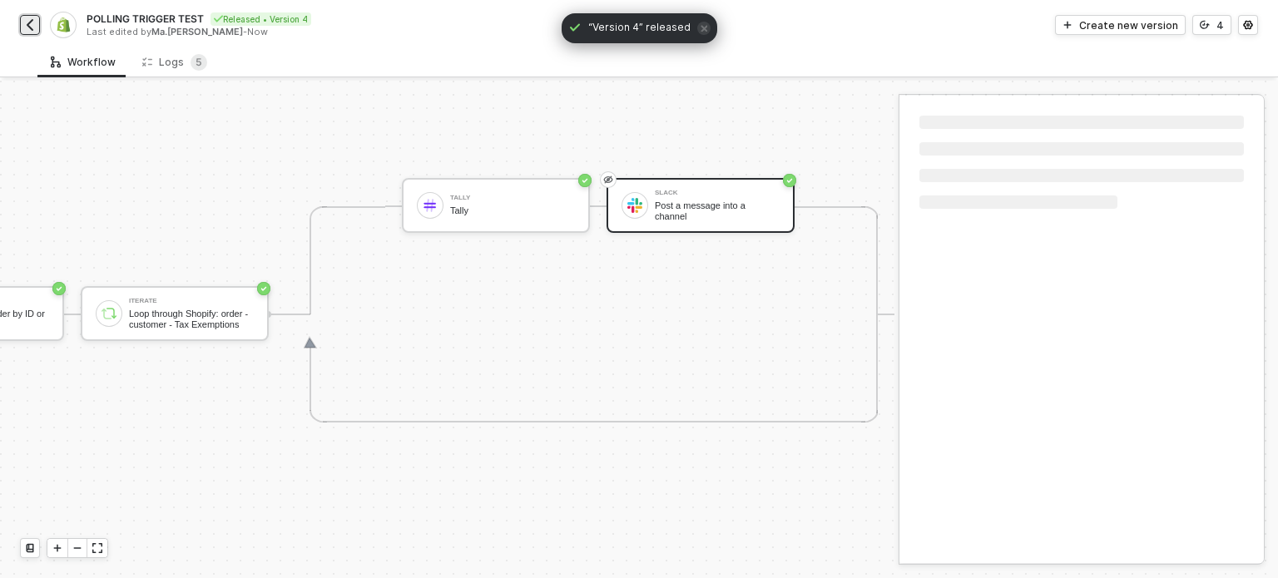
click at [26, 20] on img "button" at bounding box center [29, 24] width 13 height 13
